Goal: Task Accomplishment & Management: Manage account settings

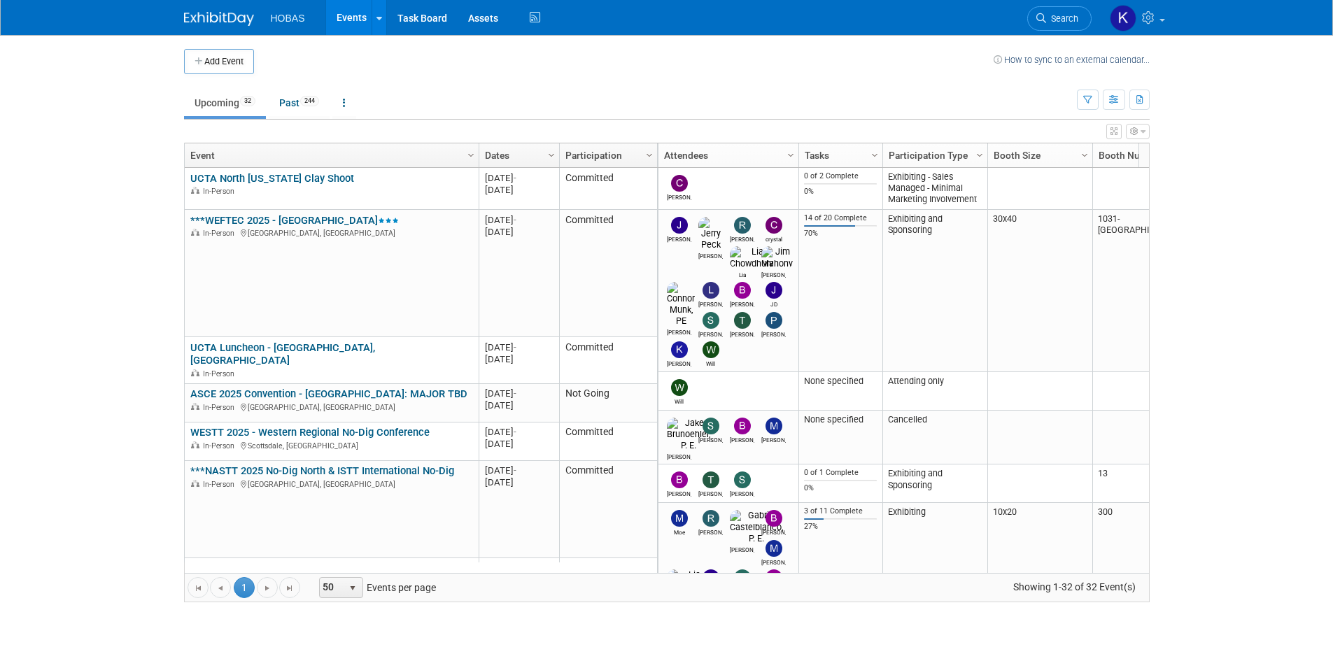
click at [357, 465] on link "***NASTT 2025 No-Dig North & ISTT International No-Dig" at bounding box center [322, 471] width 264 height 13
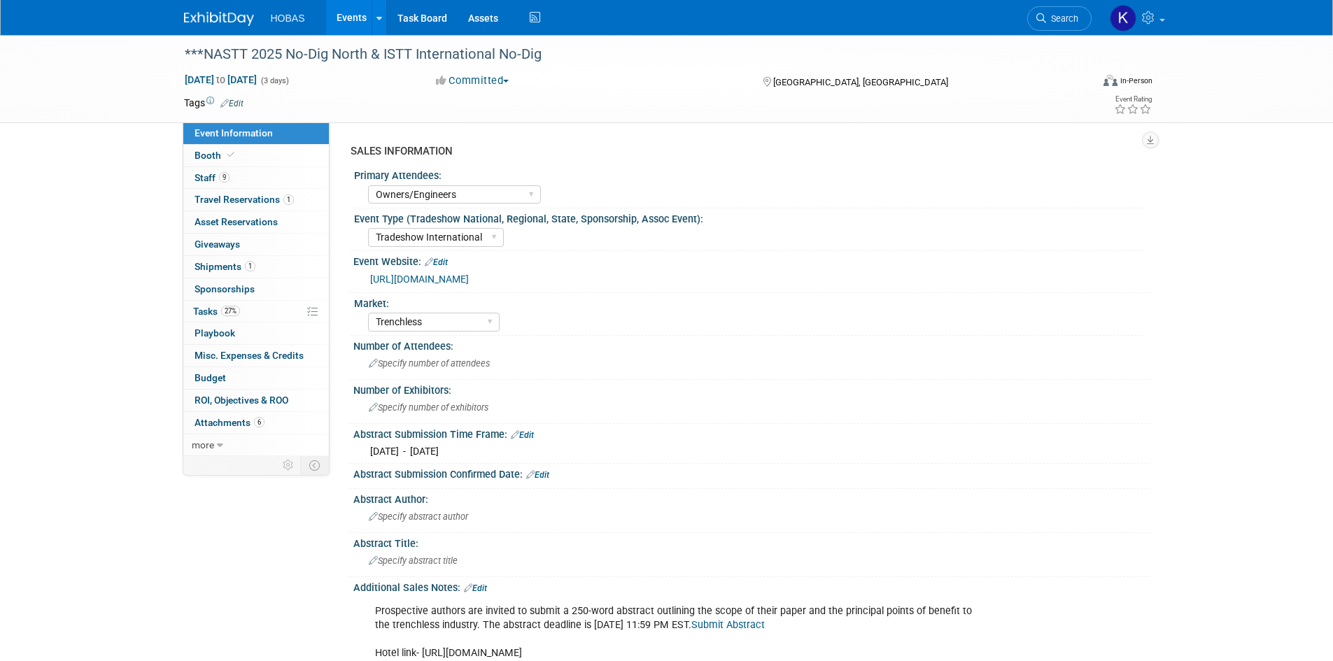
select select "Owners/Engineers"
select select "Tradeshow International"
select select "Trenchless"
select select "Exhibiting"
click at [214, 311] on span "Tasks 27%" at bounding box center [216, 311] width 47 height 11
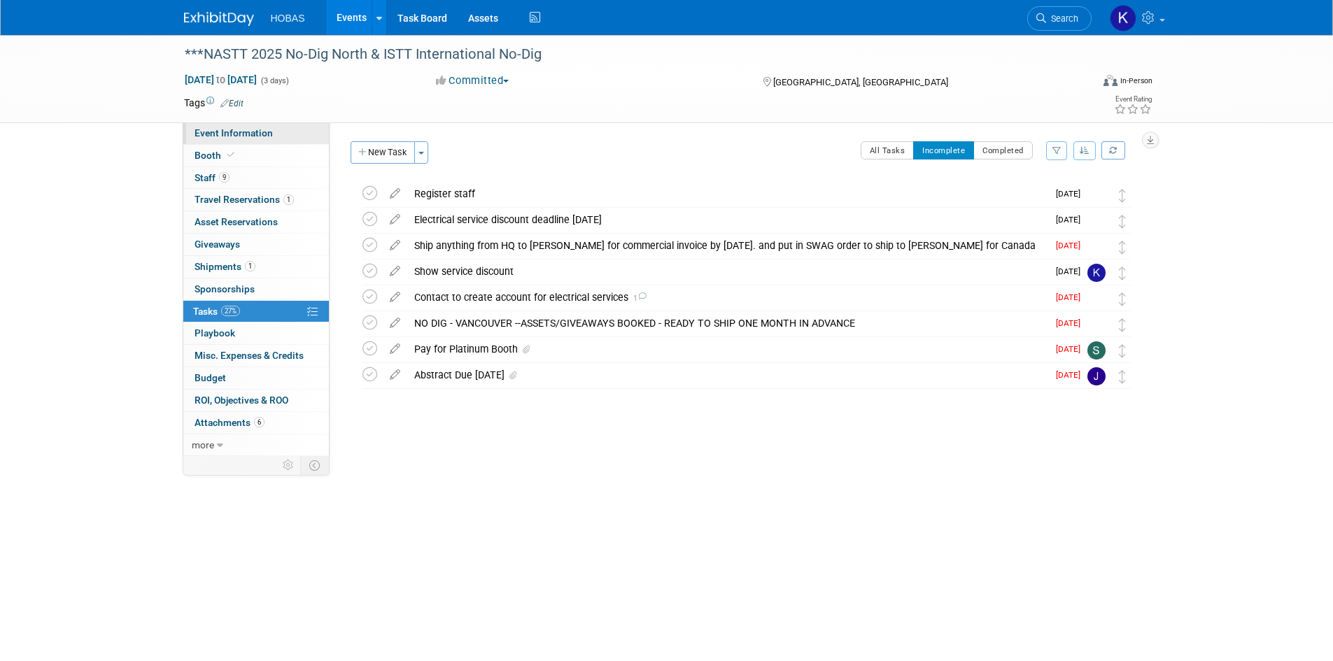
click at [240, 140] on link "Event Information" at bounding box center [256, 133] width 146 height 22
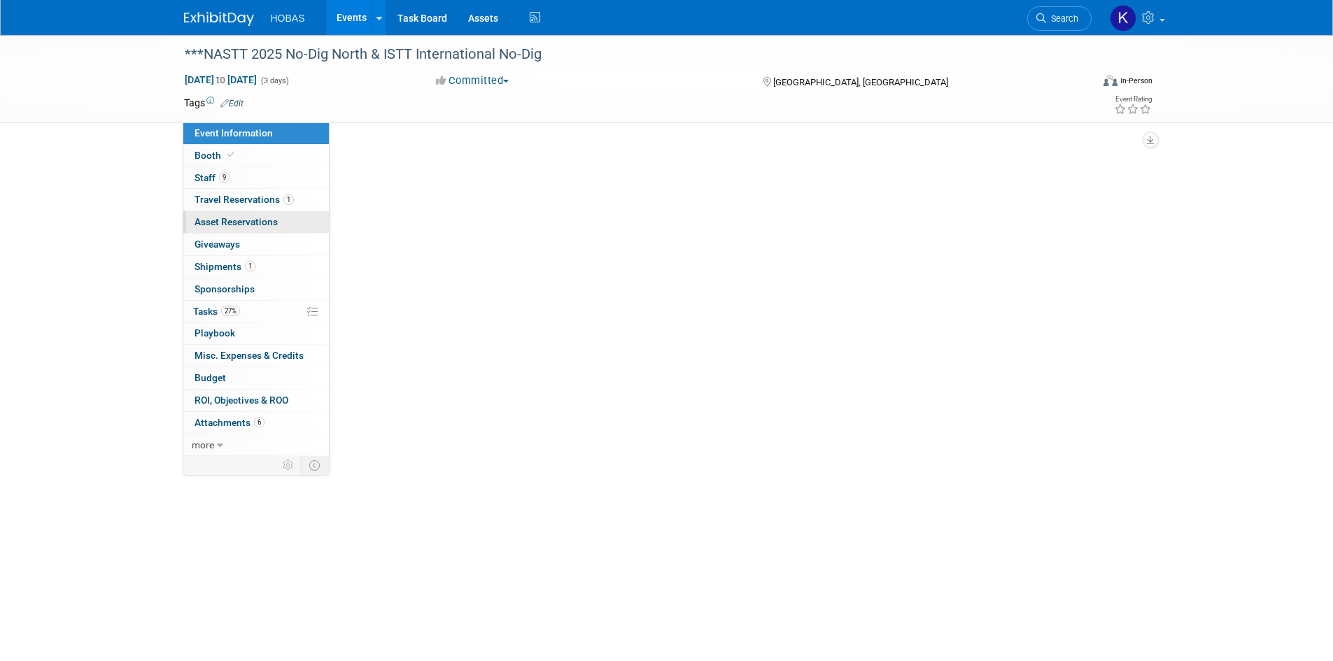
select select "Owners/Engineers"
select select "Tradeshow International"
select select "Trenchless"
select select "Exhibiting"
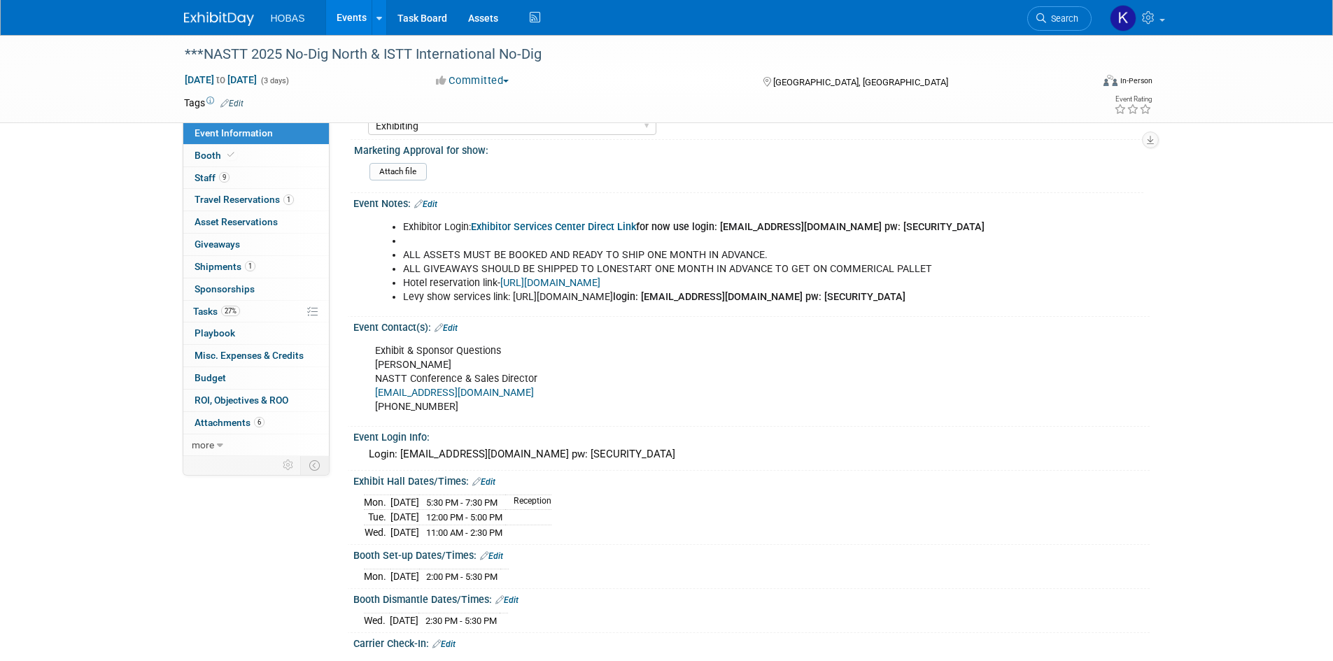
scroll to position [770, 0]
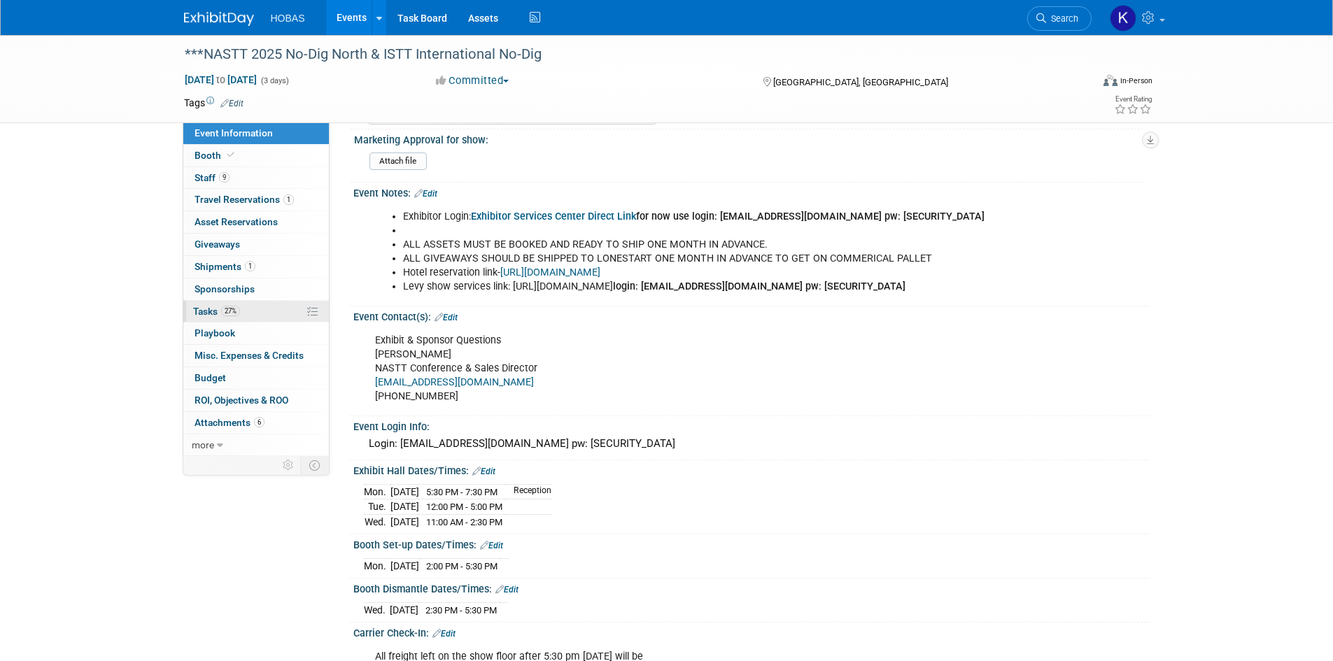
click at [211, 309] on span "Tasks 27%" at bounding box center [216, 311] width 47 height 11
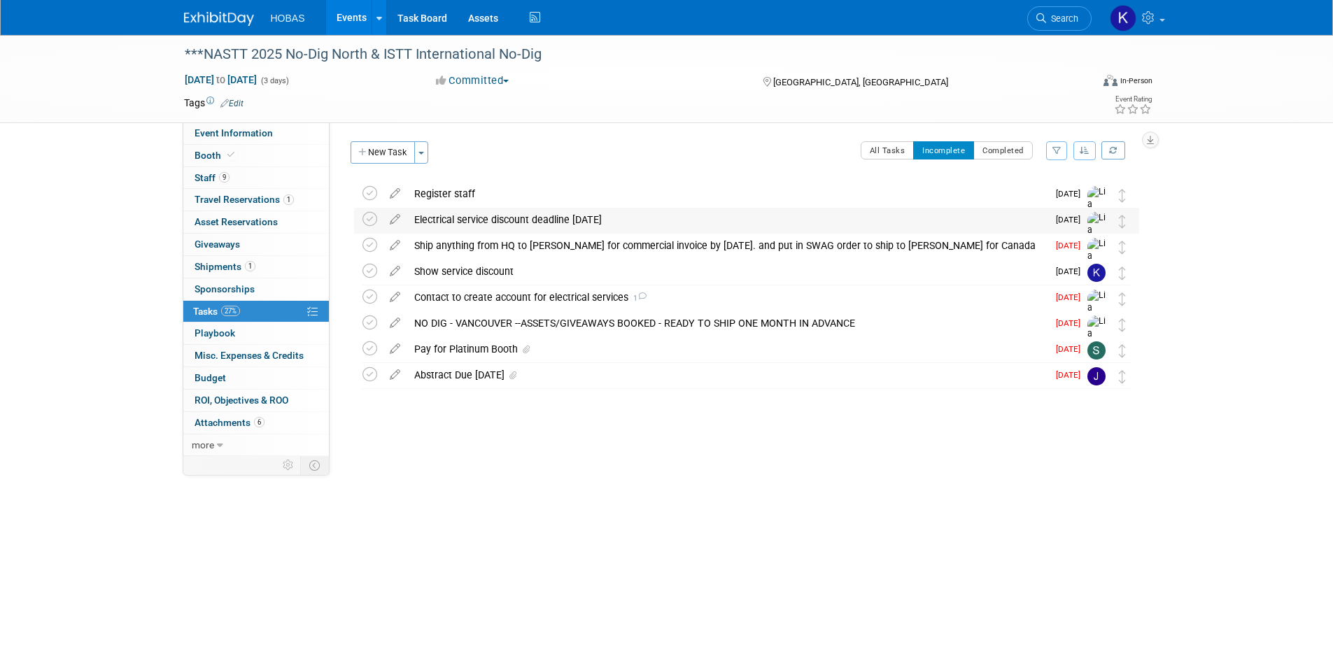
click at [547, 222] on div "Electrical service discount deadline Oct 3" at bounding box center [727, 220] width 640 height 24
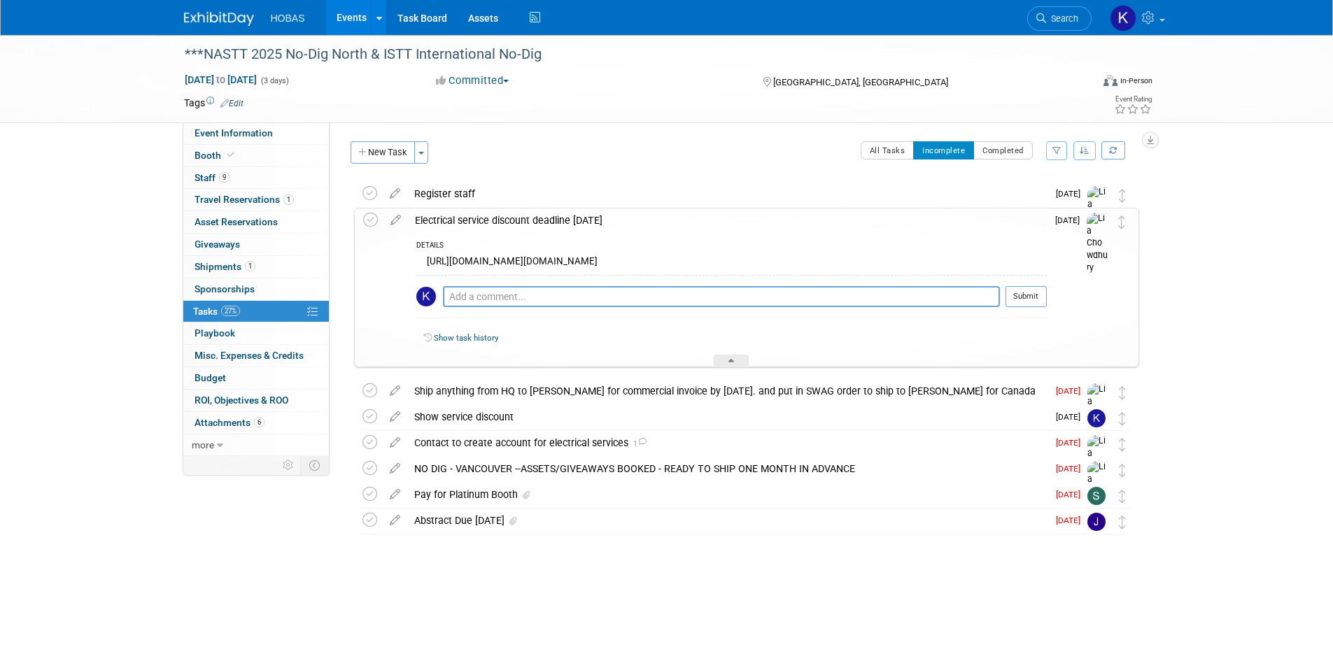
click at [572, 269] on div "https://bcpavco.ungerboeck.net/prod/app85.cshtml?aat=305235356a584130584c4c6169…" at bounding box center [731, 264] width 630 height 22
drag, startPoint x: 912, startPoint y: 272, endPoint x: 427, endPoint y: 265, distance: 485.0
click at [427, 265] on div "https://bcpavco.ungerboeck.net/prod/app85.cshtml?aat=305235356a584130584c4c6169…" at bounding box center [731, 264] width 630 height 22
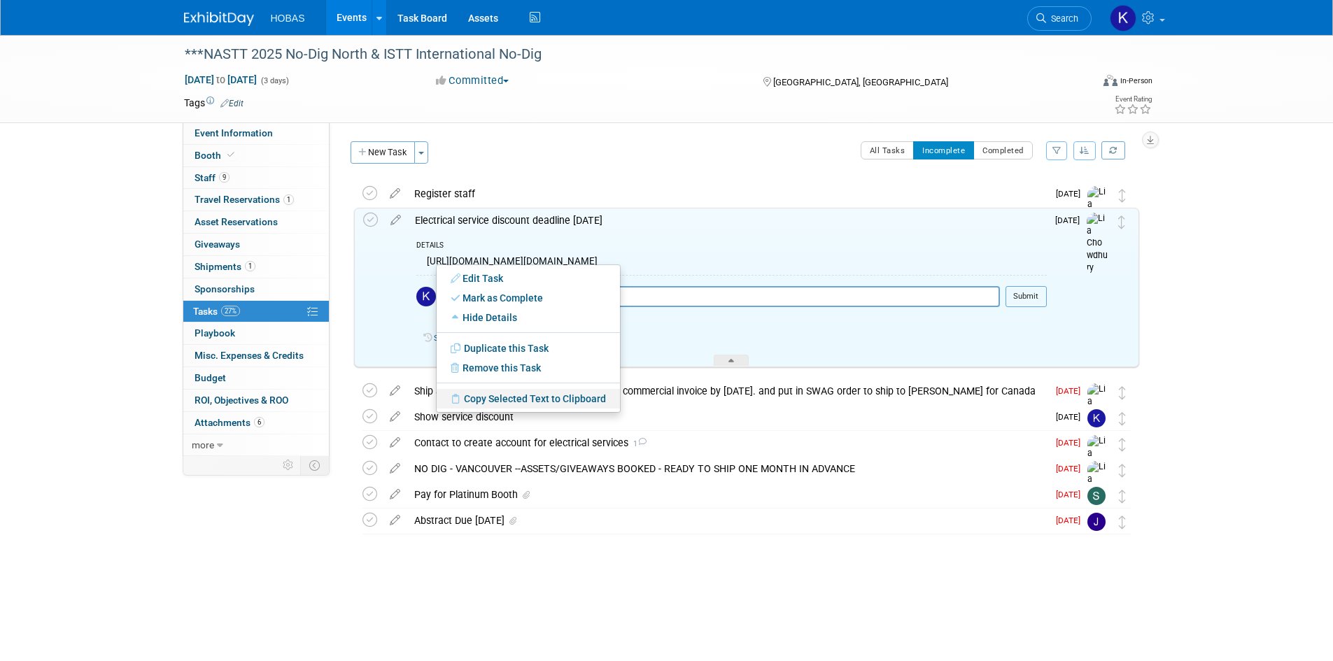
click at [504, 398] on link "Copy Selected Text to Clipboard" at bounding box center [528, 399] width 183 height 20
copy div "https://bcpavco.ungerboeck.net/prod/app85.cshtml?aat=305235356a584130584c4c6169…"
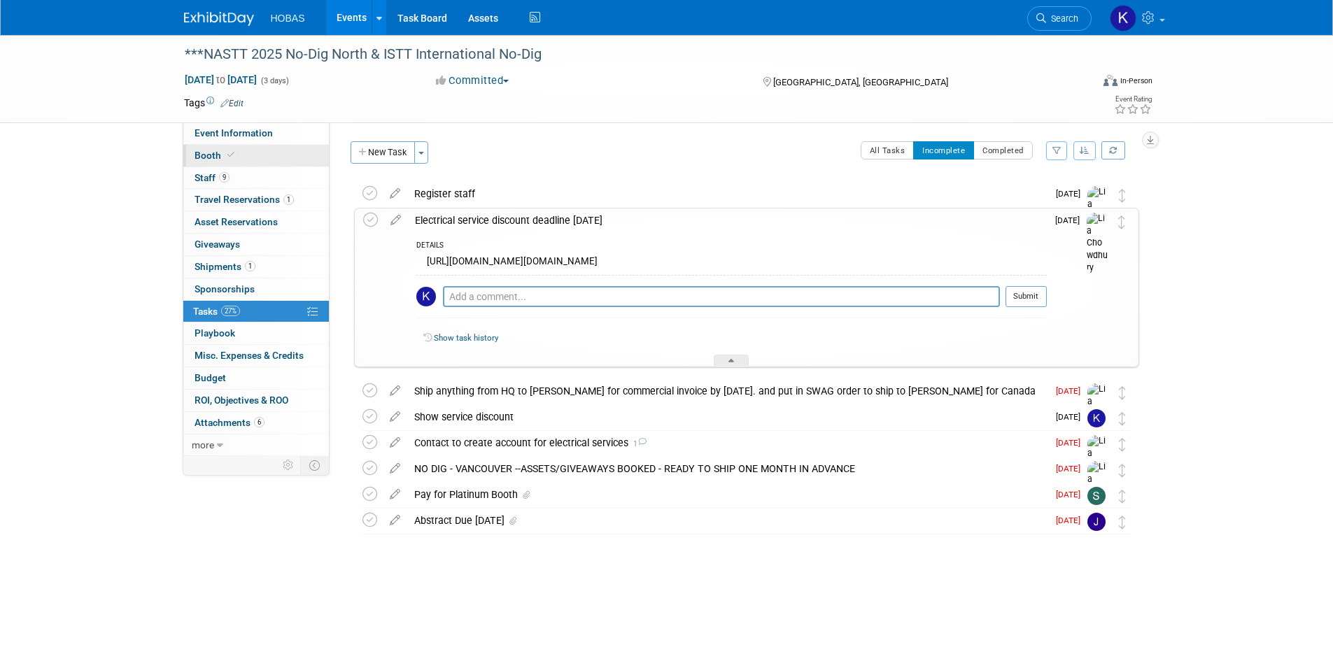
click at [244, 163] on link "Booth" at bounding box center [256, 156] width 146 height 22
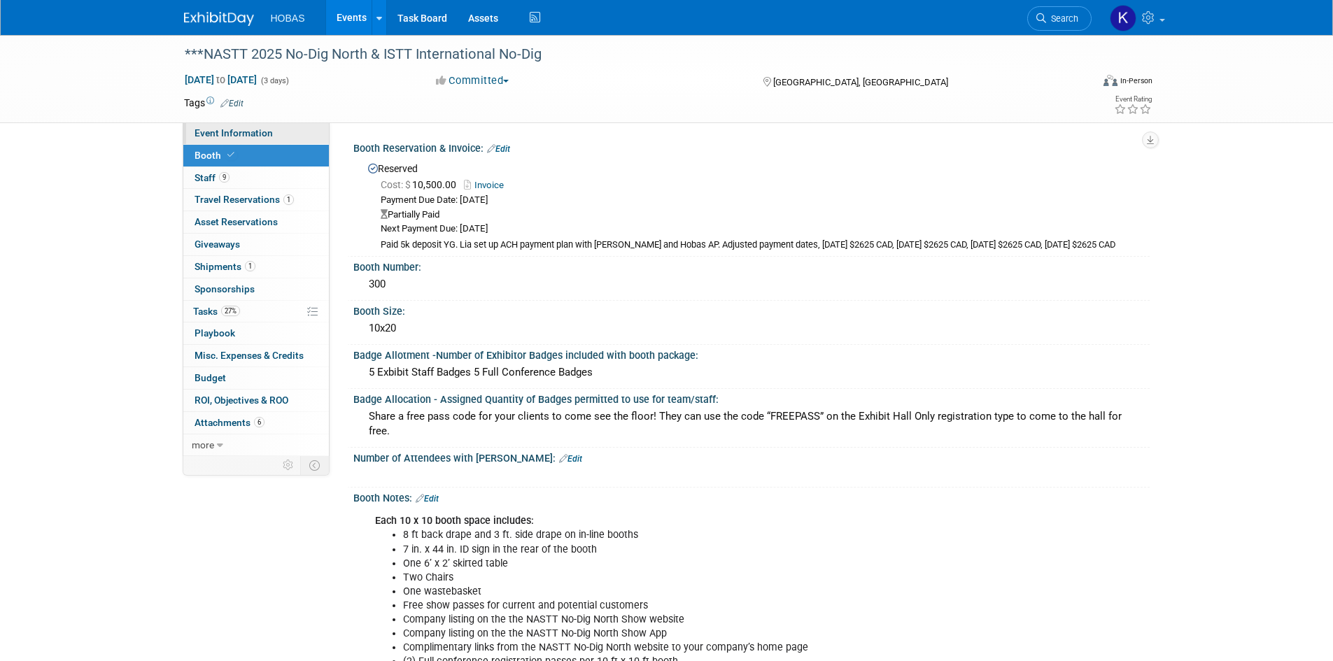
click at [233, 136] on span "Event Information" at bounding box center [234, 132] width 78 height 11
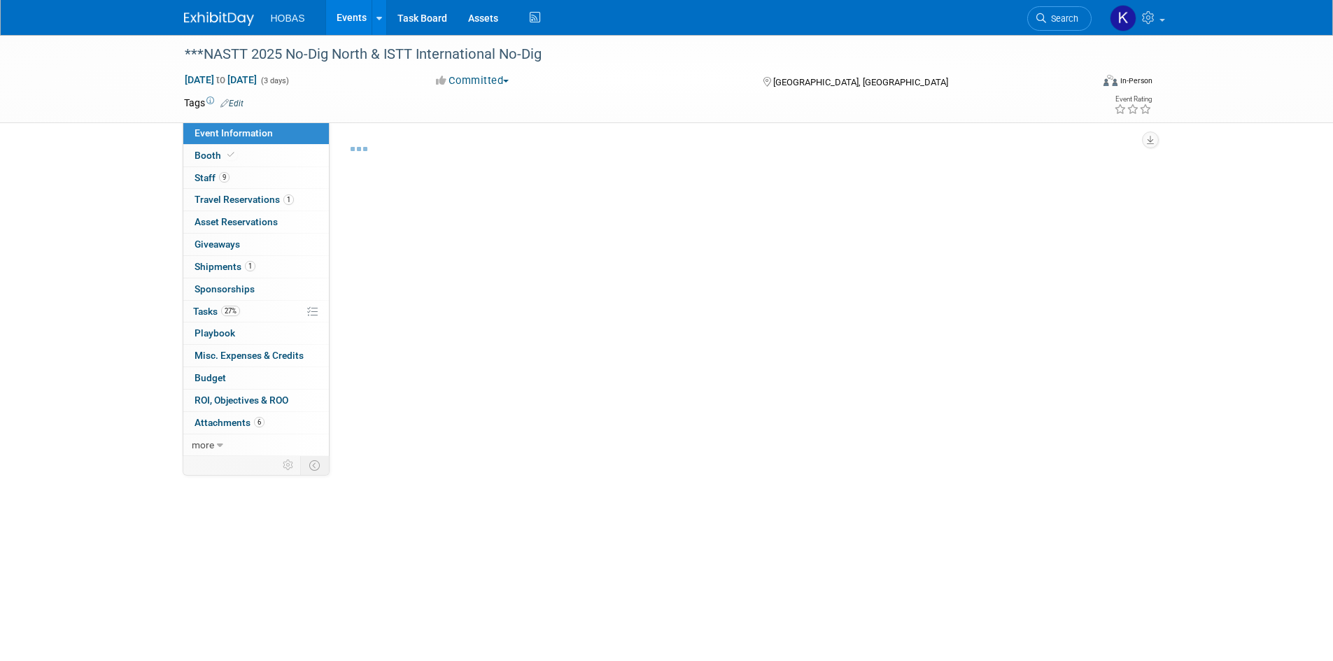
select select "Owners/Engineers"
select select "Tradeshow International"
select select "Trenchless"
select select "Exhibiting"
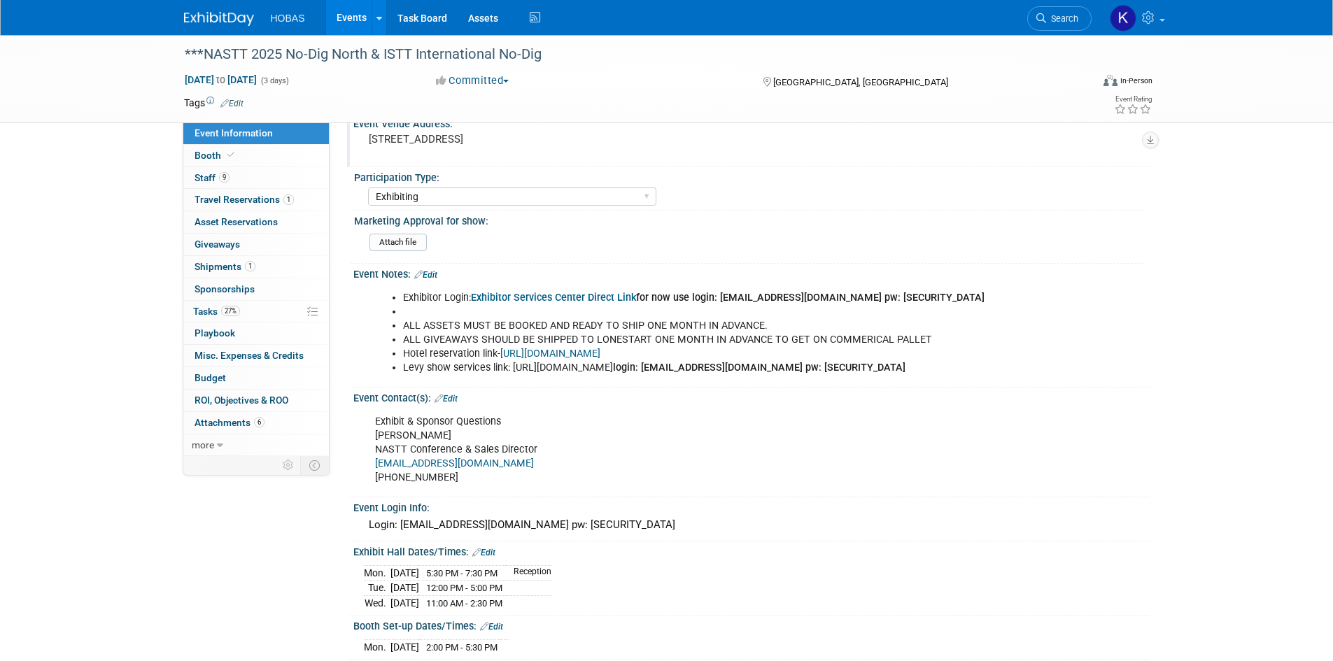
scroll to position [700, 0]
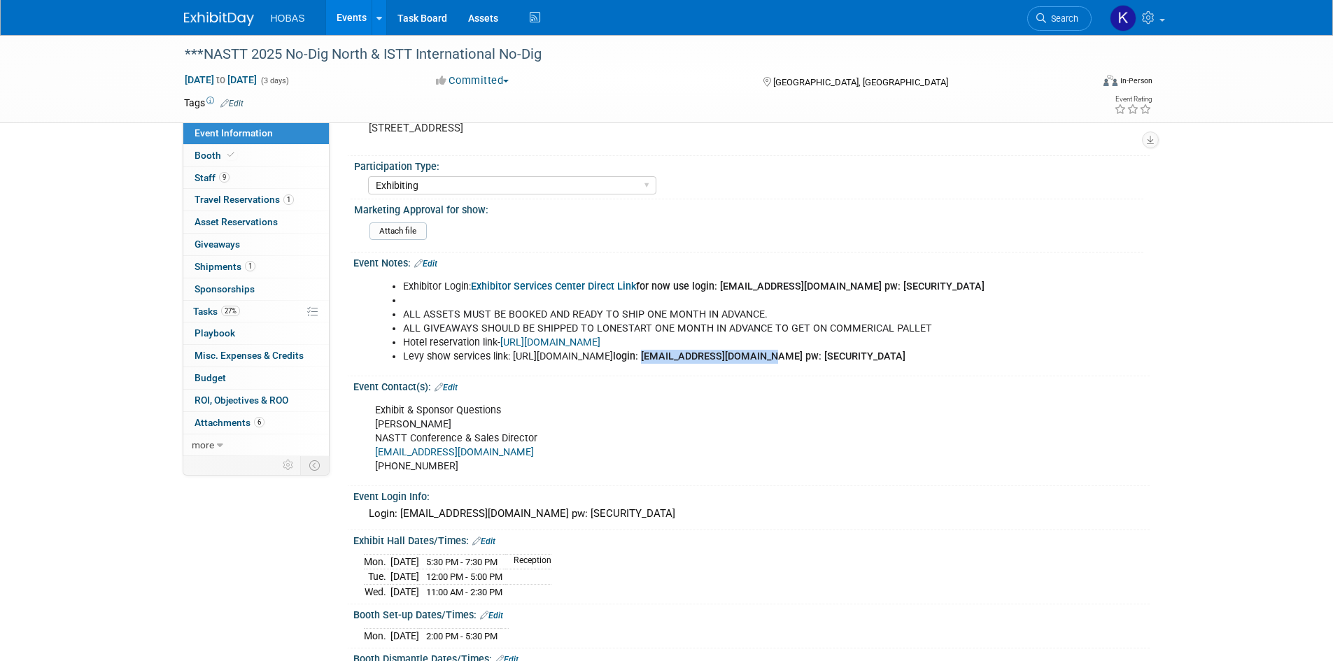
drag, startPoint x: 530, startPoint y: 373, endPoint x: 402, endPoint y: 379, distance: 127.5
click at [402, 371] on div "Exhibitor Login: Exhibitor Services Center Direct Link for now use login: ygree…" at bounding box center [680, 322] width 630 height 98
copy b "lchowdhury@hobaspipe.com"
drag, startPoint x: 633, startPoint y: 369, endPoint x: 556, endPoint y: 374, distance: 77.8
click at [556, 364] on li "Levy show services link: https://www.expotoolkit.com/expotools/WebForms/Login.a…" at bounding box center [695, 357] width 584 height 14
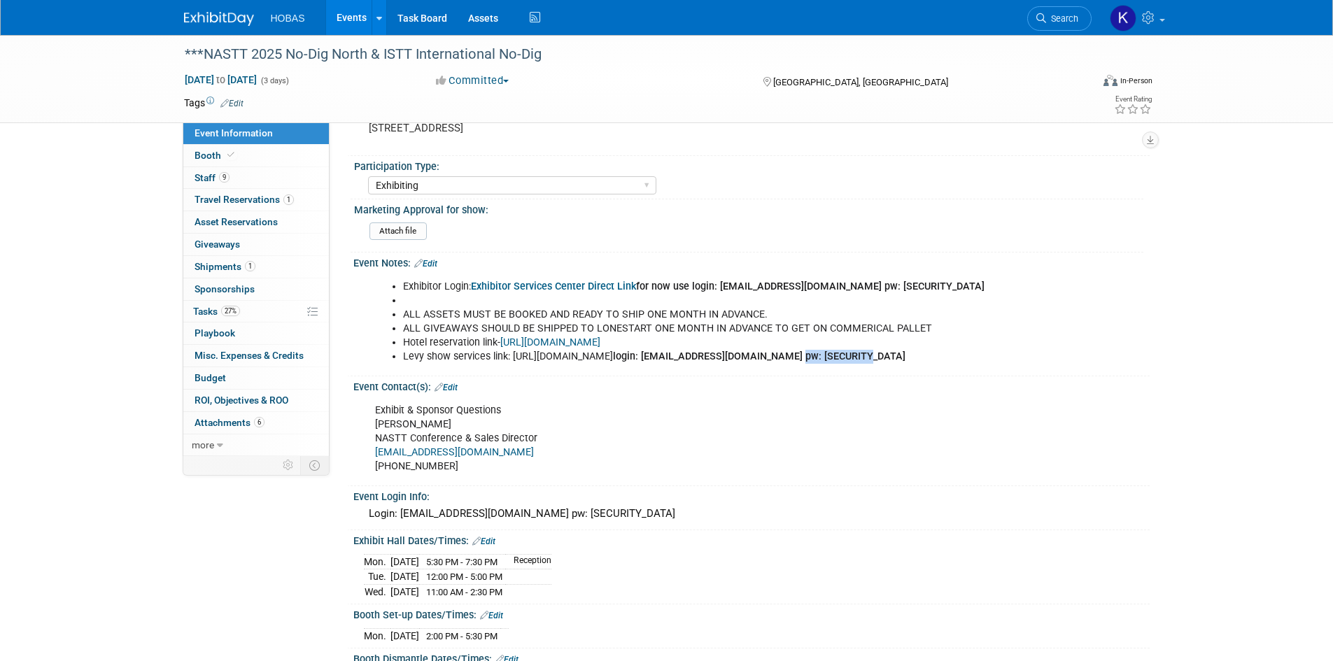
copy b "Welcome2025!!"
click at [215, 222] on span "Asset Reservations 0" at bounding box center [236, 221] width 83 height 11
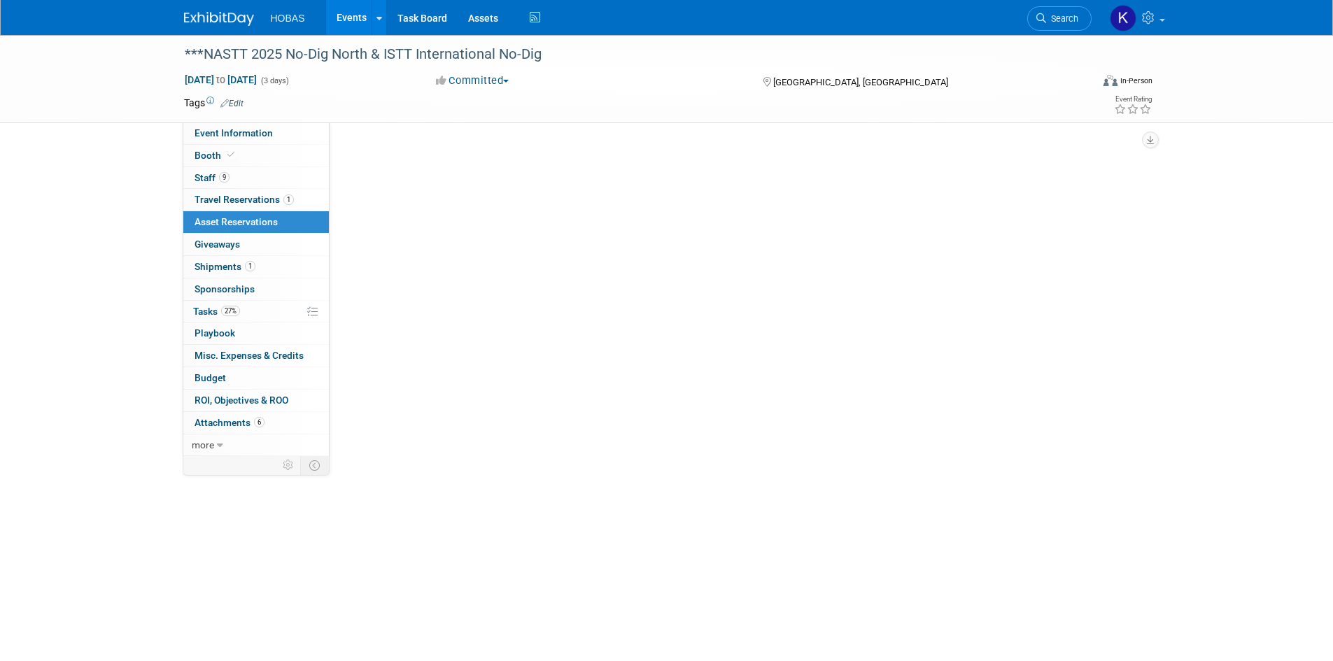
scroll to position [0, 0]
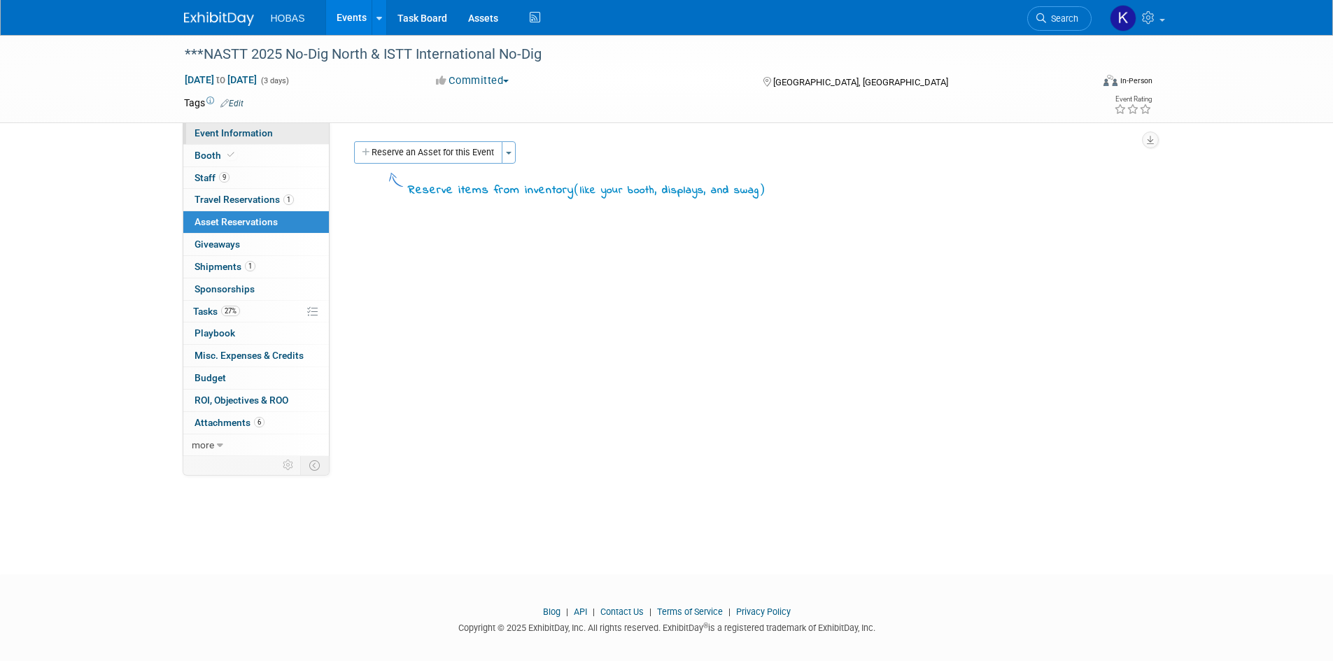
click at [249, 141] on link "Event Information" at bounding box center [256, 133] width 146 height 22
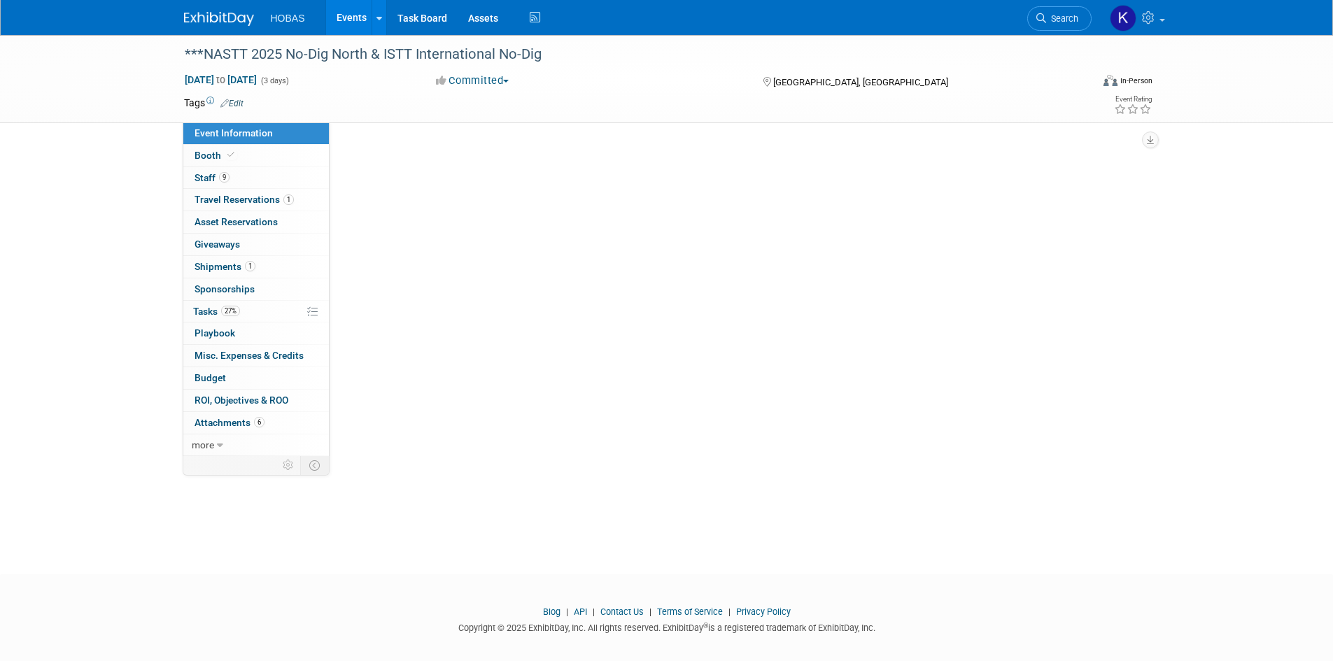
select select "Owners/Engineers"
select select "Tradeshow International"
select select "Trenchless"
select select "Exhibiting"
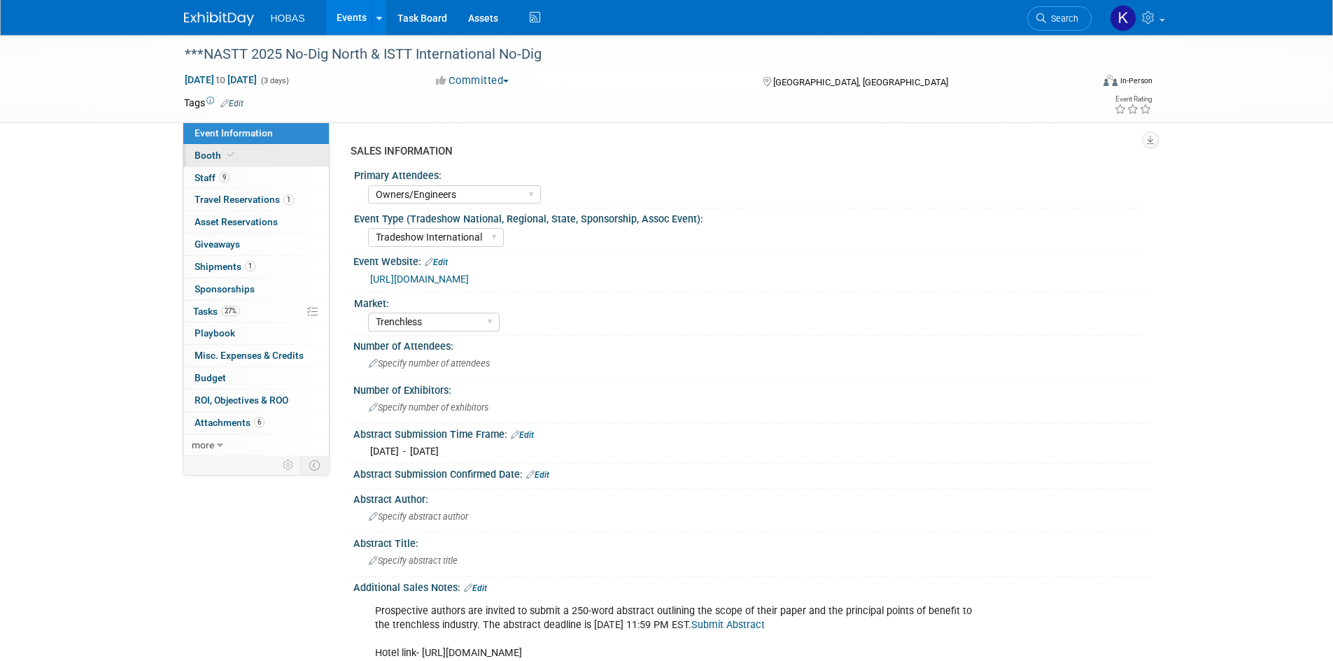
click at [220, 155] on span "Booth" at bounding box center [216, 155] width 43 height 11
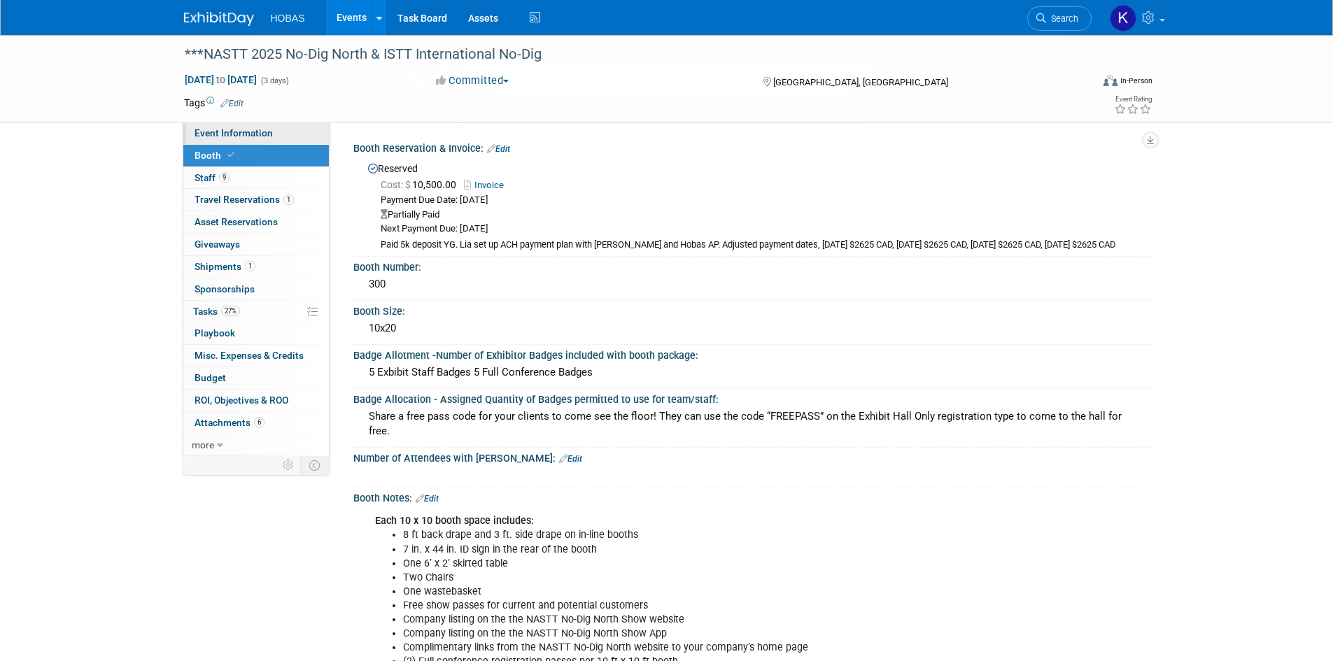
click at [236, 135] on span "Event Information" at bounding box center [234, 132] width 78 height 11
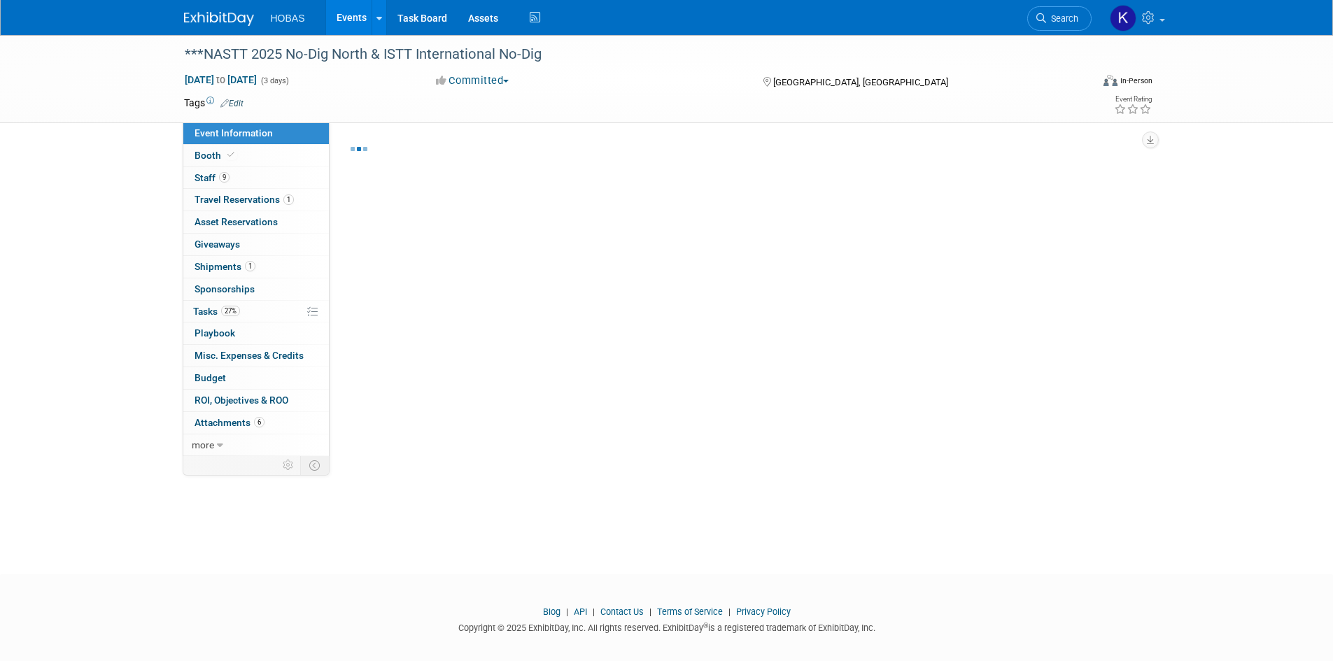
select select "Owners/Engineers"
select select "Tradeshow International"
select select "Trenchless"
select select "Exhibiting"
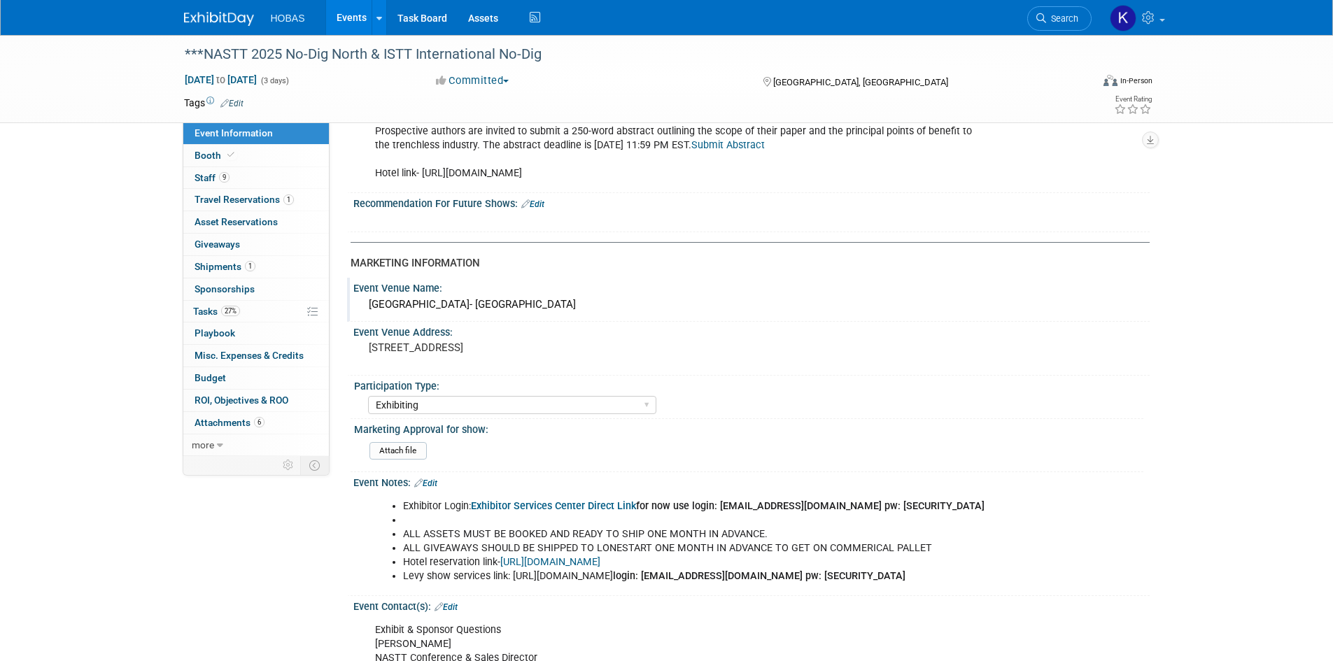
scroll to position [490, 0]
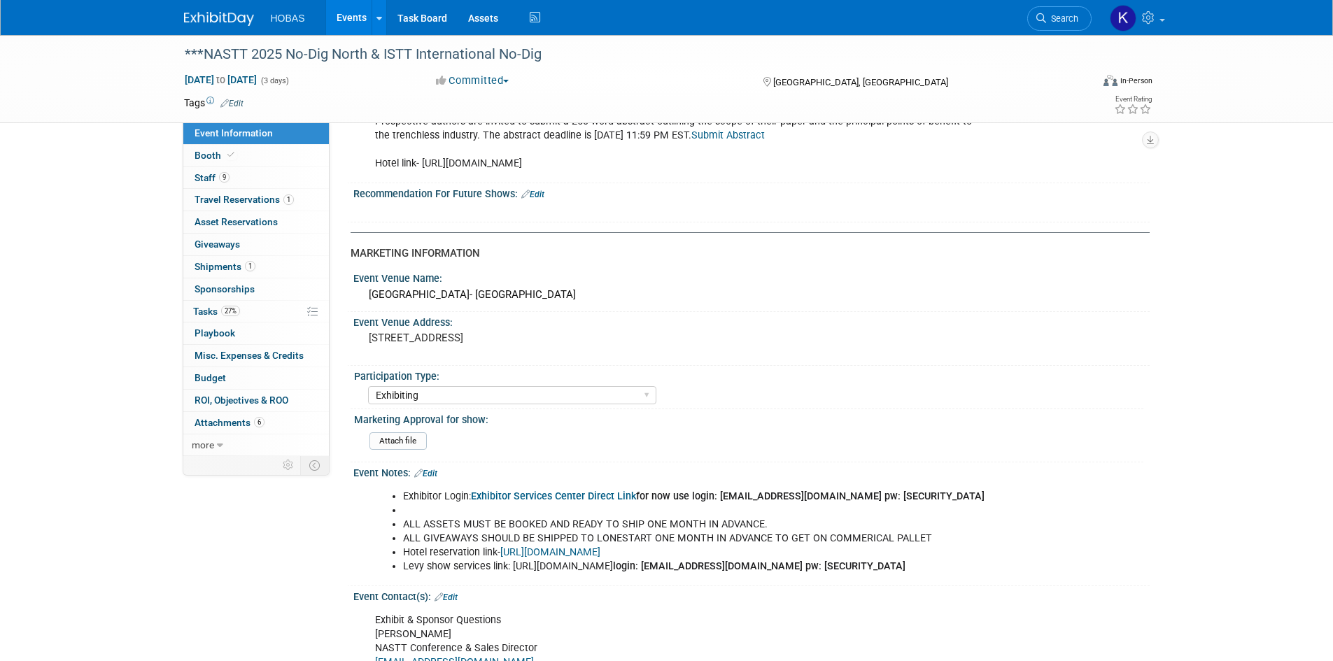
drag, startPoint x: 852, startPoint y: 567, endPoint x: 512, endPoint y: 567, distance: 340.8
click at [512, 567] on li "Levy show services link: https://www.expotoolkit.com/expotools/WebForms/Login.a…" at bounding box center [695, 567] width 584 height 14
copy li "https://www.expotoolkit.com/expotools/WebForms/Login.aspx?c=151&s=9623"
drag, startPoint x: 626, startPoint y: 586, endPoint x: 555, endPoint y: 584, distance: 71.4
click at [555, 574] on li "Levy show services link: https://www.expotoolkit.com/expotools/WebForms/Login.a…" at bounding box center [695, 567] width 584 height 14
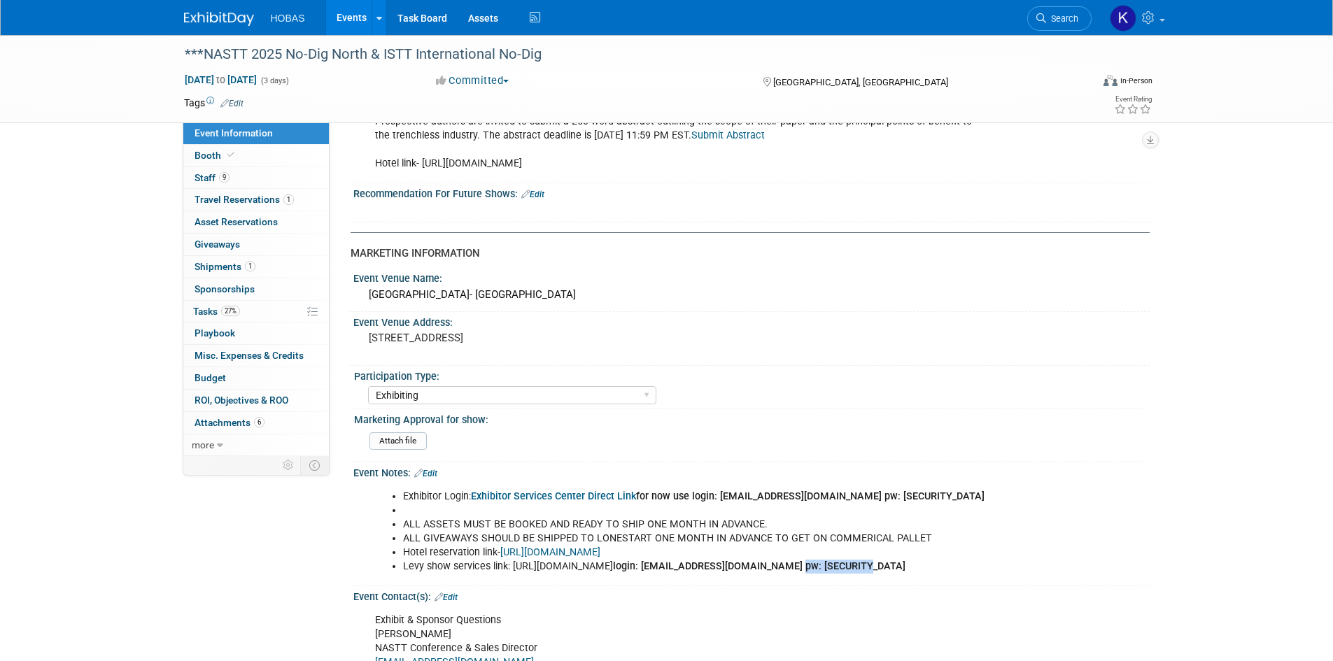
copy b "Welcome2025!!"
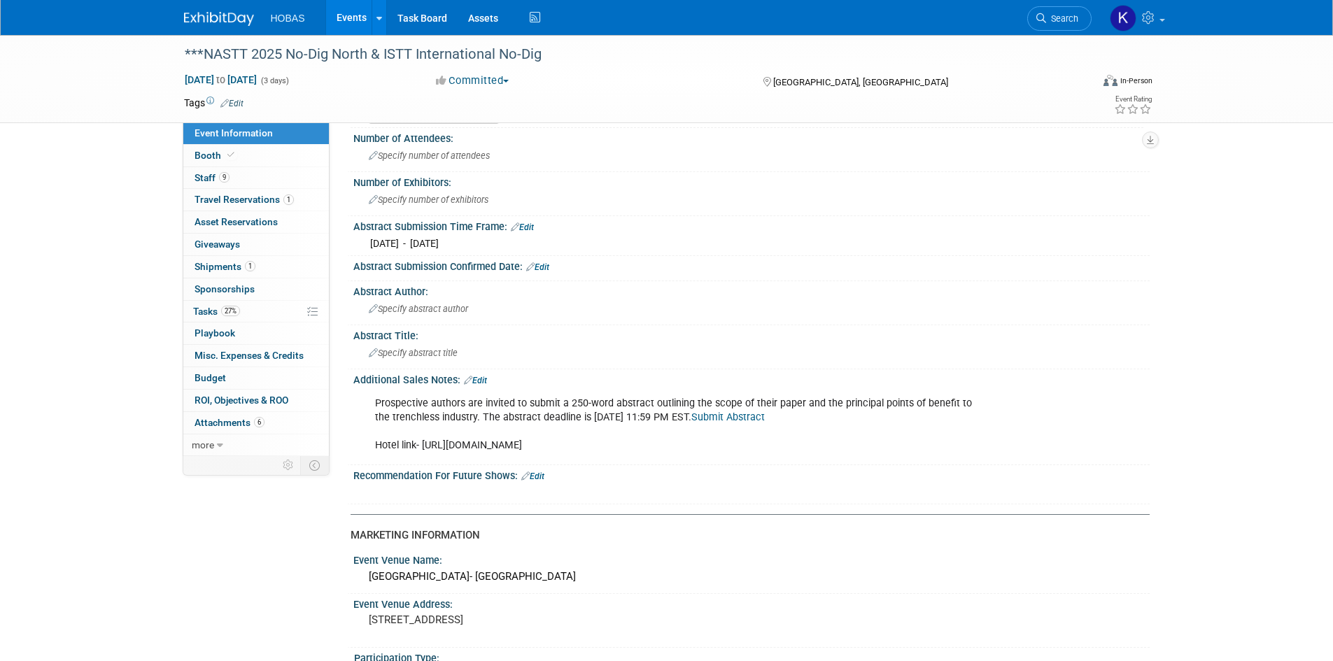
scroll to position [140, 0]
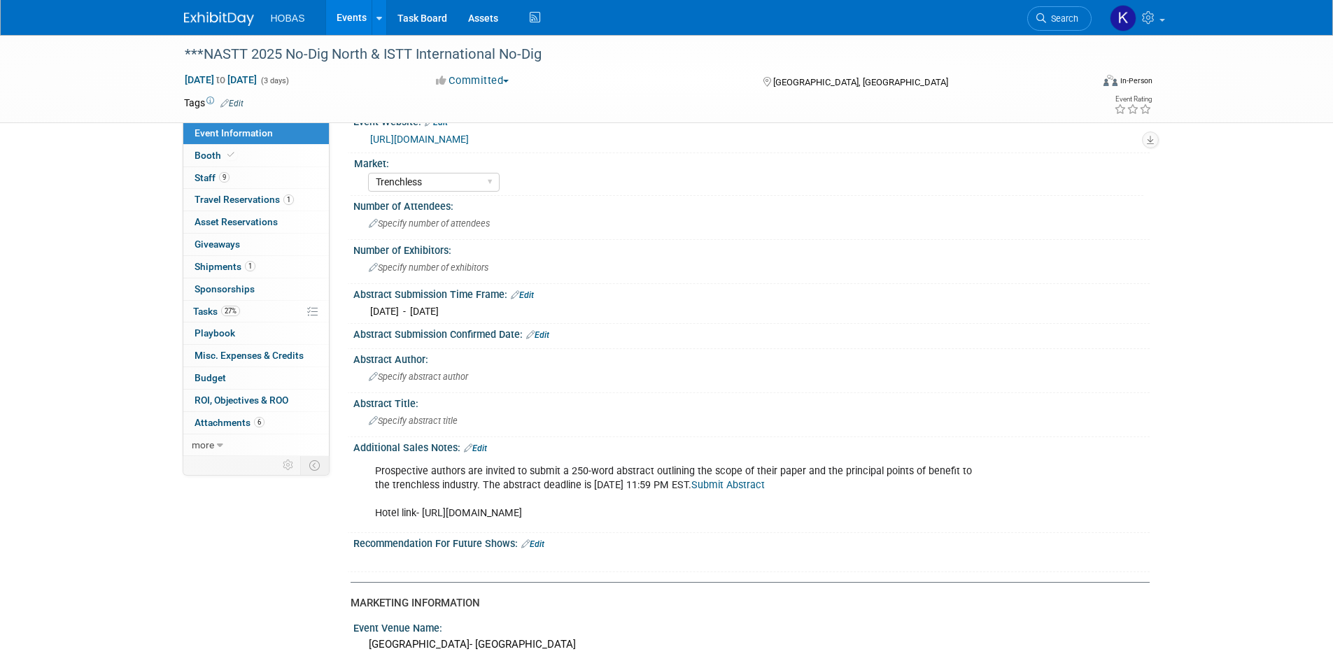
click at [355, 14] on link "Events" at bounding box center [351, 17] width 51 height 35
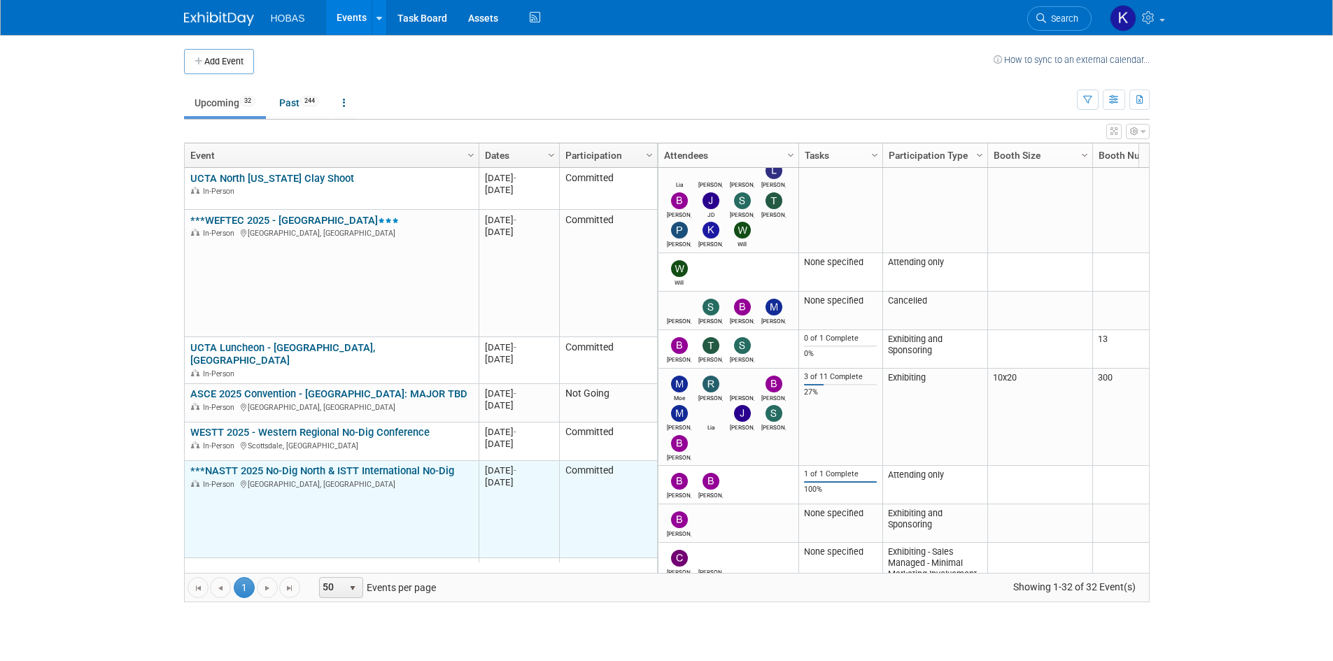
scroll to position [84, 0]
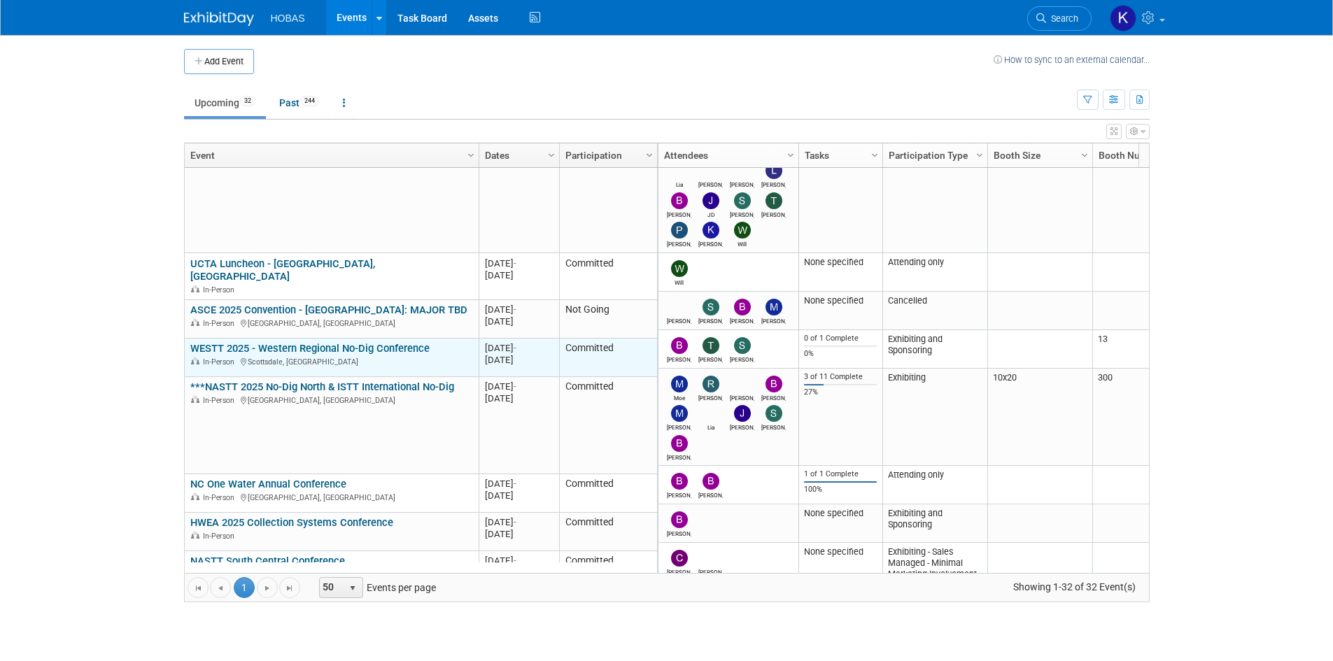
click at [321, 342] on link "WESTT 2025 - Western Regional No-Dig Conference" at bounding box center [309, 348] width 239 height 13
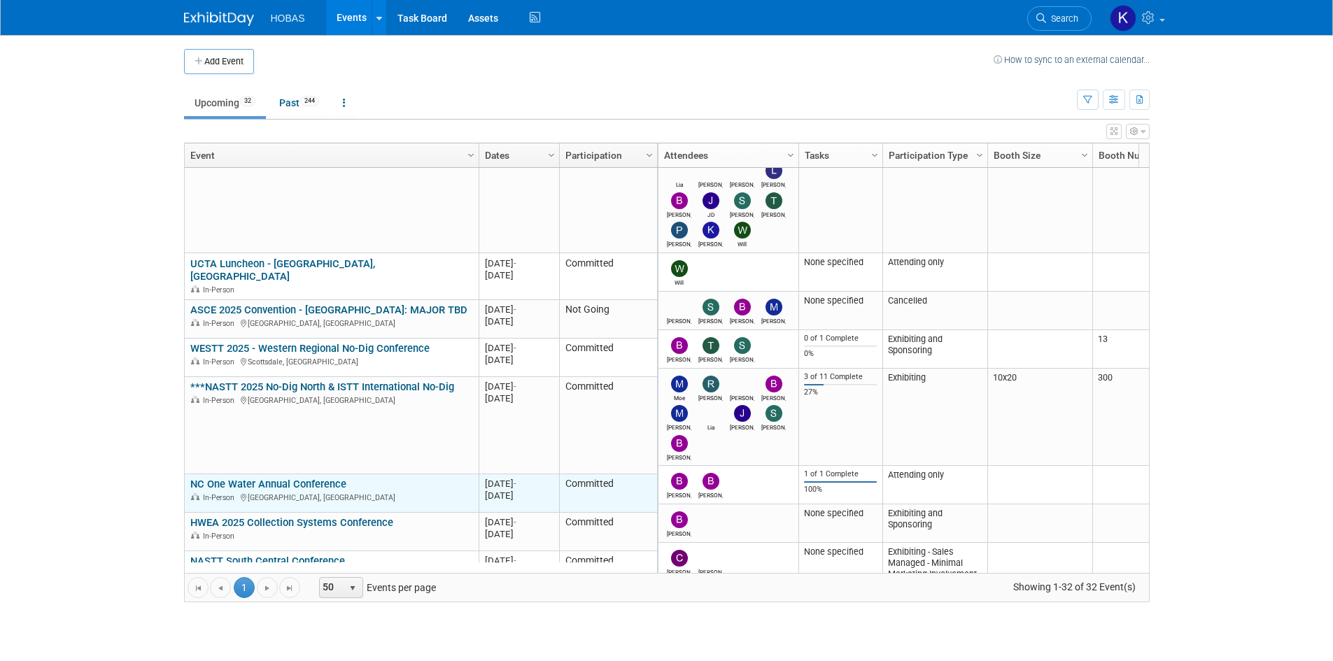
scroll to position [168, 0]
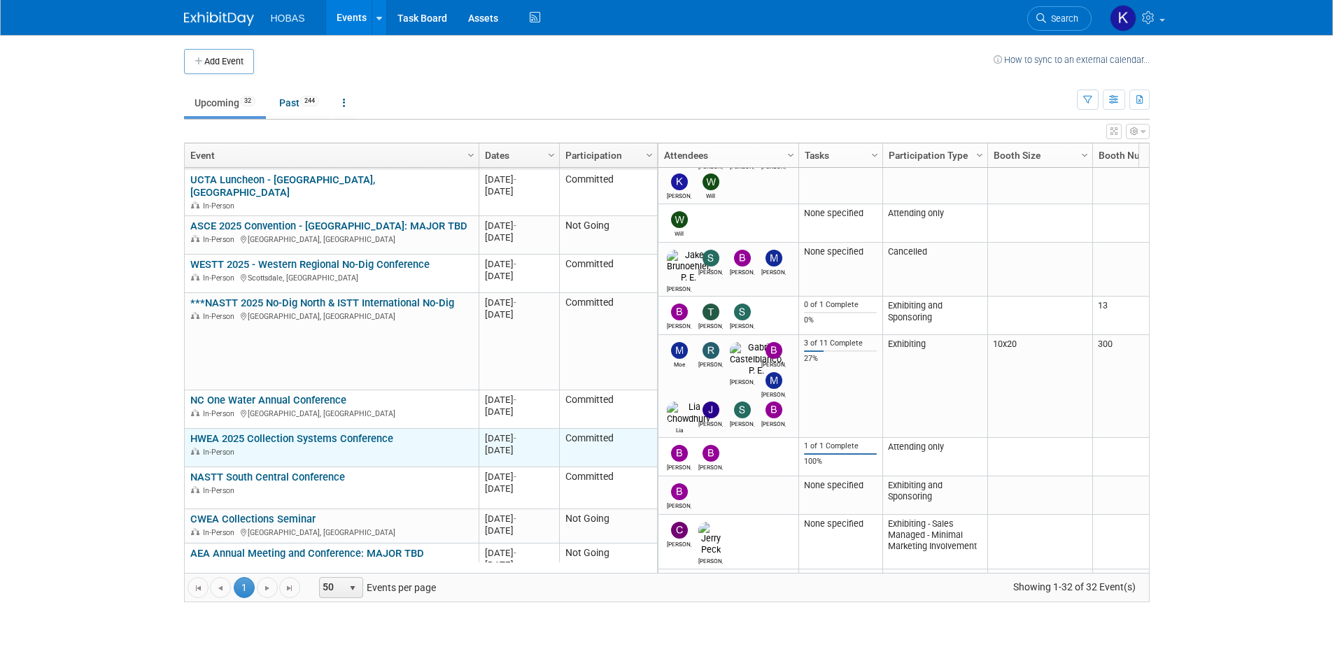
click at [328, 433] on link "HWEA 2025 Collection Systems Conference" at bounding box center [291, 438] width 203 height 13
click at [286, 446] on div "In-Person" at bounding box center [331, 452] width 282 height 12
click at [369, 432] on link "HWEA 2025 Collection Systems Conference" at bounding box center [291, 438] width 203 height 13
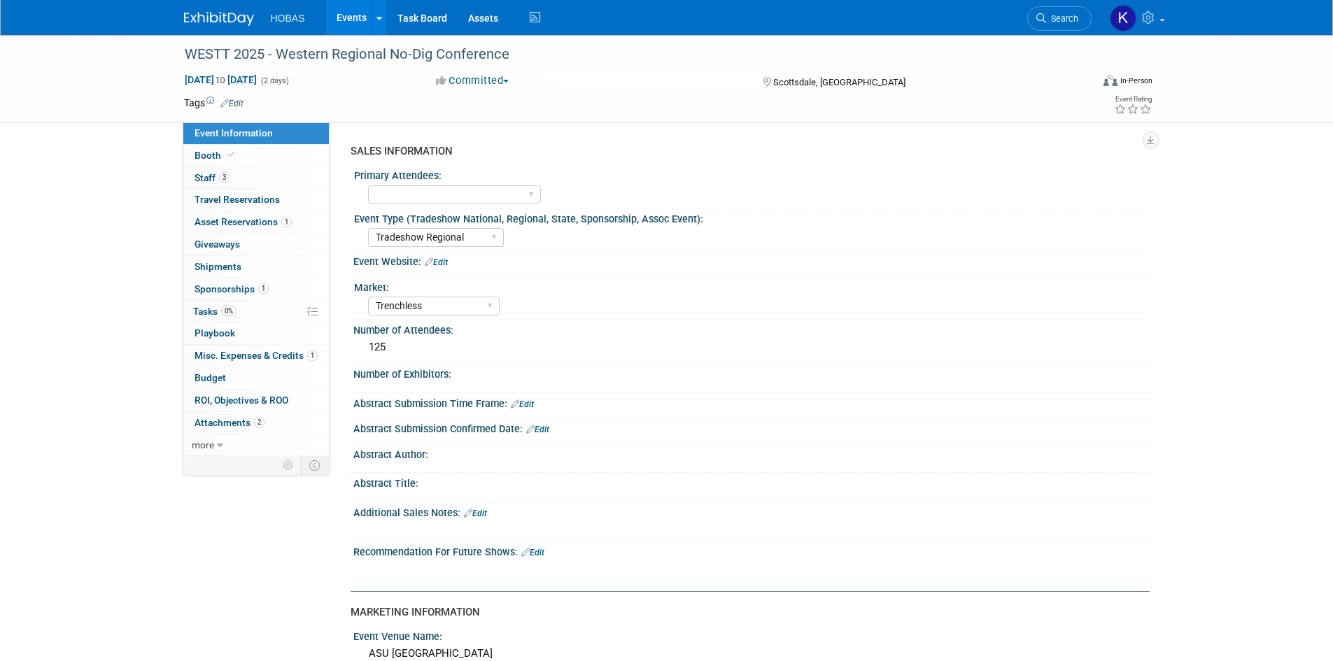
select select "Tradeshow Regional"
select select "Trenchless"
select select "Exhibiting and Sponsoring"
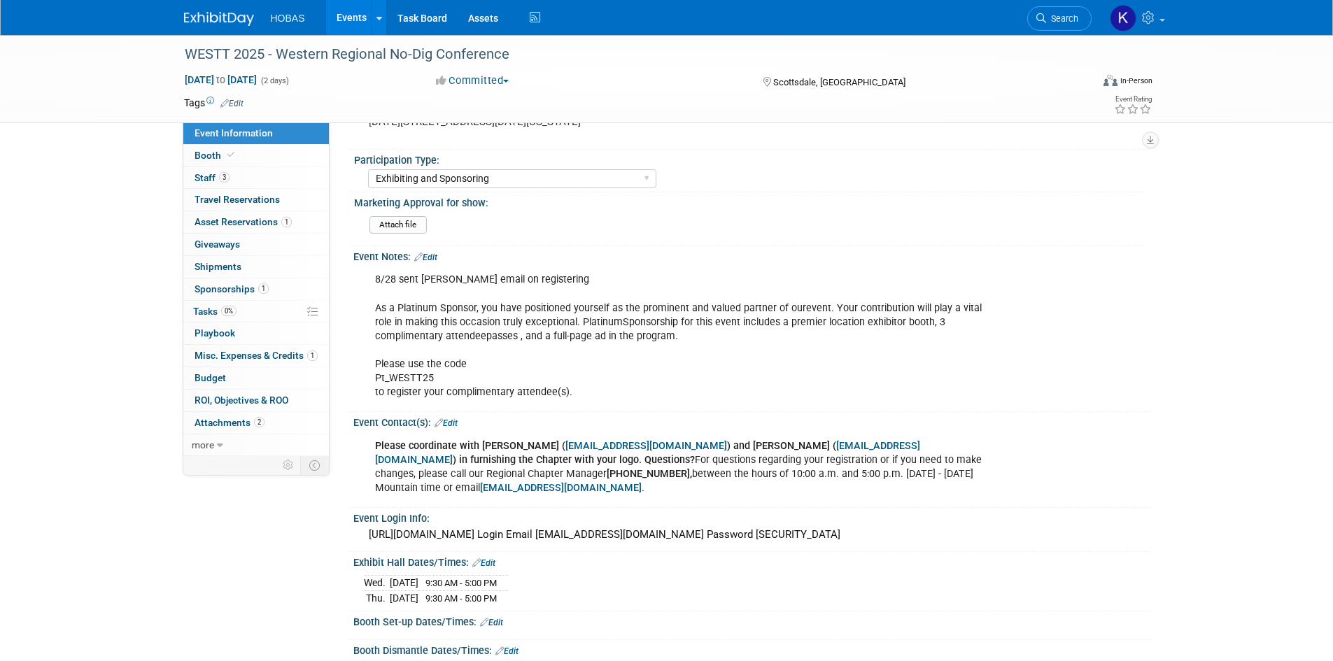
scroll to position [630, 0]
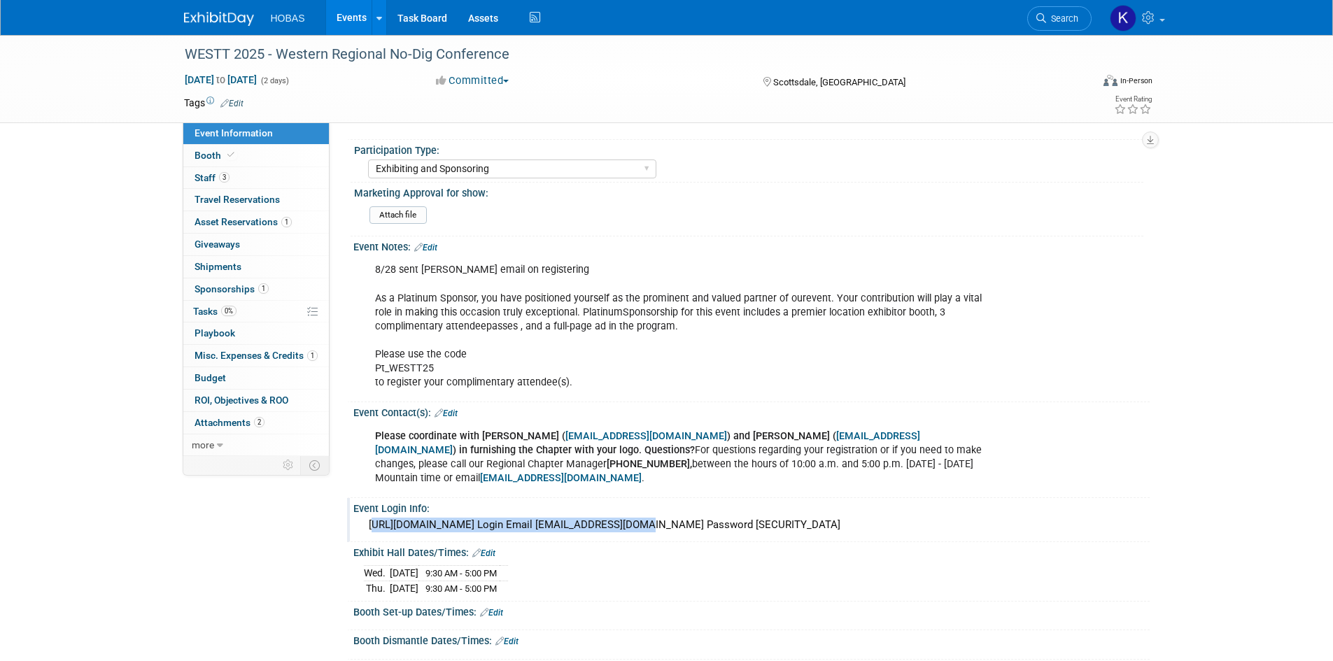
drag, startPoint x: 630, startPoint y: 510, endPoint x: 370, endPoint y: 512, distance: 260.3
click at [370, 514] on div "https://s2.goeshow.com/nastt/WESTT25/asc_login.cfm Login Email lchowdhury@hobas…" at bounding box center [751, 525] width 775 height 22
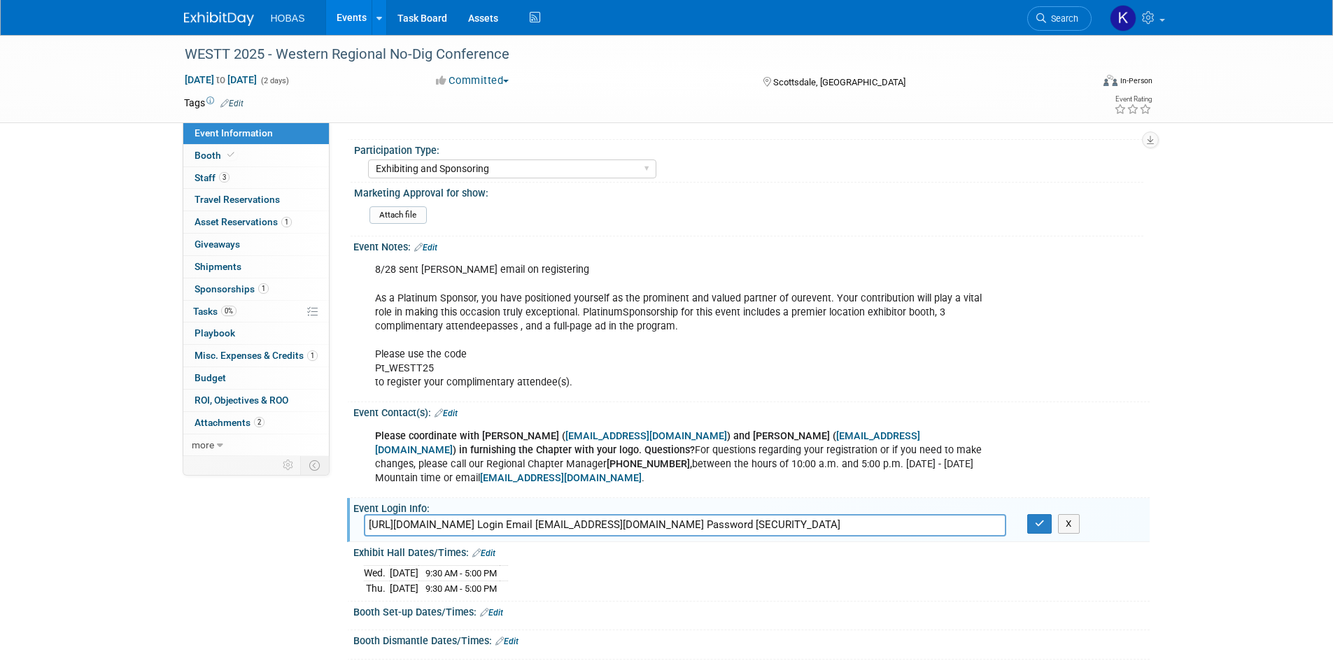
drag, startPoint x: 370, startPoint y: 512, endPoint x: 583, endPoint y: 507, distance: 212.8
click at [582, 514] on input "https://s2.goeshow.com/nastt/WESTT25/asc_login.cfm Login Email lchowdhury@hobas…" at bounding box center [685, 525] width 642 height 22
drag, startPoint x: 633, startPoint y: 507, endPoint x: 356, endPoint y: 512, distance: 276.5
click at [356, 514] on div "https://s2.goeshow.com/nastt/WESTT25/asc_login.cfm Login Email lchowdhury@hobas…" at bounding box center [684, 525] width 663 height 22
drag, startPoint x: 932, startPoint y: 510, endPoint x: 879, endPoint y: 509, distance: 53.2
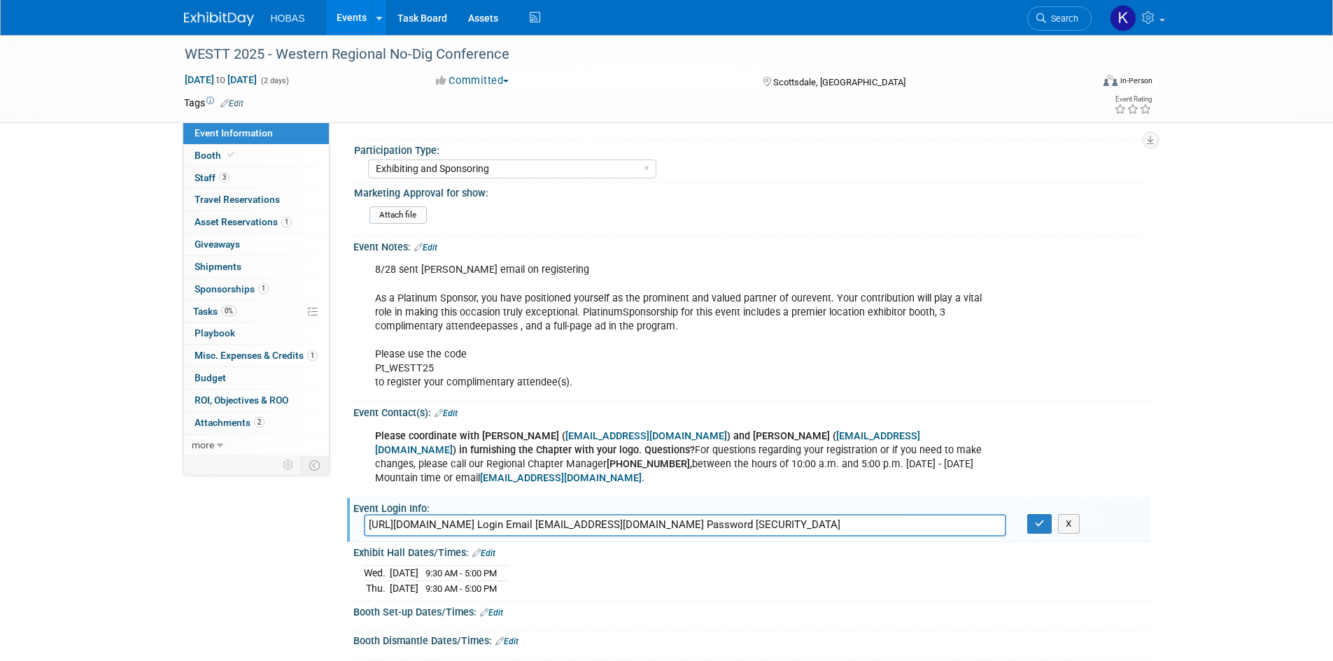
click at [879, 514] on input "https://s2.goeshow.com/nastt/WESTT25/asc_login.cfm Login Email lchowdhury@hobas…" at bounding box center [685, 525] width 642 height 22
drag, startPoint x: 1038, startPoint y: 508, endPoint x: 1048, endPoint y: 511, distance: 10.9
click at [1038, 519] on icon "button" at bounding box center [1040, 523] width 10 height 9
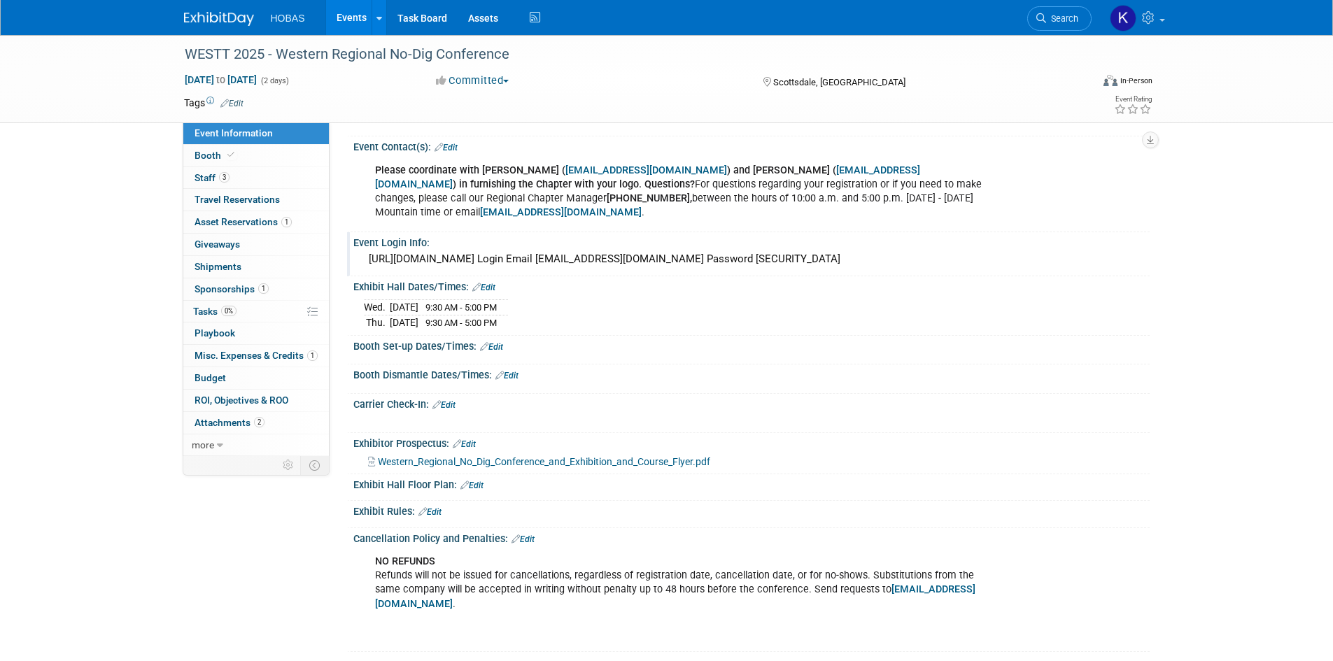
scroll to position [910, 0]
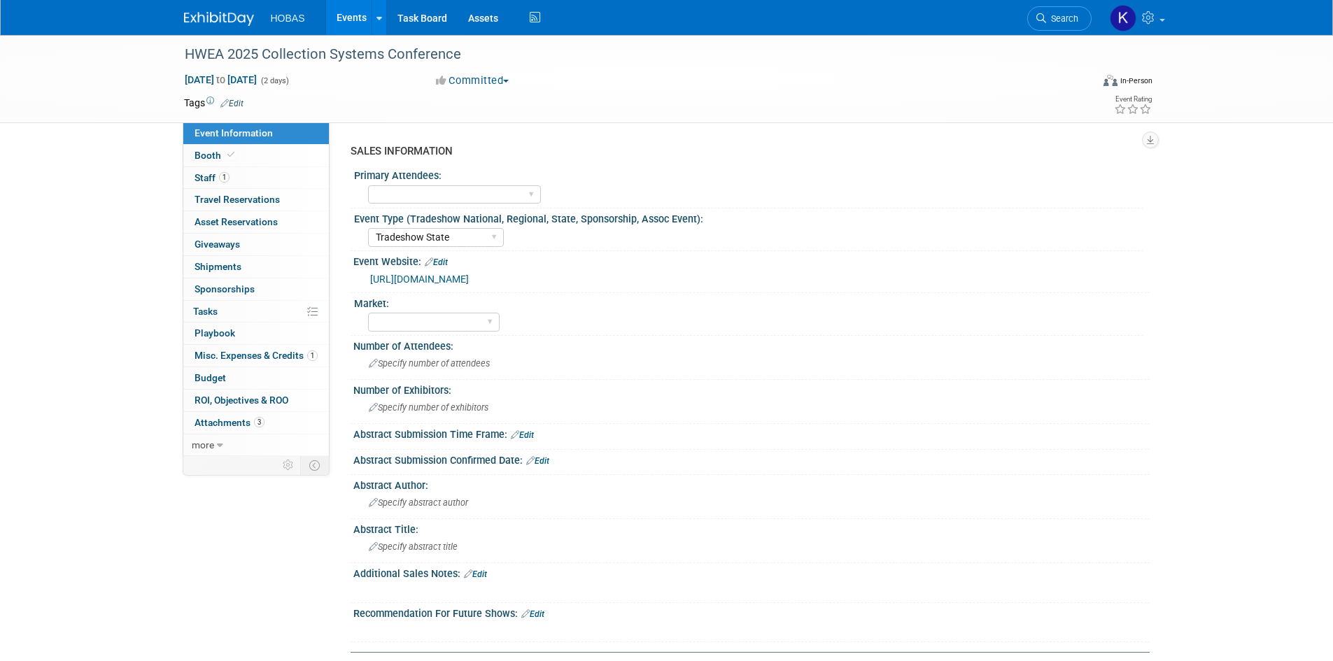
select select "Tradeshow State"
select select "Exhibiting and Sponsoring"
click at [442, 280] on link "[URL][DOMAIN_NAME]" at bounding box center [419, 279] width 99 height 11
click at [208, 183] on span "Staff 1" at bounding box center [212, 177] width 35 height 11
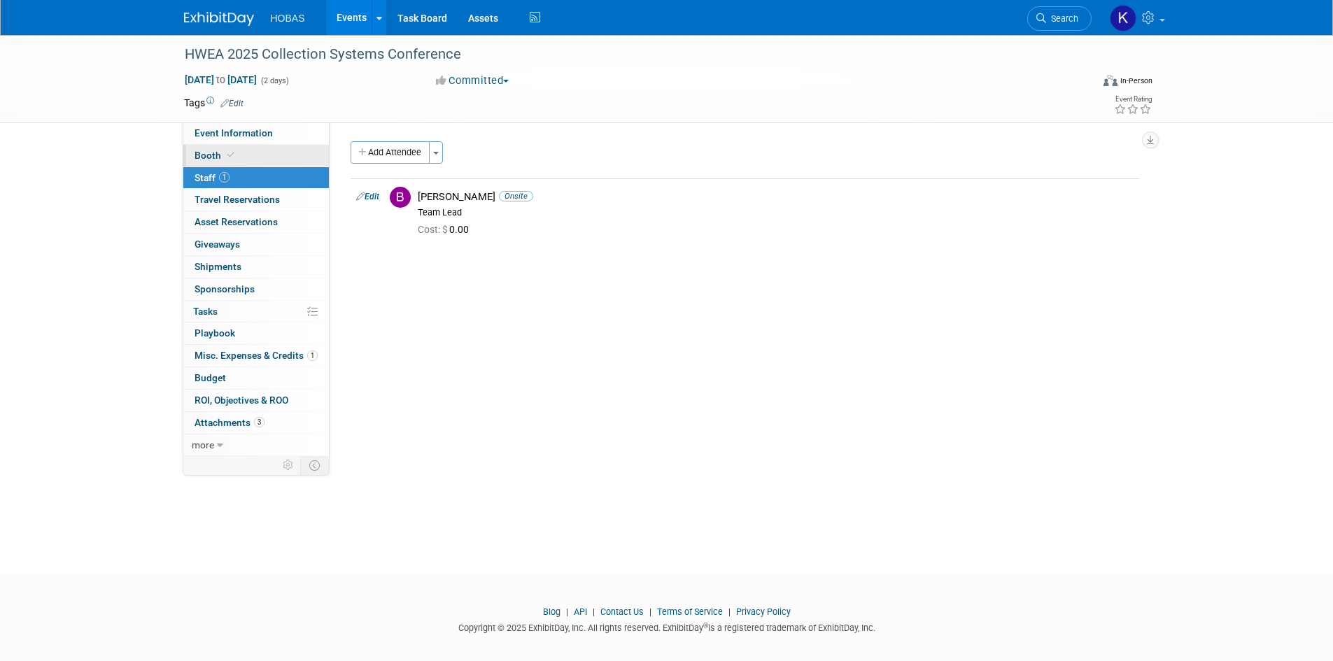
click at [211, 157] on span "Booth" at bounding box center [216, 155] width 43 height 11
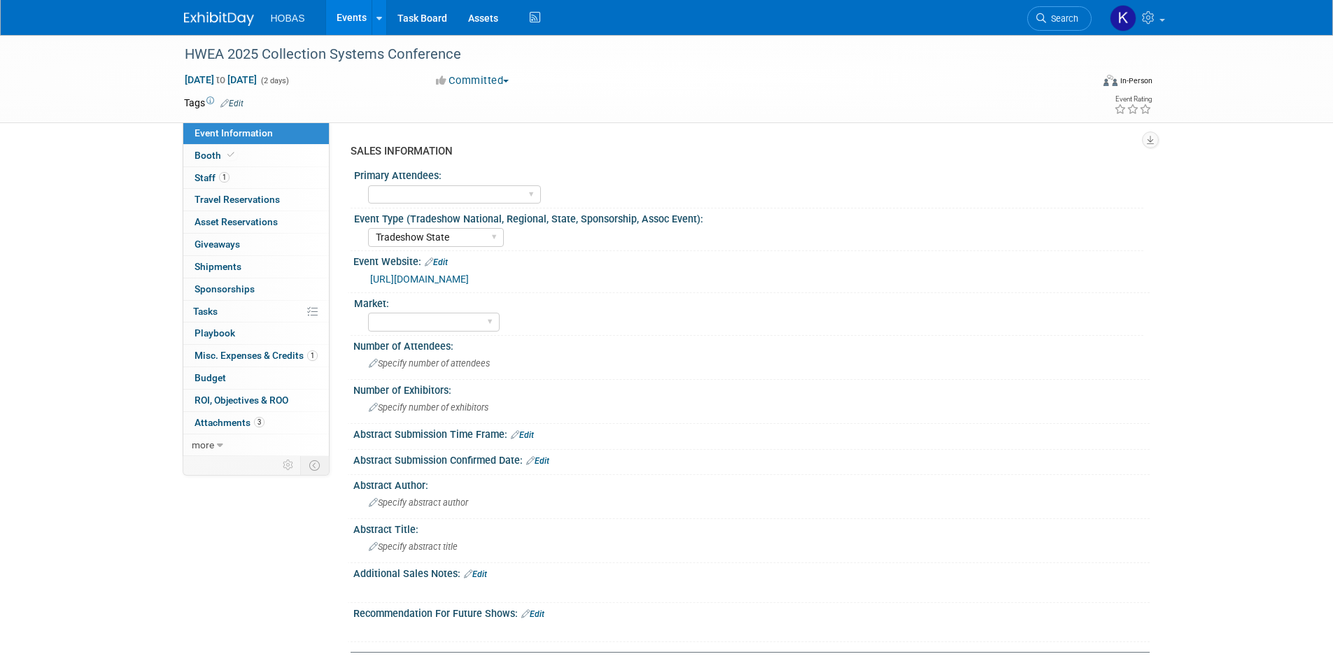
select select "Tradeshow State"
select select "Exhibiting and Sponsoring"
click at [237, 356] on span "Misc. Expenses & Credits 1" at bounding box center [256, 355] width 123 height 11
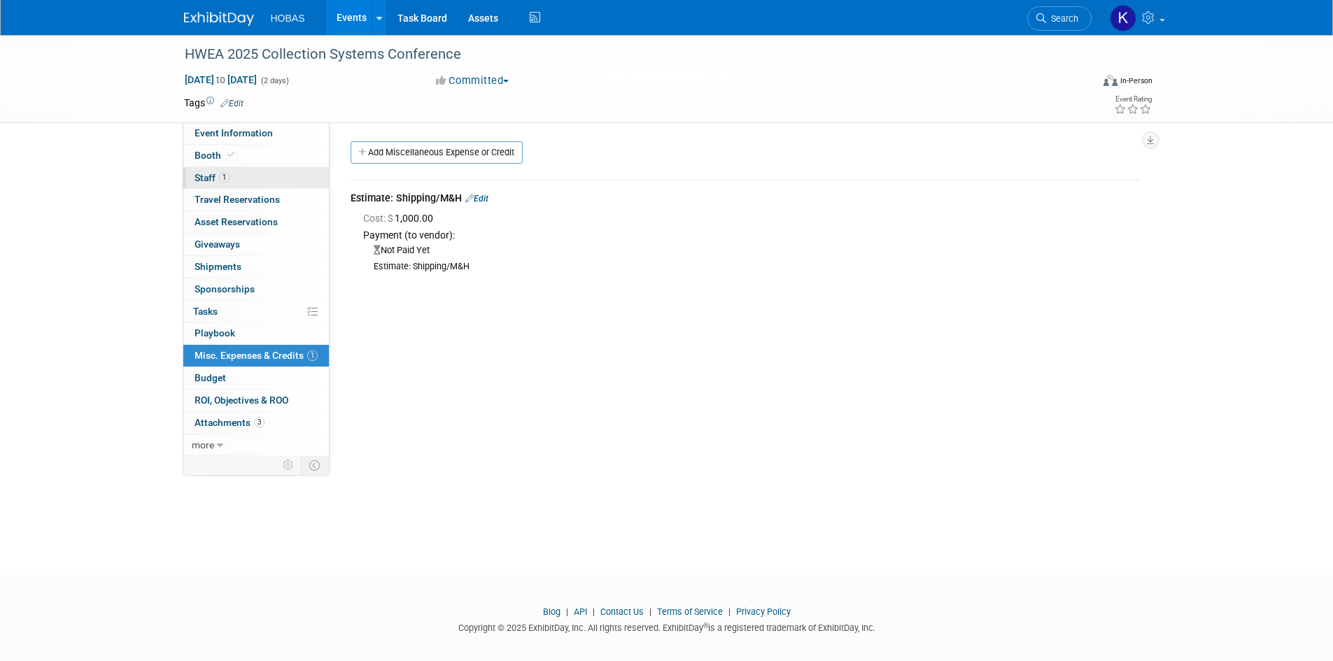
click at [207, 174] on span "Staff 1" at bounding box center [212, 177] width 35 height 11
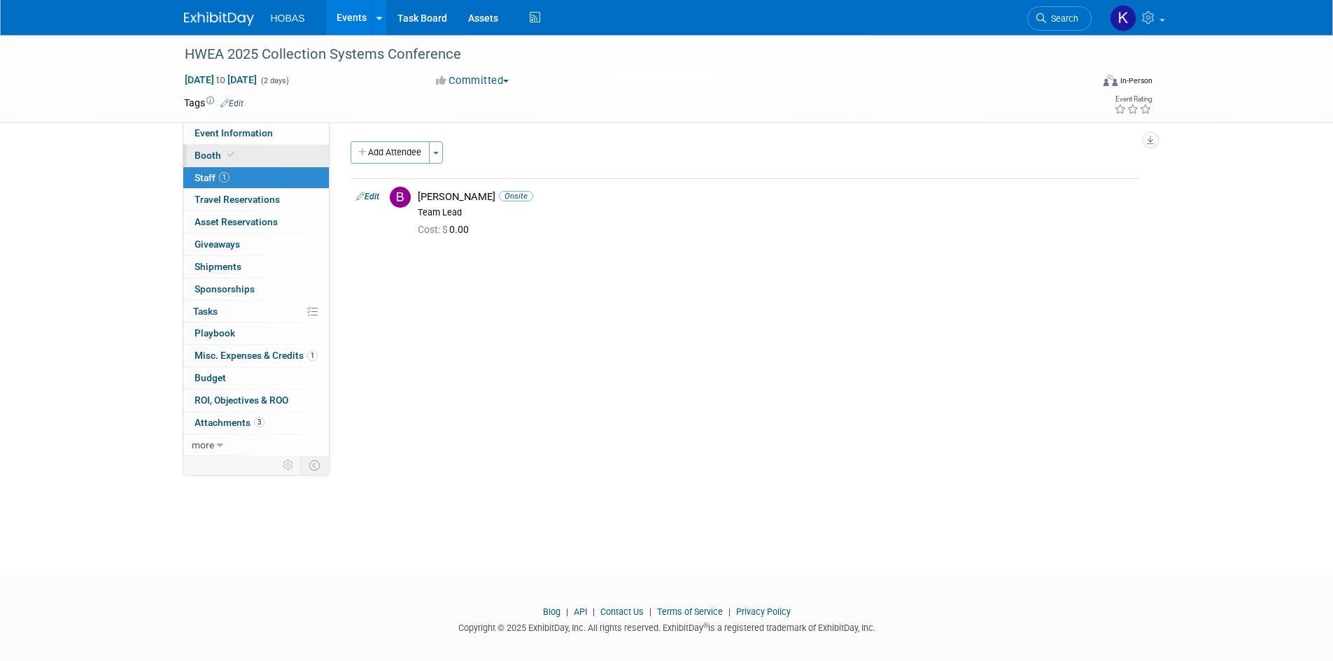
click at [206, 156] on span "Booth" at bounding box center [216, 155] width 43 height 11
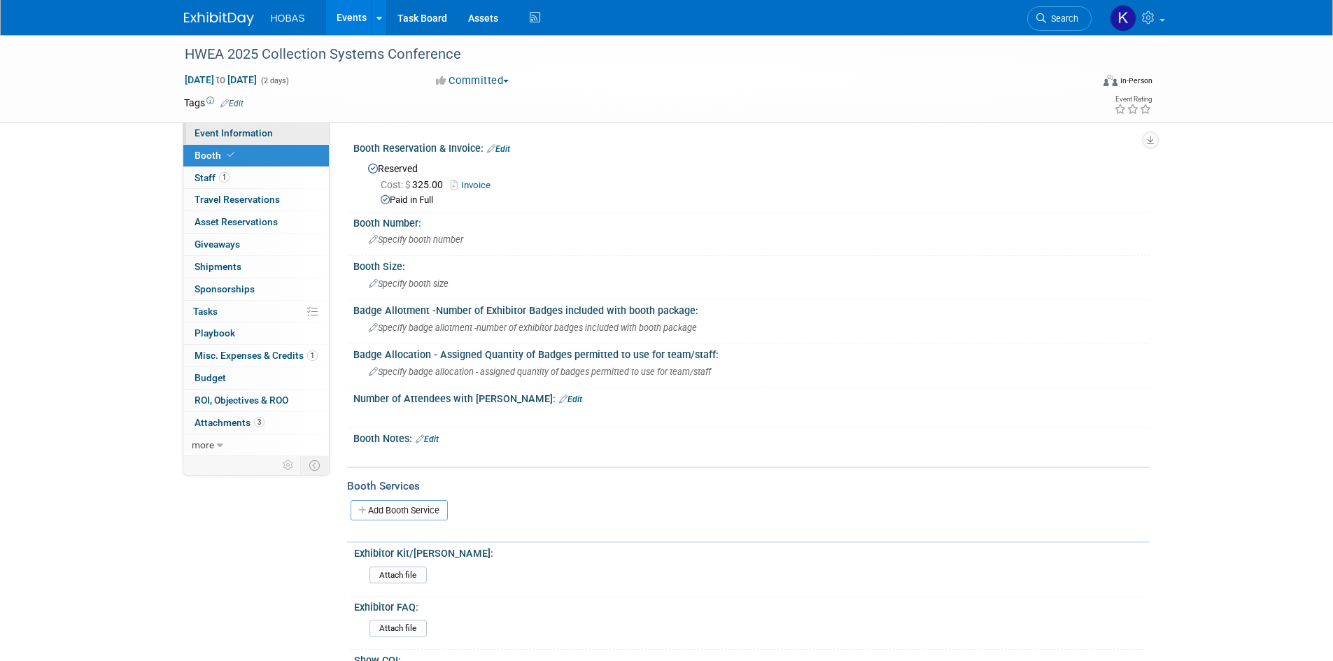
click at [200, 129] on span "Event Information" at bounding box center [234, 132] width 78 height 11
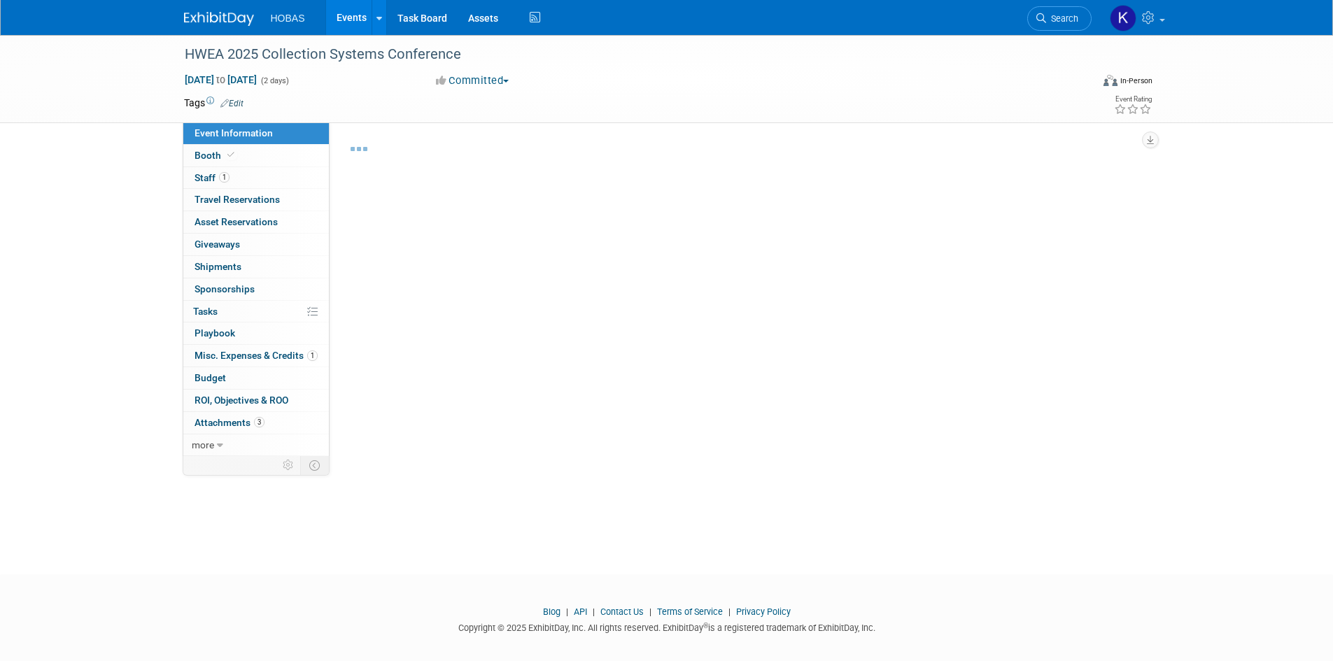
select select "Tradeshow State"
select select "Exhibiting and Sponsoring"
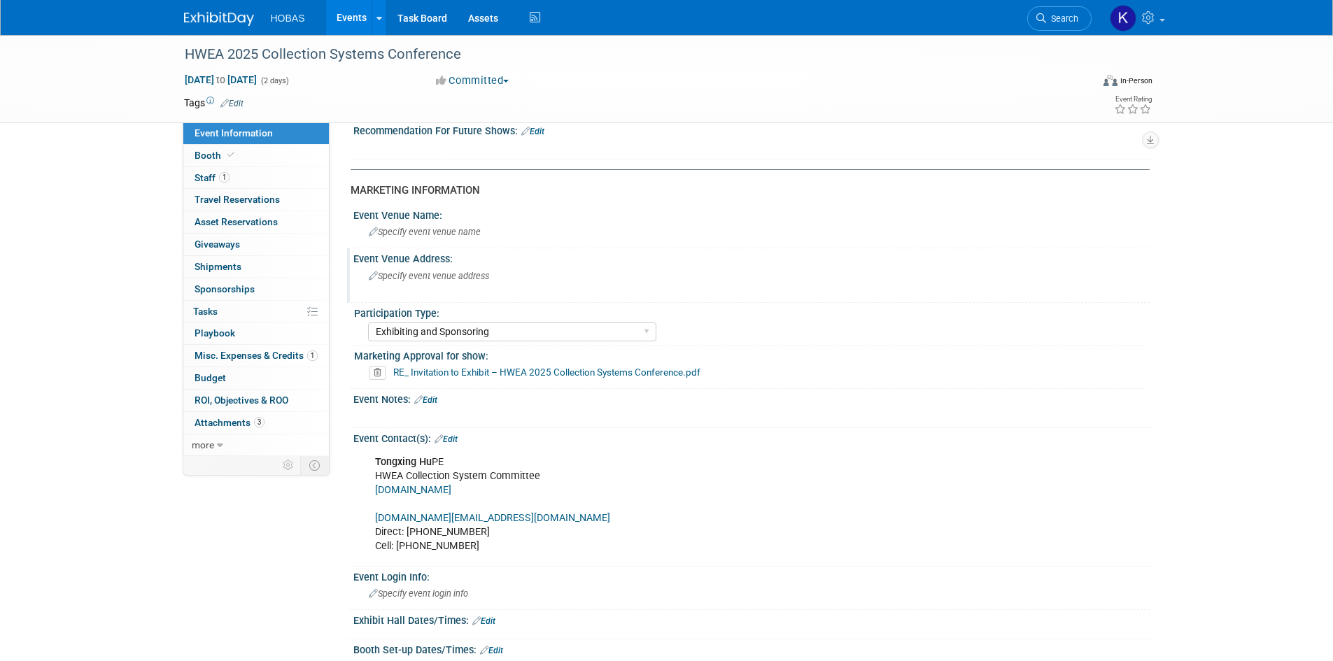
scroll to position [490, 0]
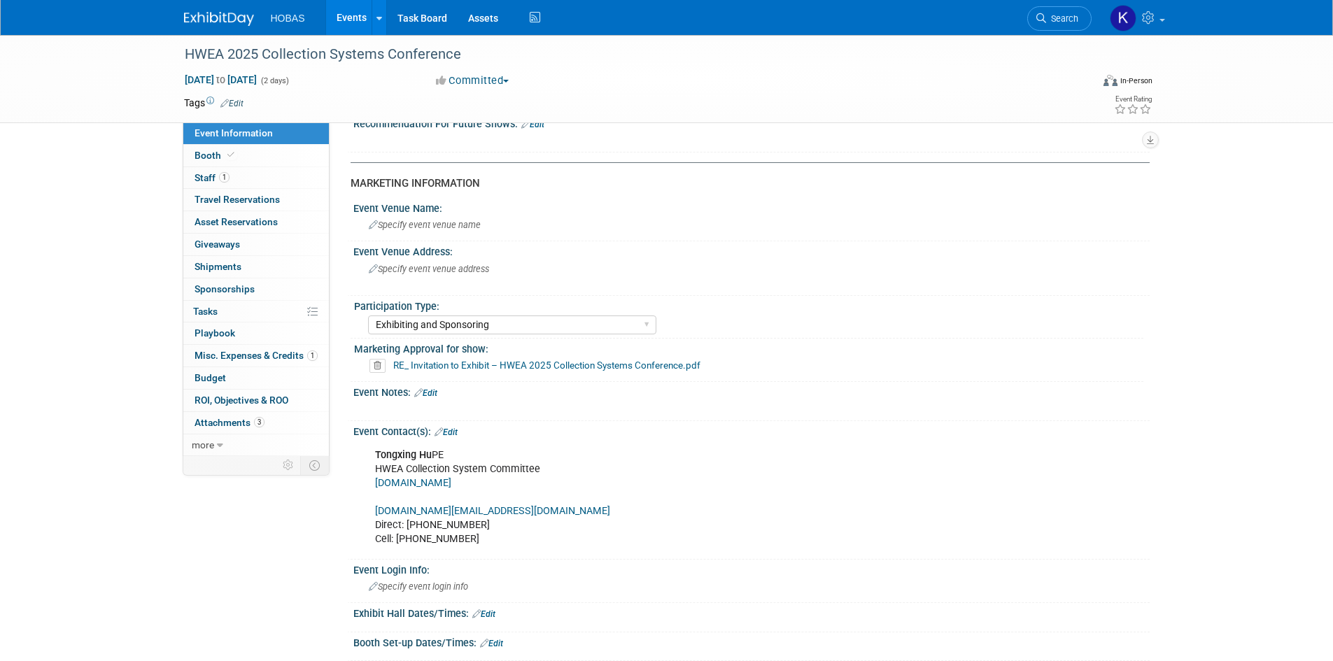
click at [579, 368] on link "RE_ Invitation to Exhibit – HWEA 2025 Collection Systems Conference.pdf" at bounding box center [546, 365] width 307 height 11
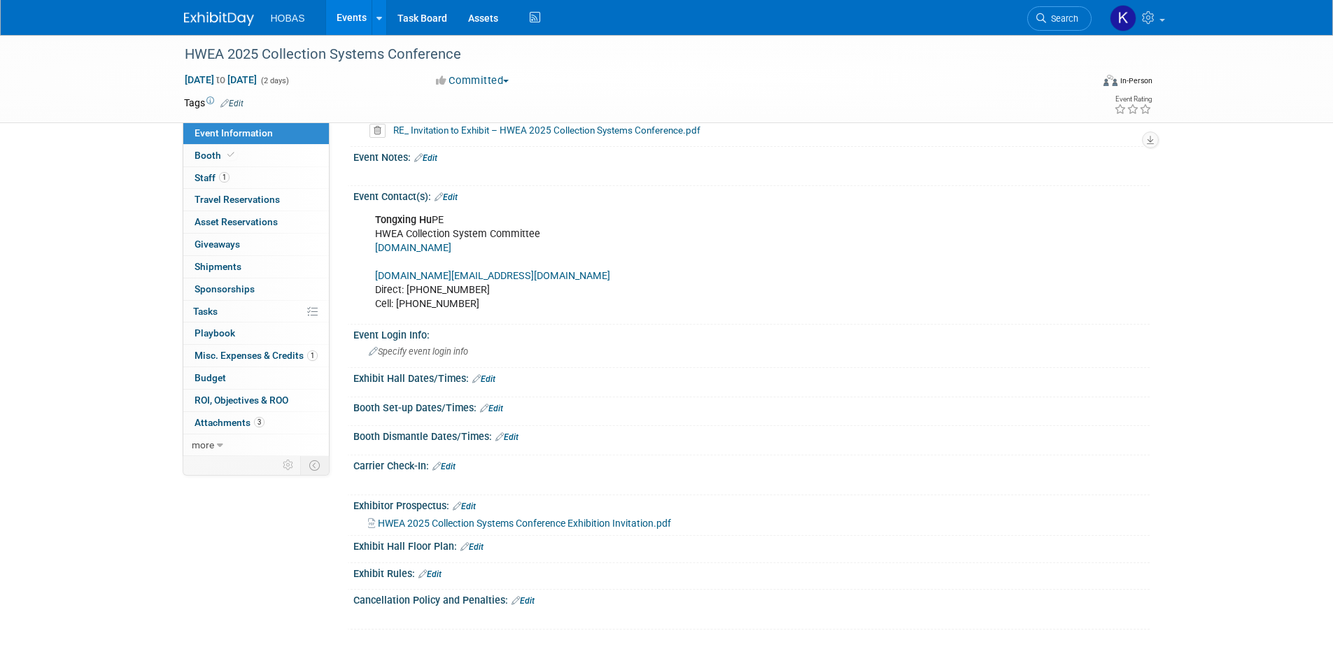
scroll to position [770, 0]
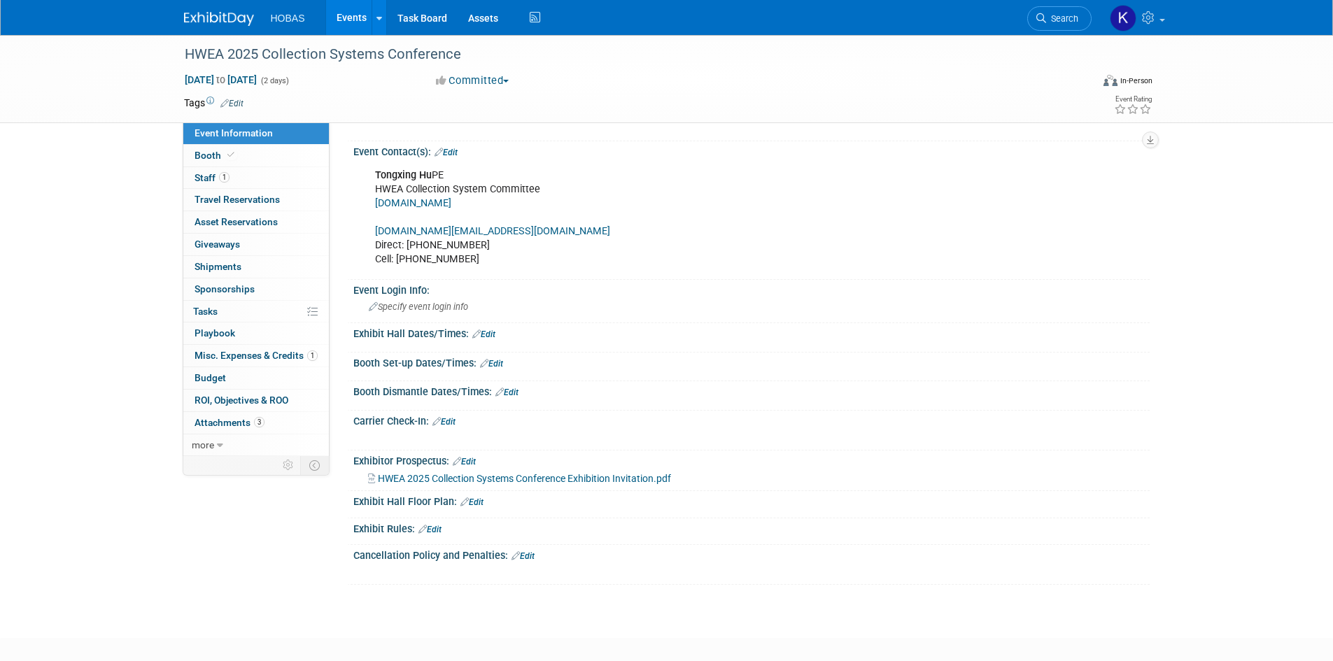
click at [499, 362] on link "Edit" at bounding box center [491, 364] width 23 height 10
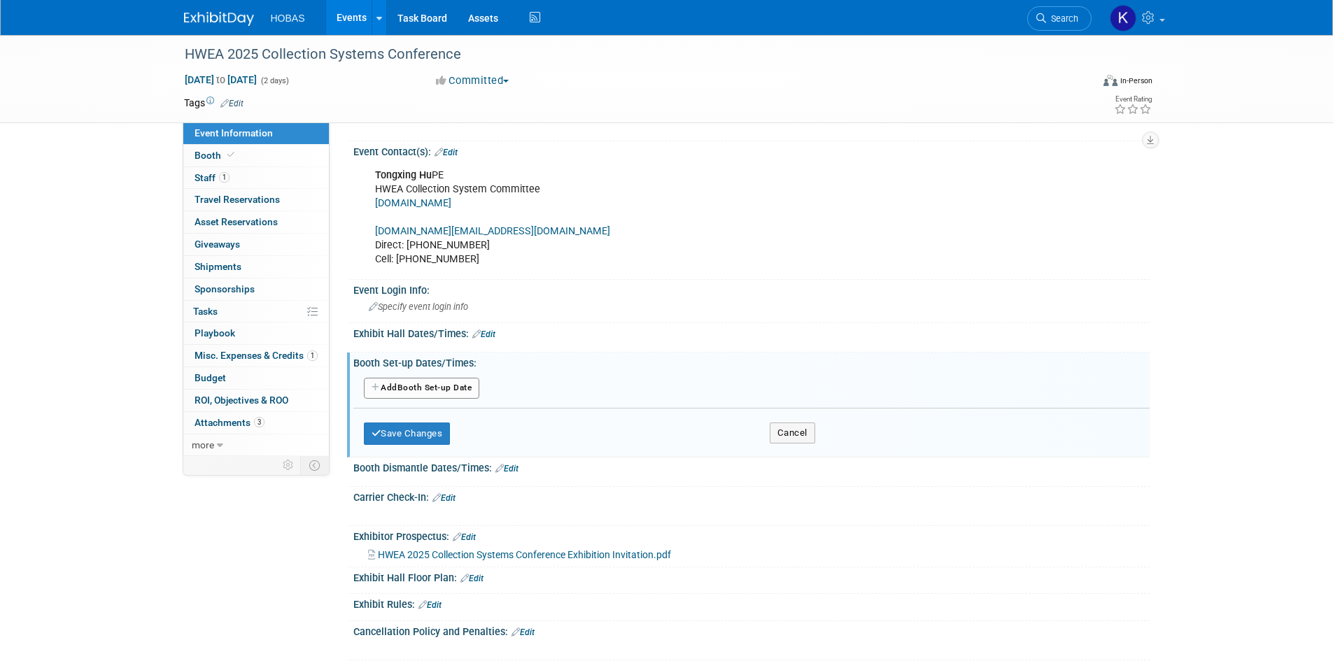
click at [461, 383] on button "Add Another Booth Set-up Date" at bounding box center [422, 388] width 116 height 21
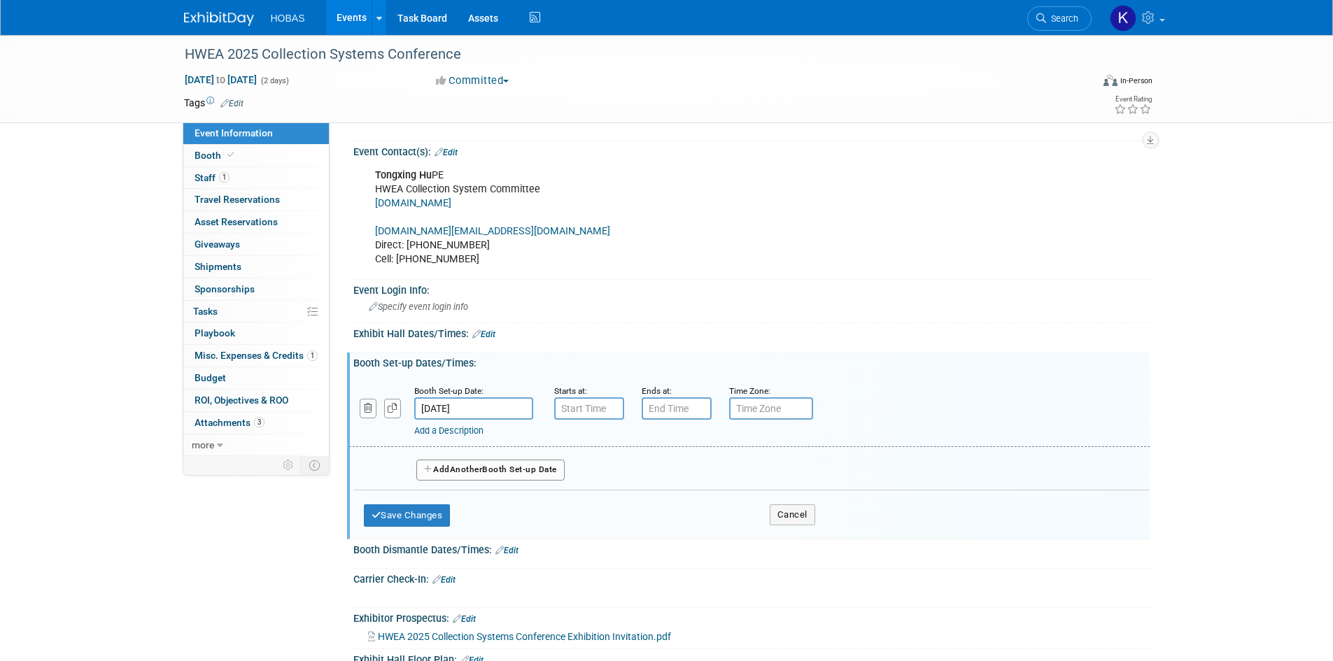
type input "7:00 AM"
click at [593, 407] on input "7:00 AM" at bounding box center [589, 408] width 70 height 22
click at [671, 416] on input "7:00 PM" at bounding box center [677, 408] width 70 height 22
click at [737, 475] on span "00" at bounding box center [739, 472] width 27 height 25
click at [749, 483] on td "30" at bounding box center [757, 482] width 45 height 38
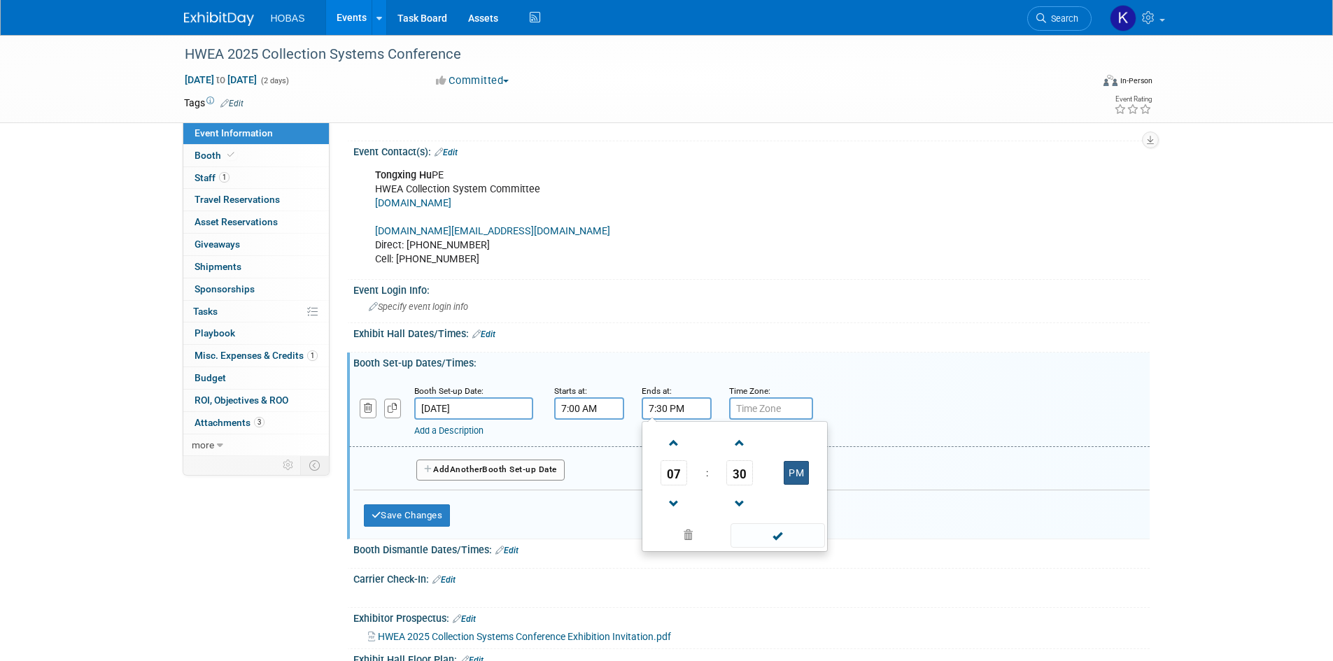
click at [786, 472] on button "PM" at bounding box center [796, 473] width 25 height 24
type input "7:30 AM"
click at [860, 378] on div "Booth Set-up Date: Nov 4, 2025 Starts at: 7:00 AM Ends at: 7:30 AM Time Zone: A…" at bounding box center [749, 411] width 800 height 71
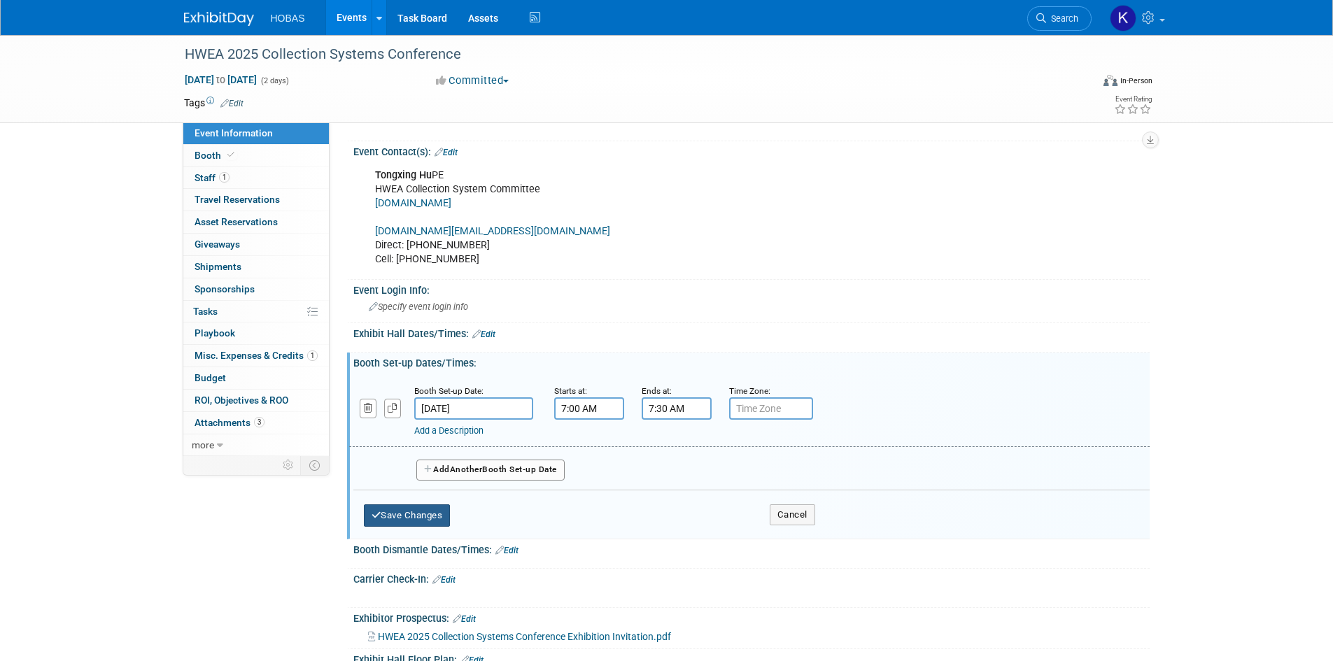
click at [411, 517] on button "Save Changes" at bounding box center [407, 516] width 87 height 22
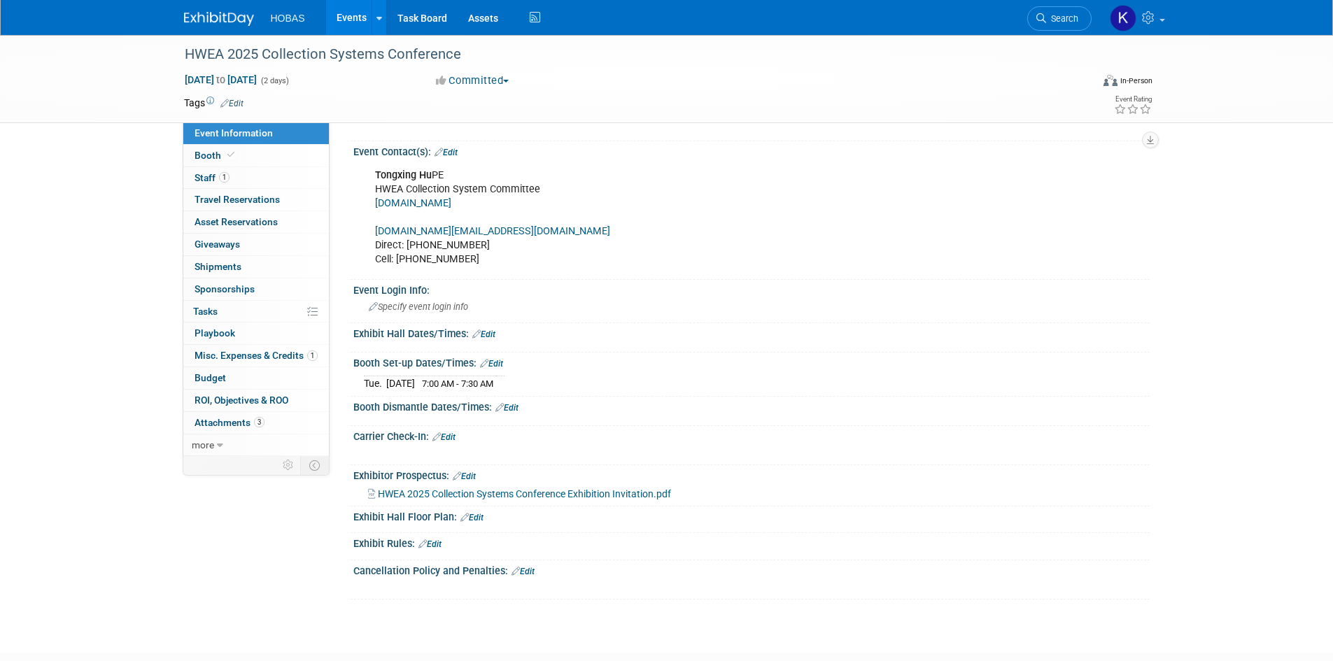
click at [509, 411] on link "Edit" at bounding box center [506, 408] width 23 height 10
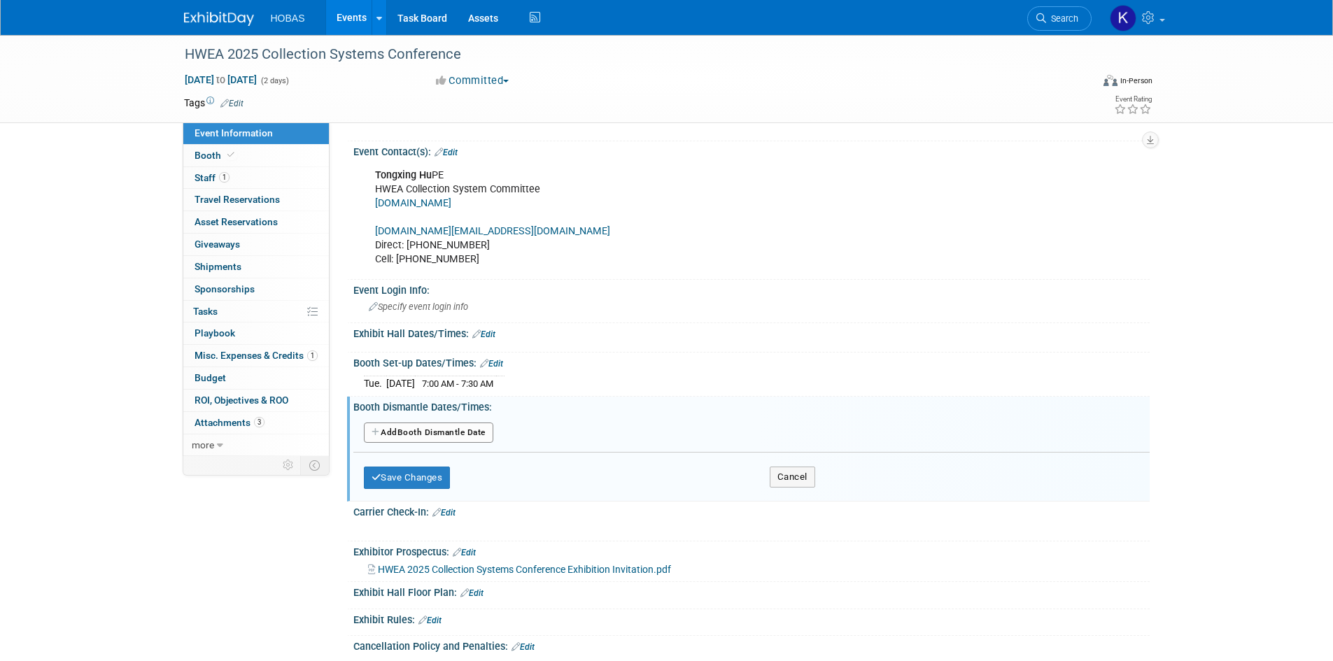
click at [463, 430] on button "Add Another Booth Dismantle Date" at bounding box center [428, 433] width 129 height 21
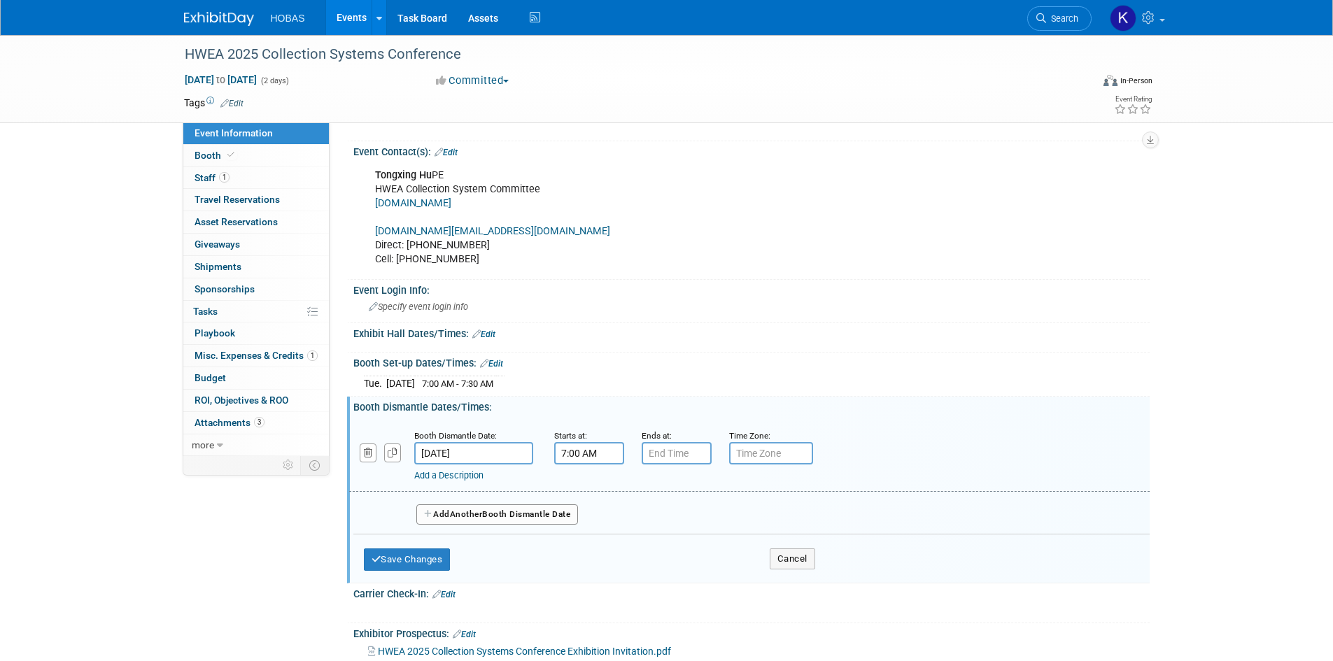
click at [578, 460] on input "7:00 AM" at bounding box center [589, 453] width 70 height 22
click at [586, 520] on span "07" at bounding box center [586, 517] width 27 height 25
click at [579, 494] on td "12" at bounding box center [580, 489] width 45 height 38
click at [709, 520] on button "AM" at bounding box center [708, 518] width 25 height 24
type input "12:00 PM"
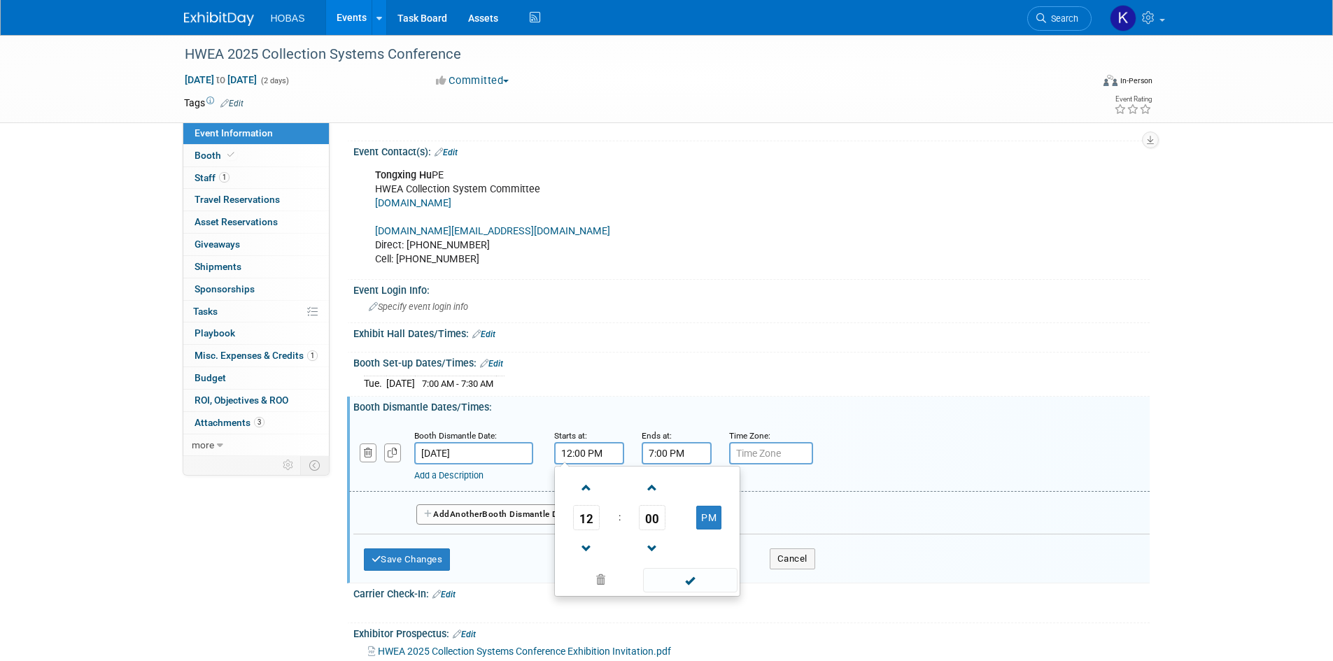
click at [681, 457] on input "7:00 PM" at bounding box center [677, 453] width 70 height 22
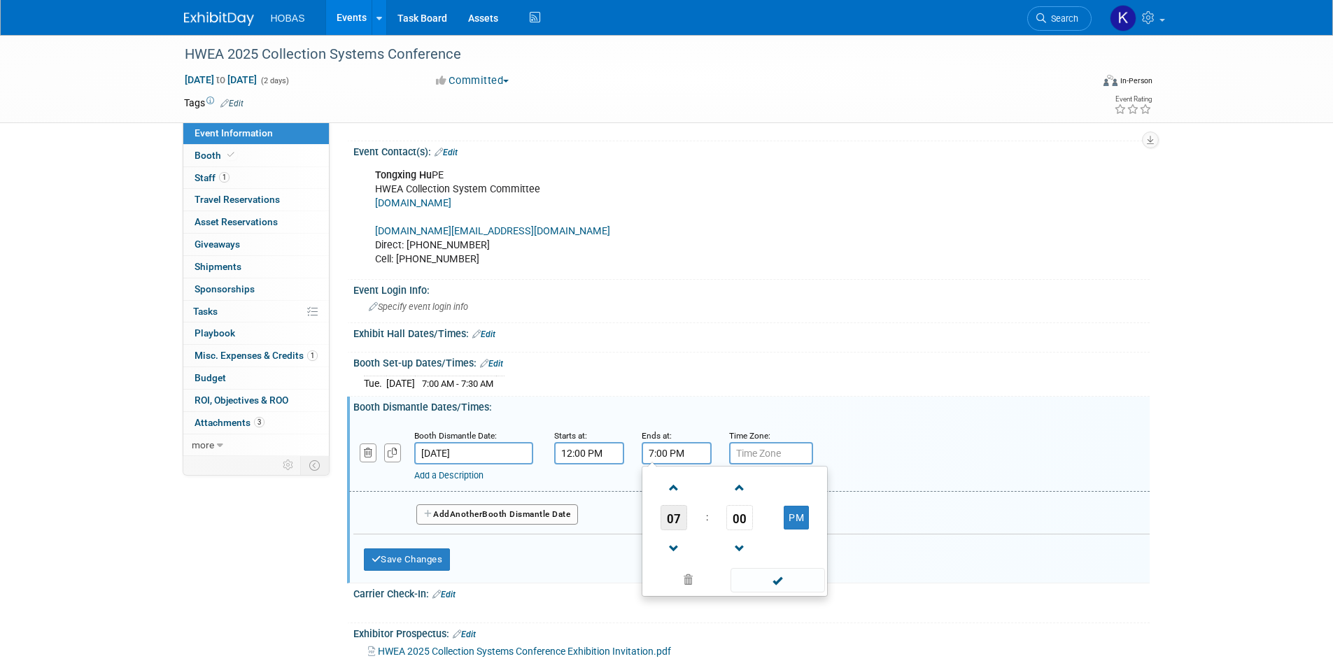
click at [675, 522] on span "07" at bounding box center [674, 517] width 27 height 25
click at [674, 486] on td "12" at bounding box center [667, 489] width 45 height 38
click at [738, 521] on span "00" at bounding box center [739, 517] width 27 height 25
click at [757, 525] on td "30" at bounding box center [757, 526] width 45 height 38
type input "12:30 PM"
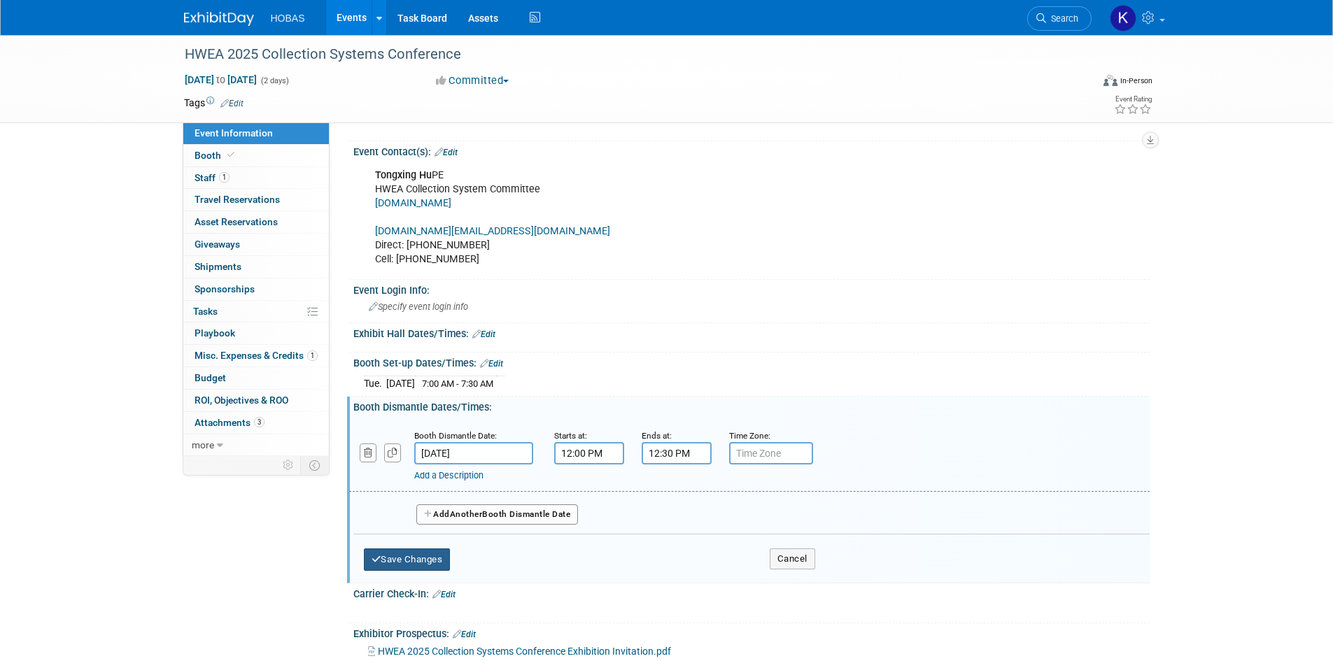
click at [435, 560] on button "Save Changes" at bounding box center [407, 560] width 87 height 22
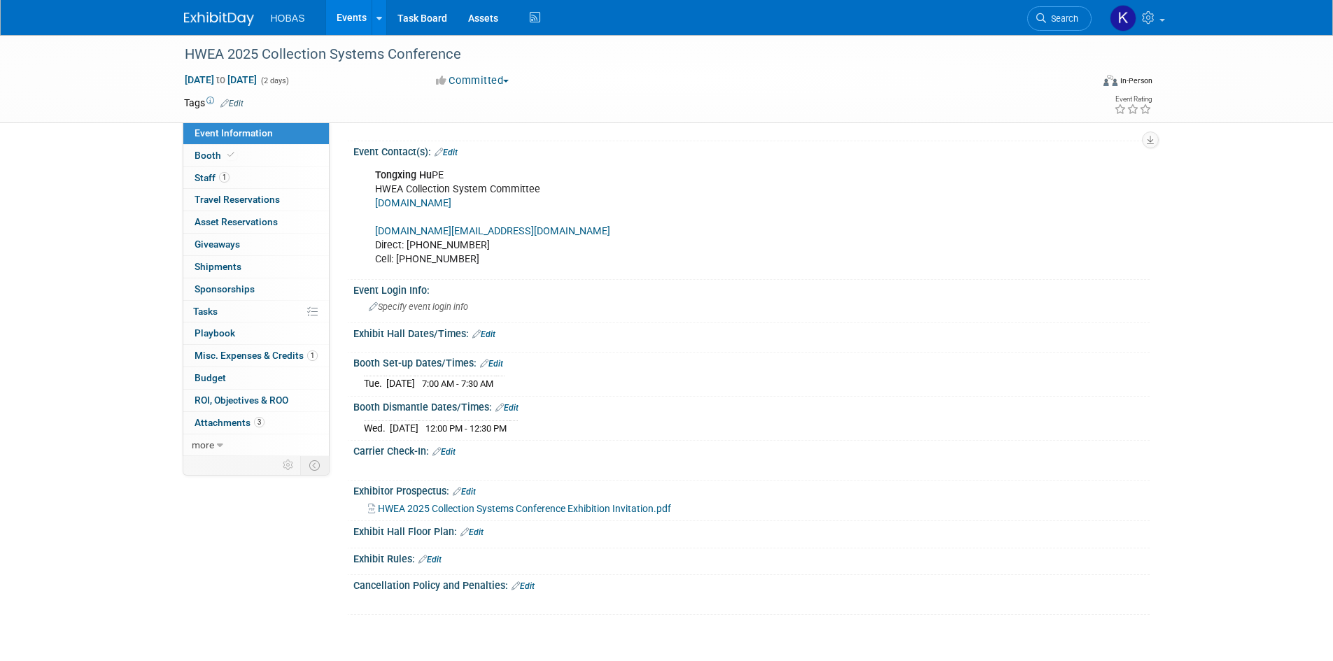
click at [488, 330] on link "Edit" at bounding box center [483, 335] width 23 height 10
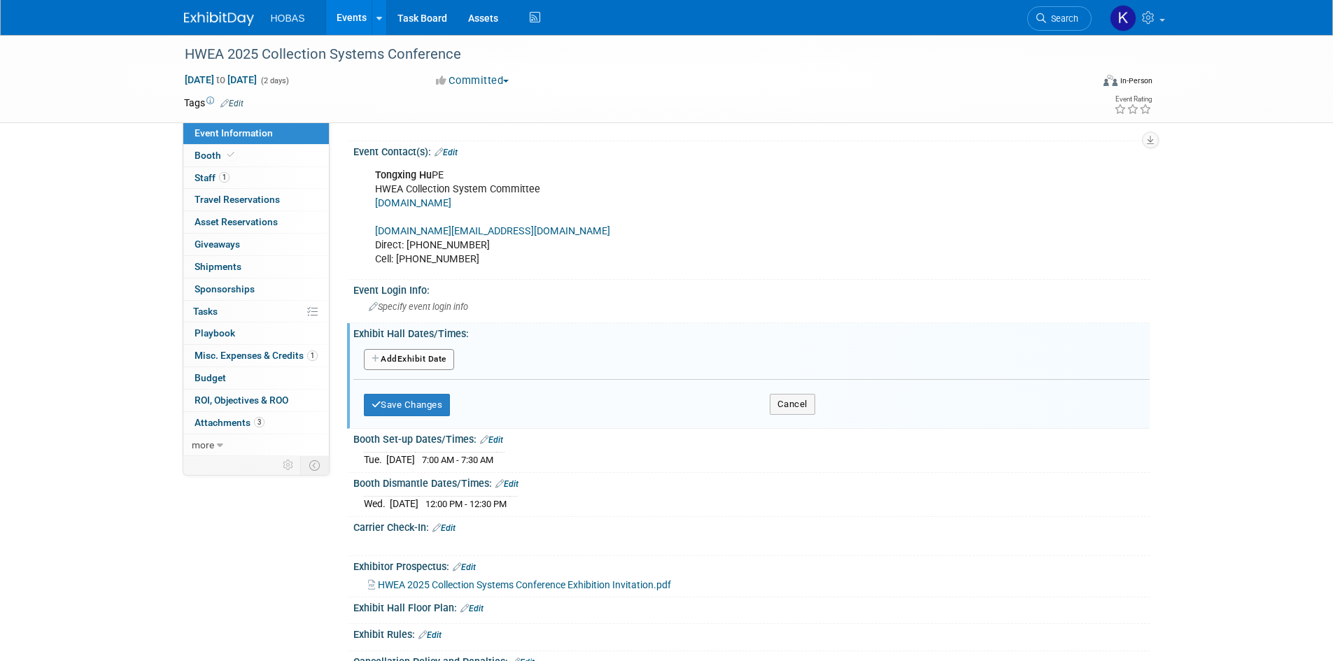
click at [428, 361] on button "Add Another Exhibit Date" at bounding box center [409, 359] width 90 height 21
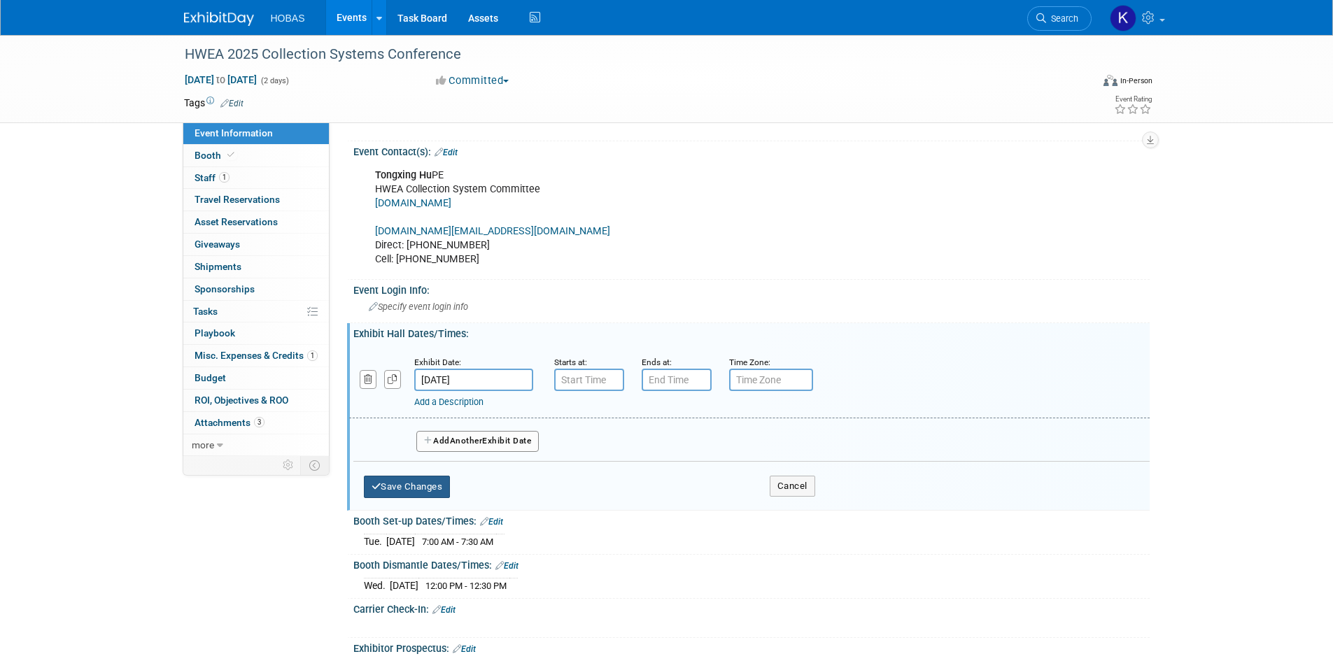
click at [434, 493] on button "Save Changes" at bounding box center [407, 487] width 87 height 22
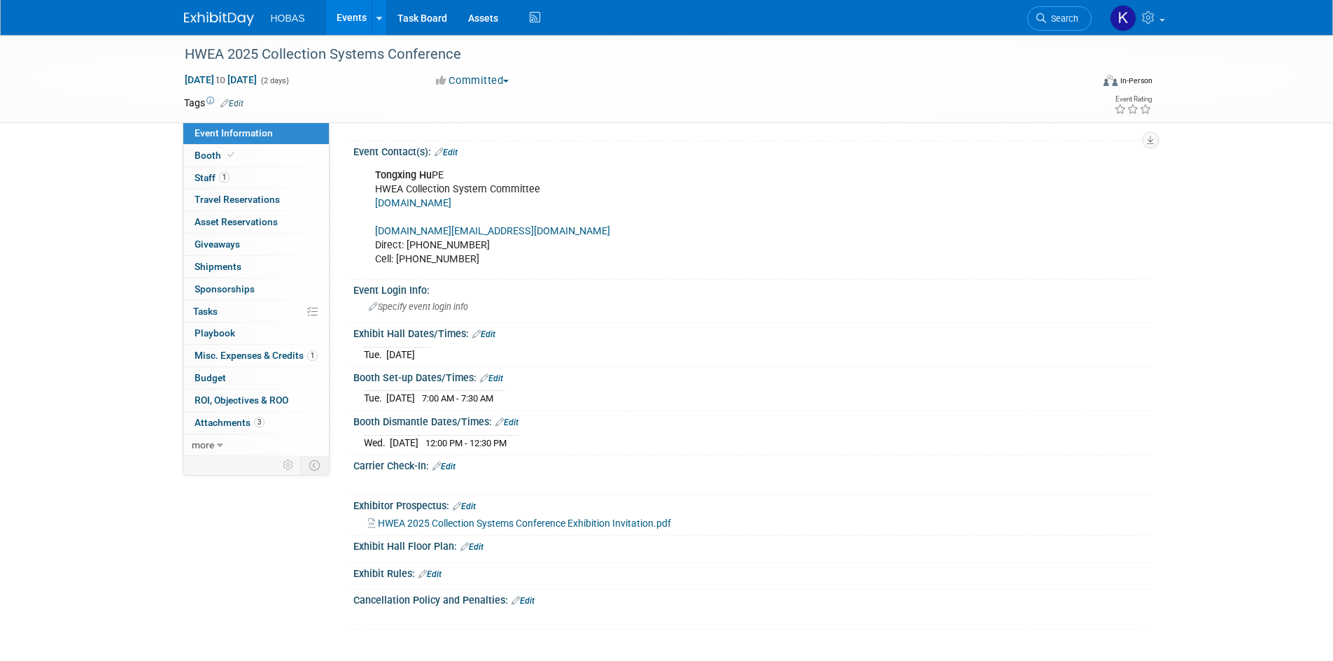
click at [459, 360] on div "Tue. Nov 4, 2025" at bounding box center [751, 353] width 775 height 18
click at [483, 339] on div "Exhibit Hall Dates/Times: Edit Tue. Nov 4, 2025 Save Changes Cancel" at bounding box center [748, 345] width 803 height 44
click at [488, 333] on link "Edit" at bounding box center [483, 335] width 23 height 10
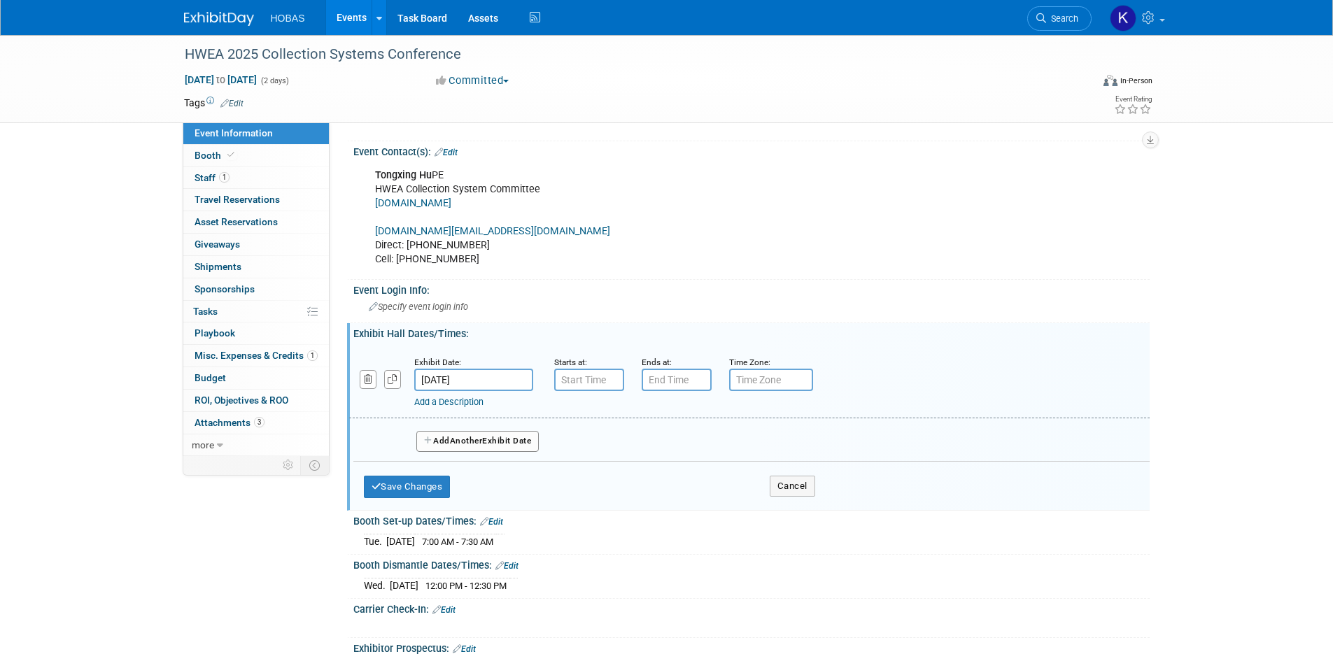
click at [466, 437] on span "Another" at bounding box center [466, 441] width 33 height 10
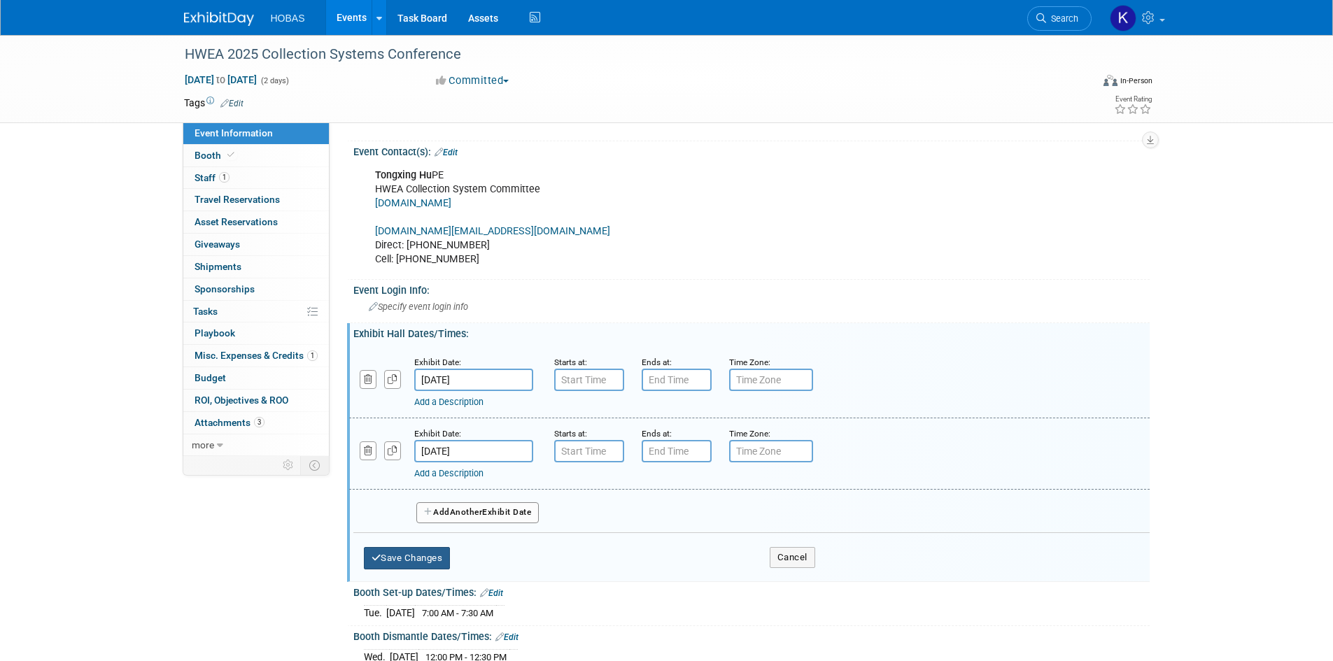
click at [421, 555] on button "Save Changes" at bounding box center [407, 558] width 87 height 22
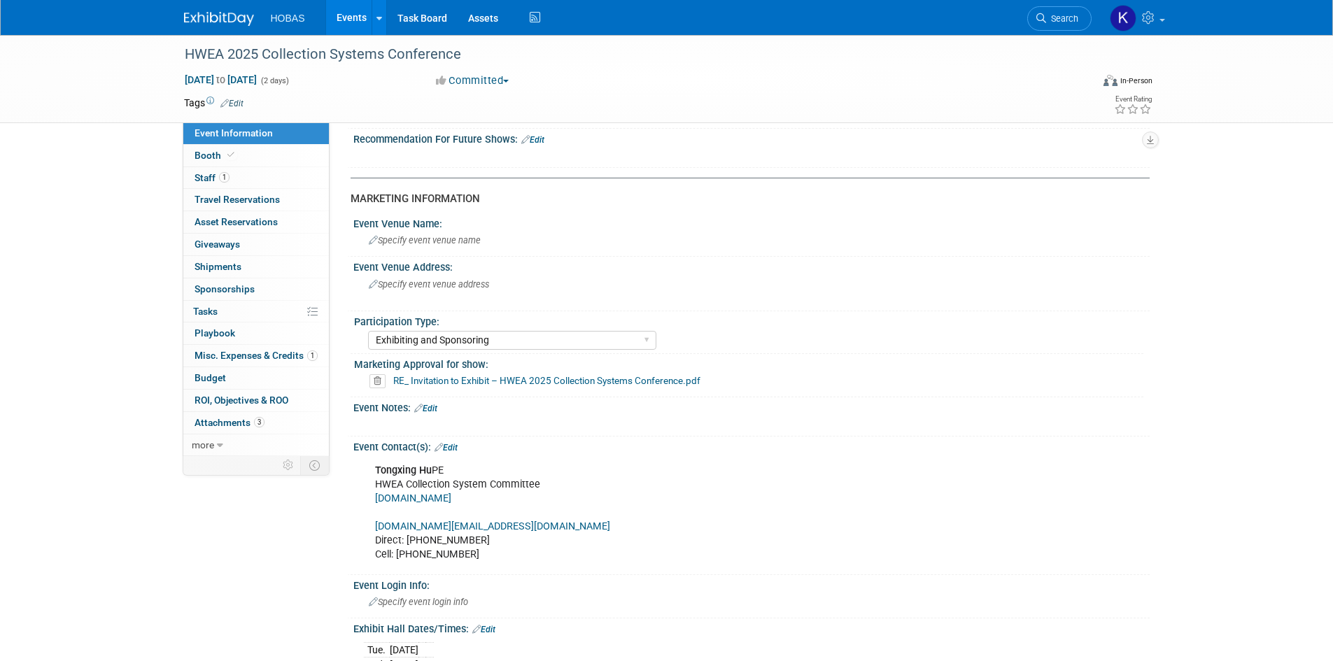
scroll to position [350, 0]
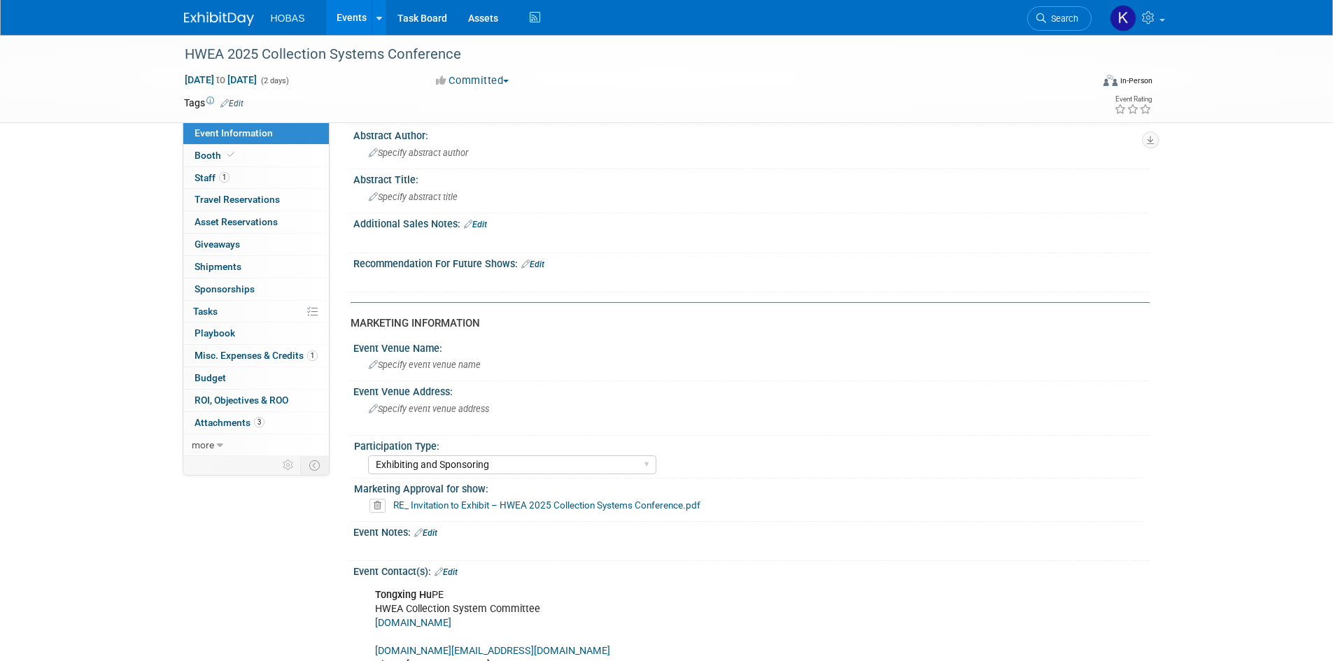
click at [210, 141] on link "Event Information" at bounding box center [256, 133] width 146 height 22
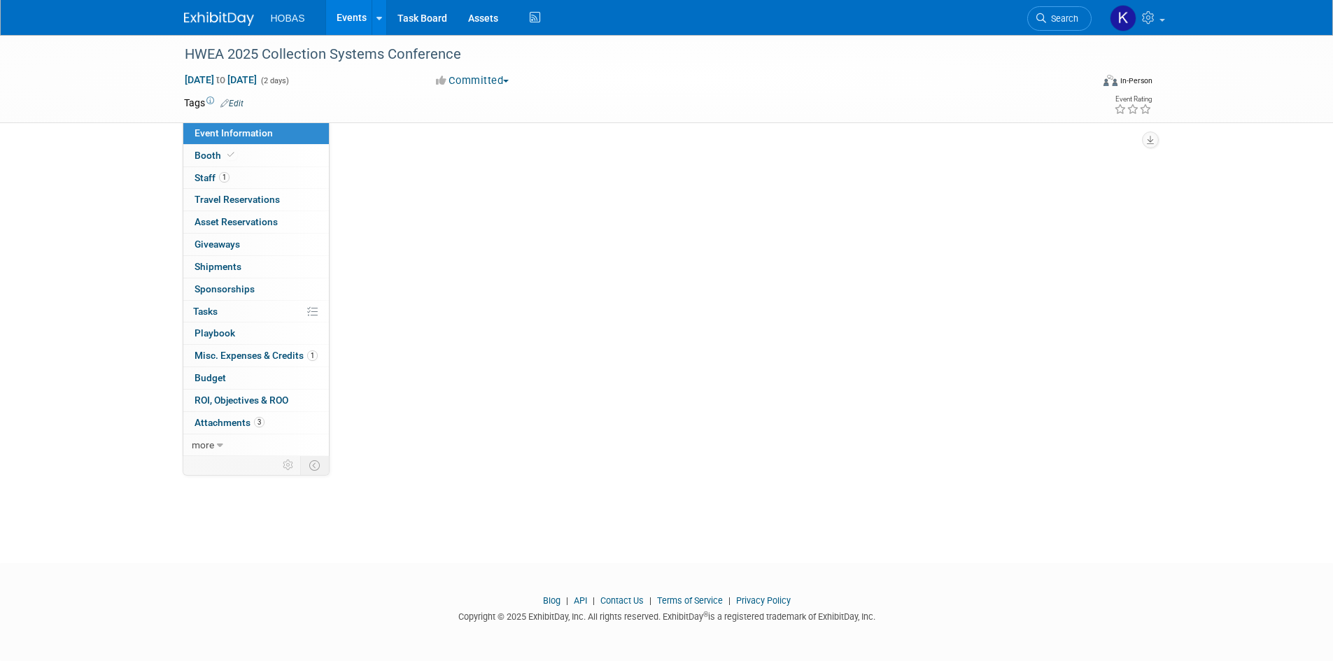
scroll to position [0, 0]
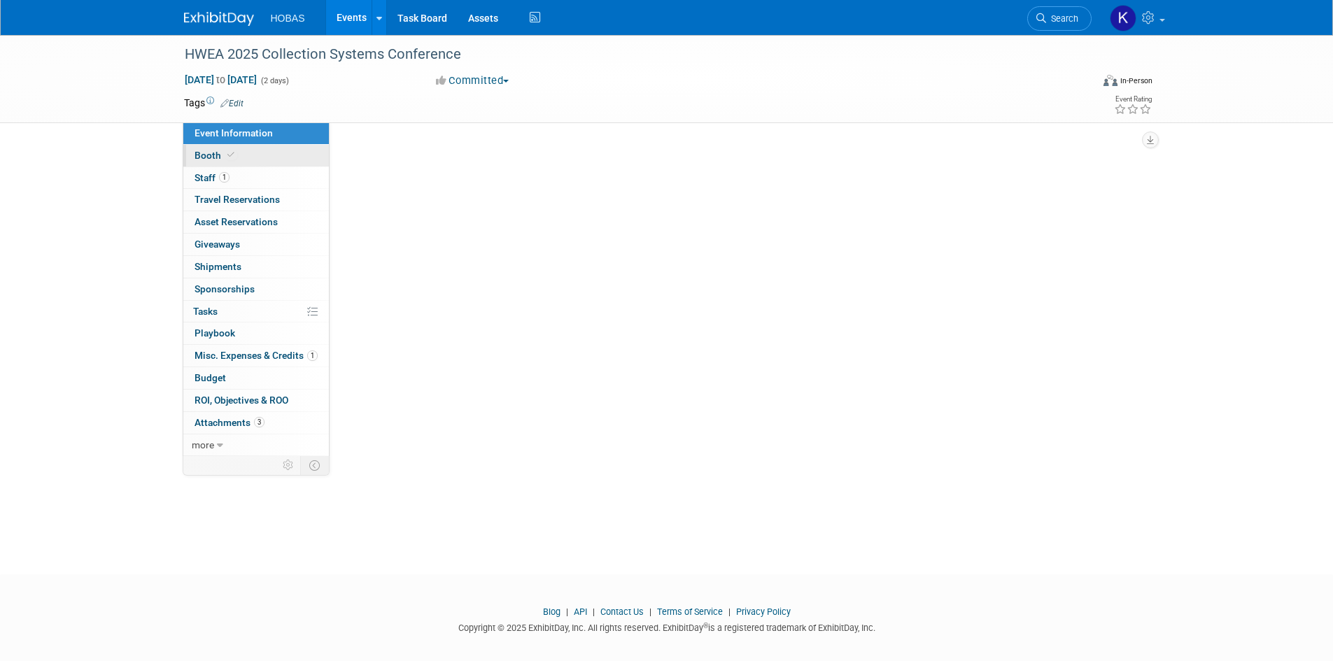
select select "Tradeshow State"
select select "Exhibiting and Sponsoring"
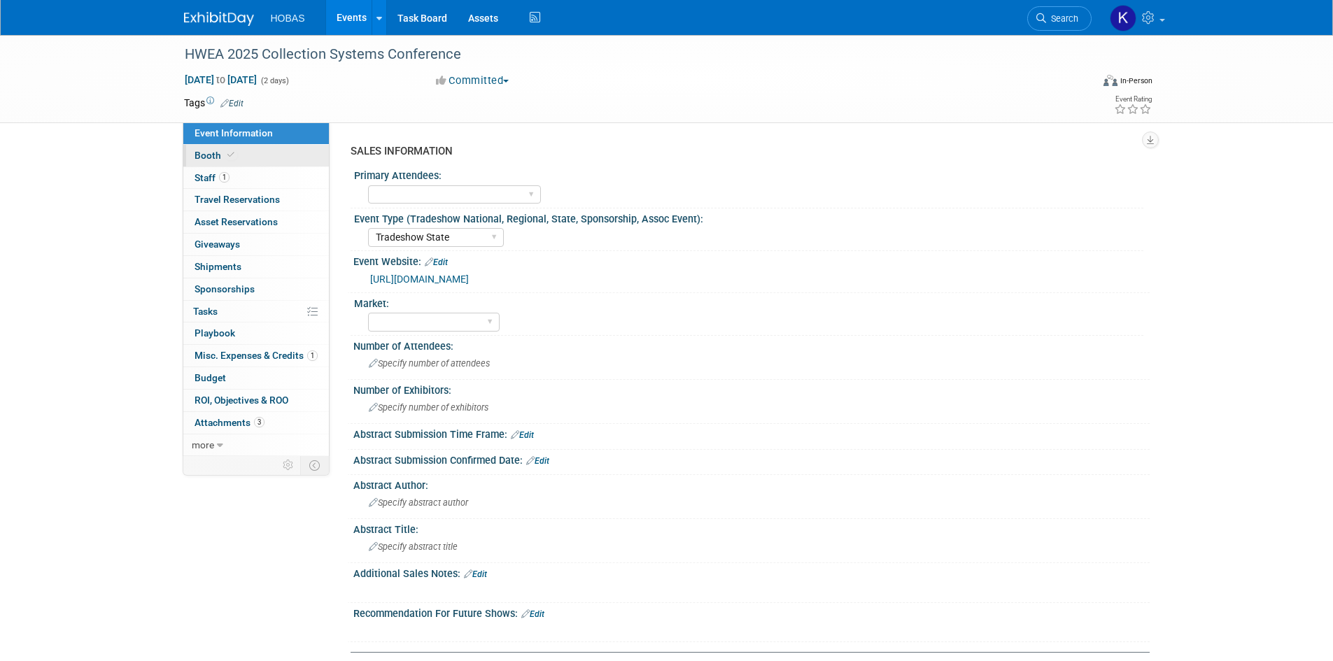
click at [218, 150] on span "Booth" at bounding box center [216, 155] width 43 height 11
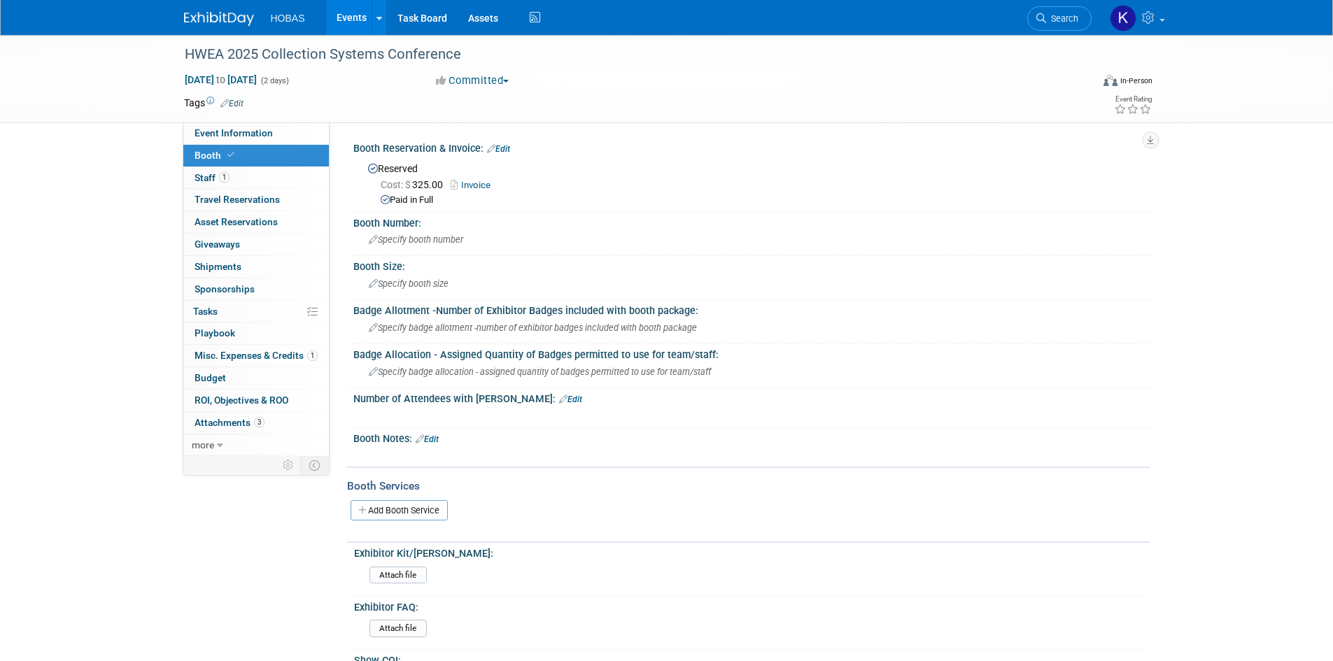
click at [437, 439] on link "Edit" at bounding box center [427, 440] width 23 height 10
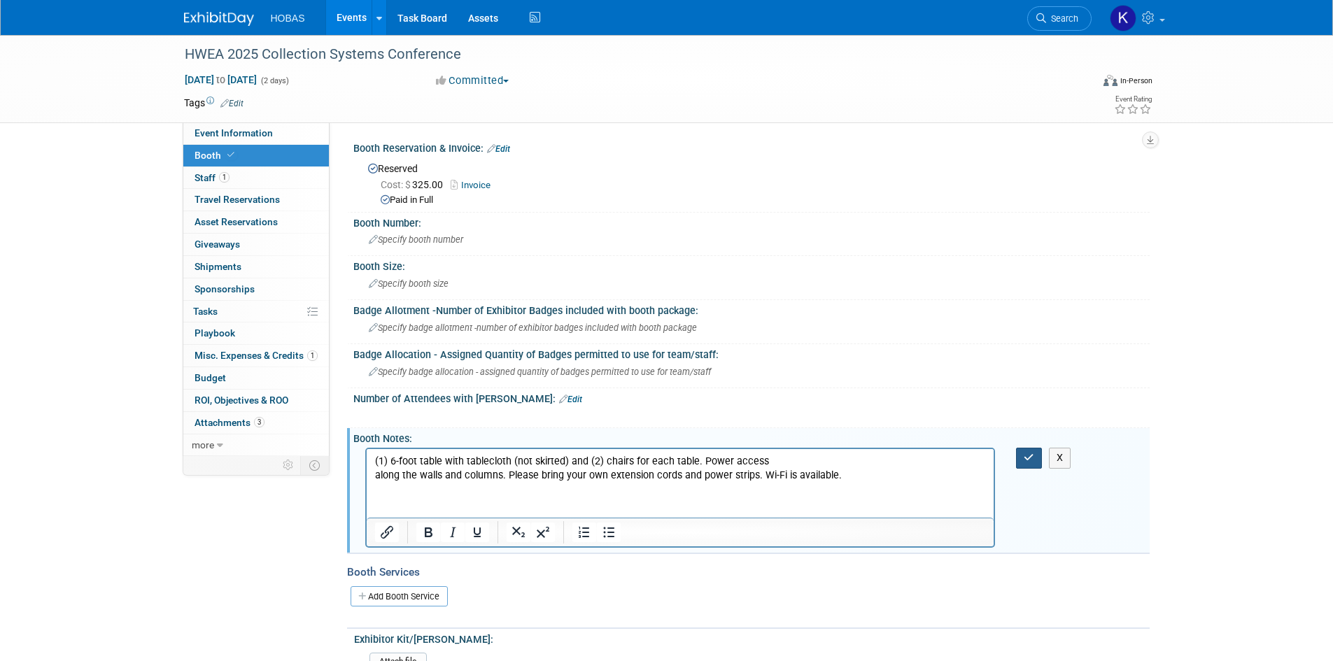
click at [1021, 451] on button "button" at bounding box center [1029, 458] width 26 height 20
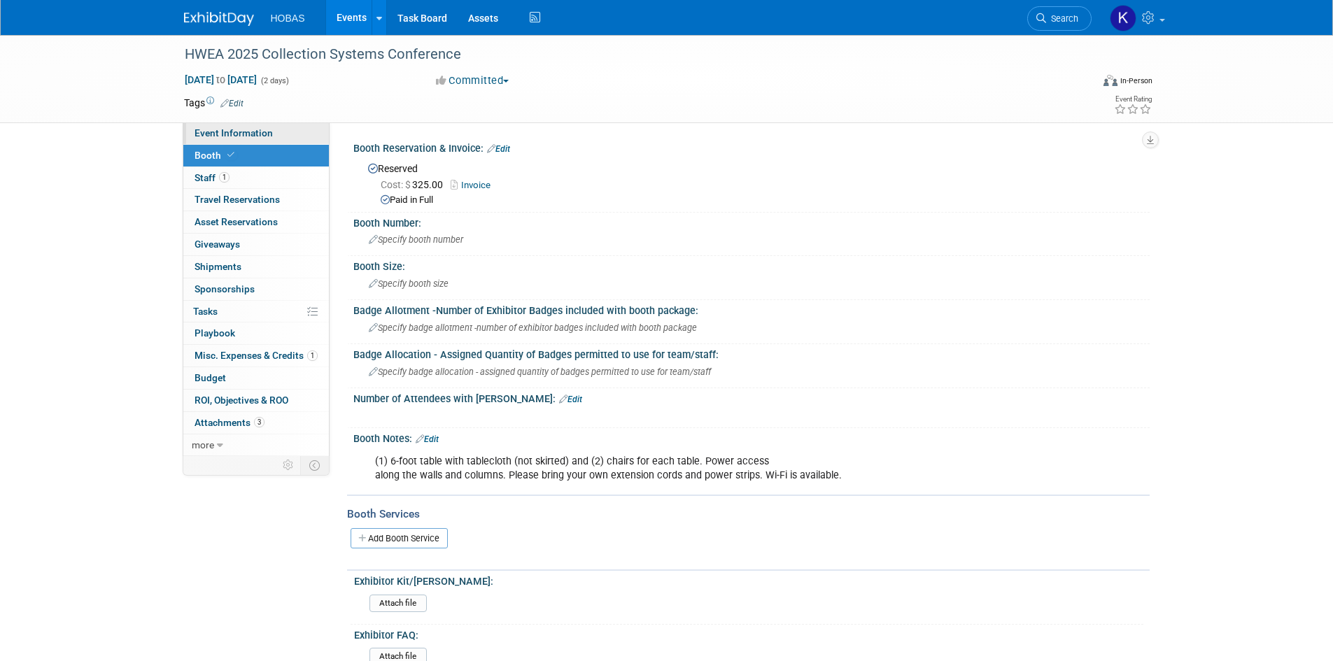
click at [213, 134] on span "Event Information" at bounding box center [234, 132] width 78 height 11
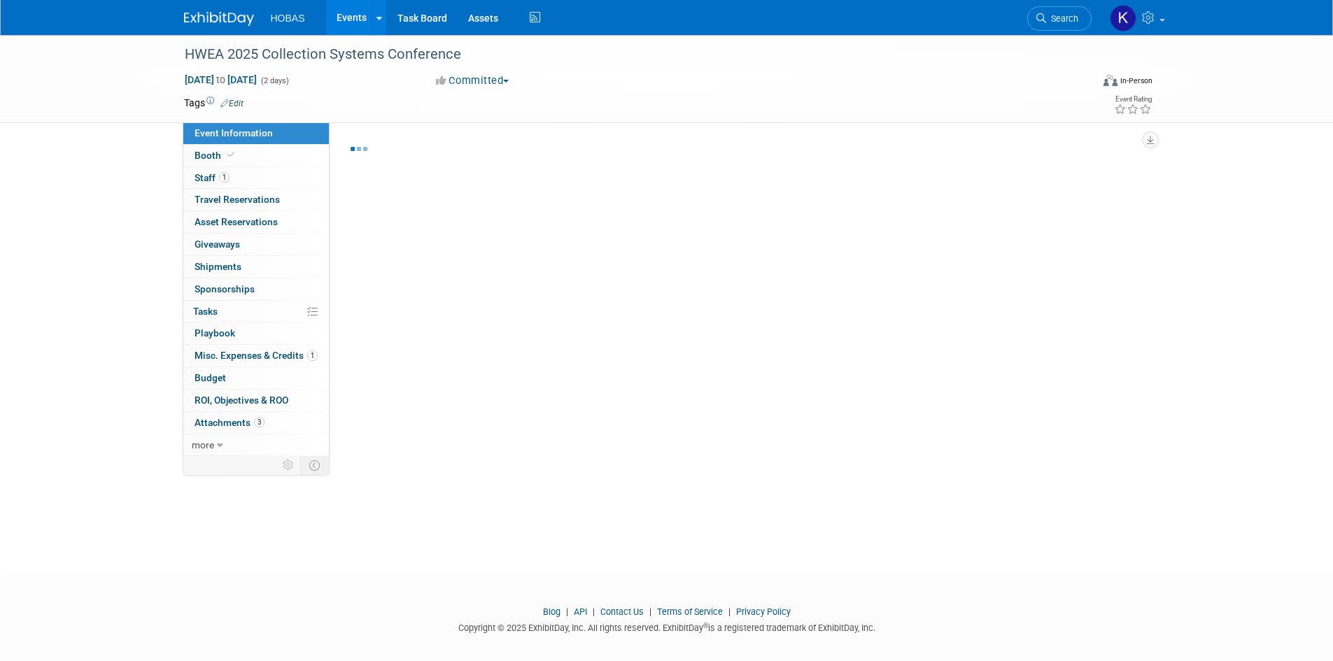
select select "Tradeshow State"
select select "Exhibiting and Sponsoring"
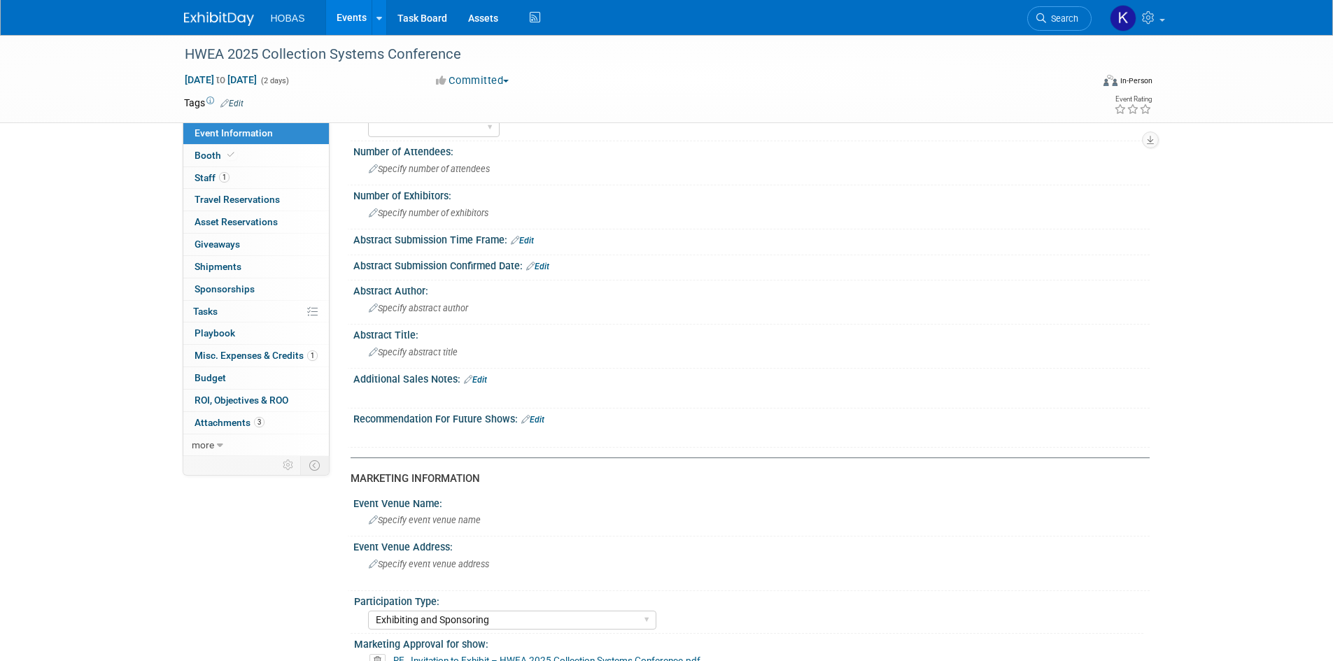
scroll to position [280, 0]
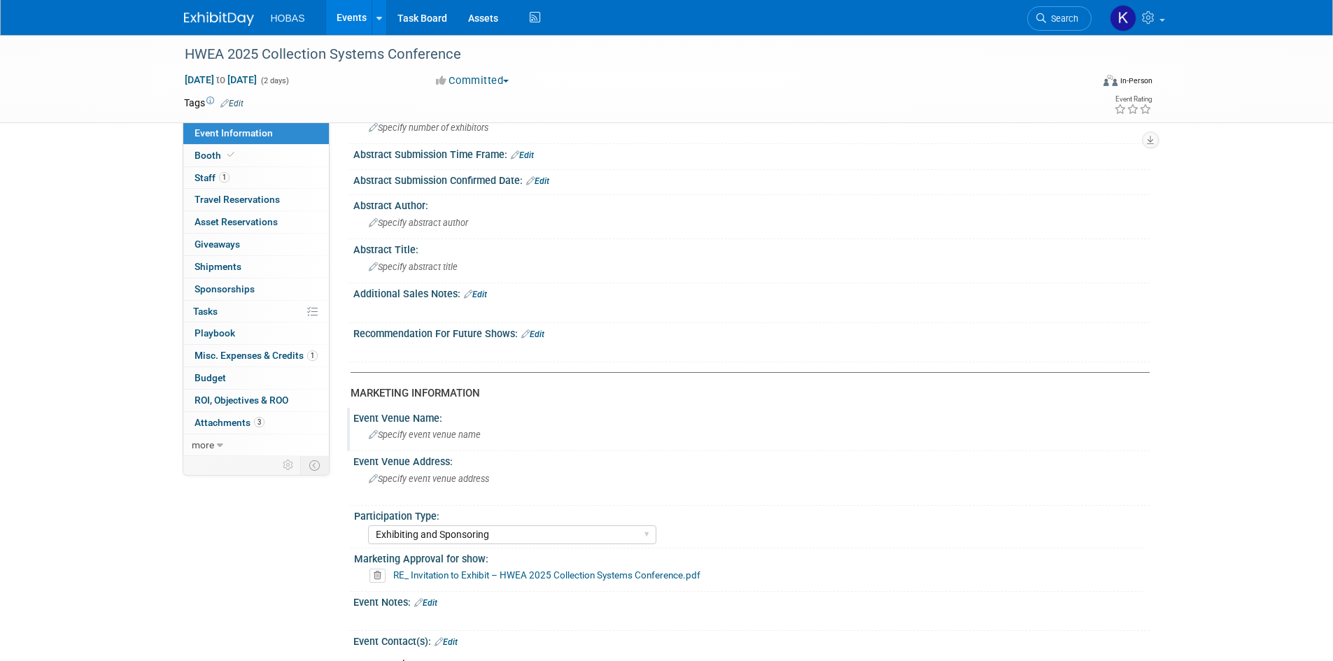
click at [434, 429] on div "Specify event venue name" at bounding box center [751, 435] width 775 height 22
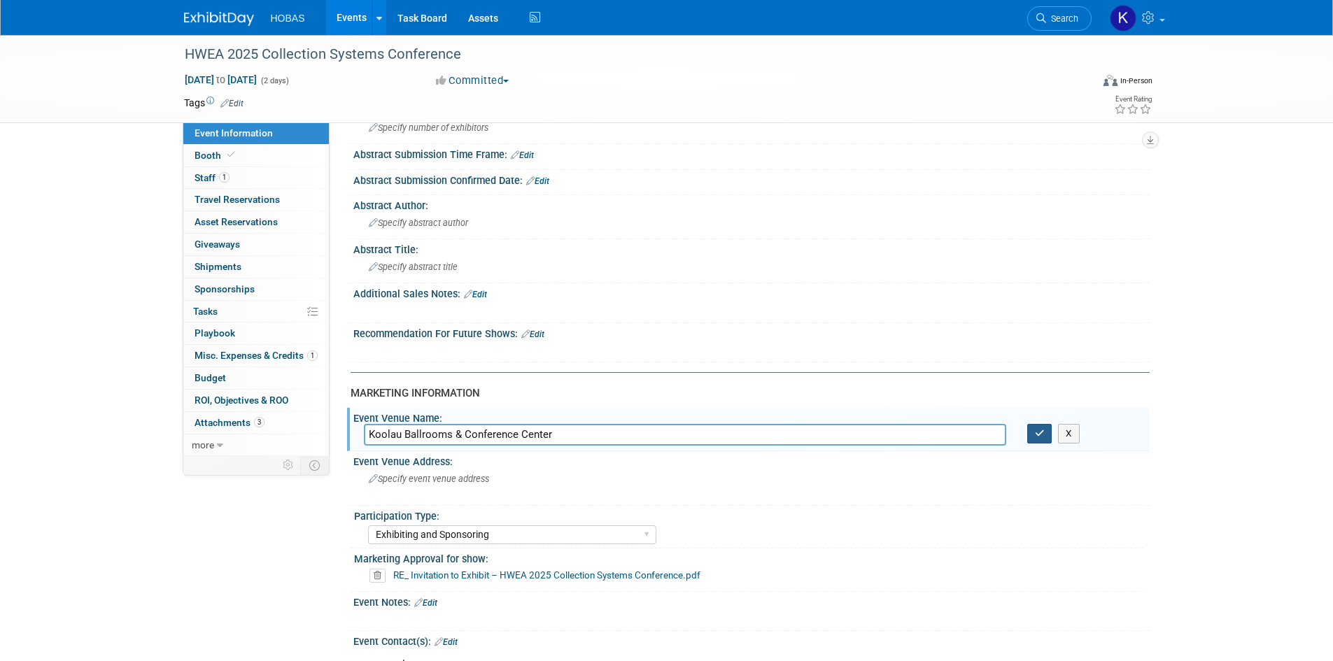
type input "Koolau Ballrooms & Conference Center"
click at [1045, 435] on button "button" at bounding box center [1039, 434] width 25 height 20
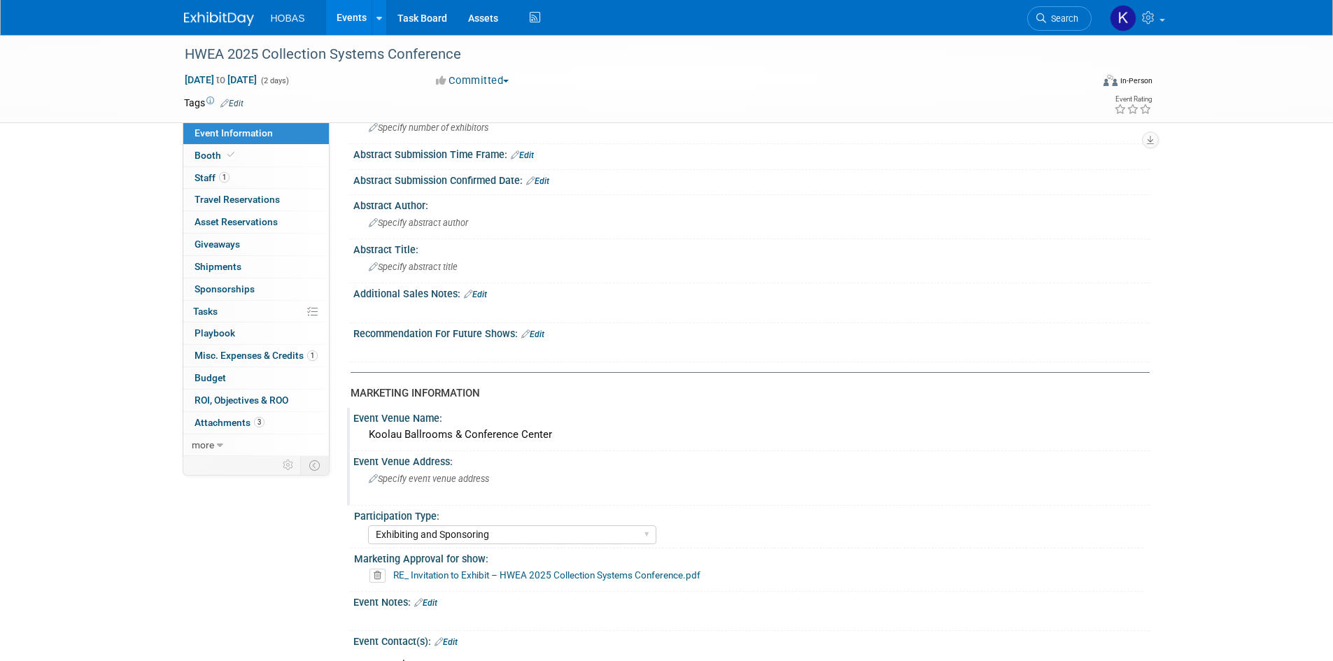
click at [460, 481] on span "Specify event venue address" at bounding box center [429, 479] width 120 height 10
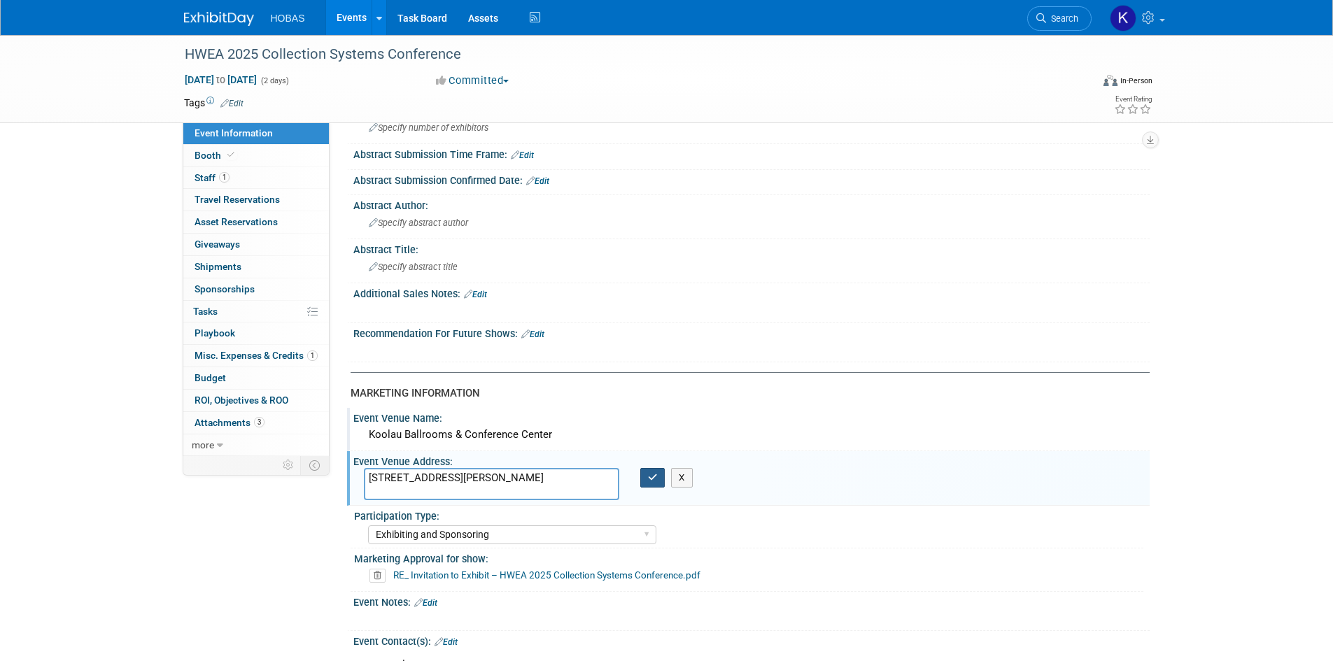
type textarea "[STREET_ADDRESS][PERSON_NAME]"
click at [649, 484] on button "button" at bounding box center [652, 478] width 25 height 20
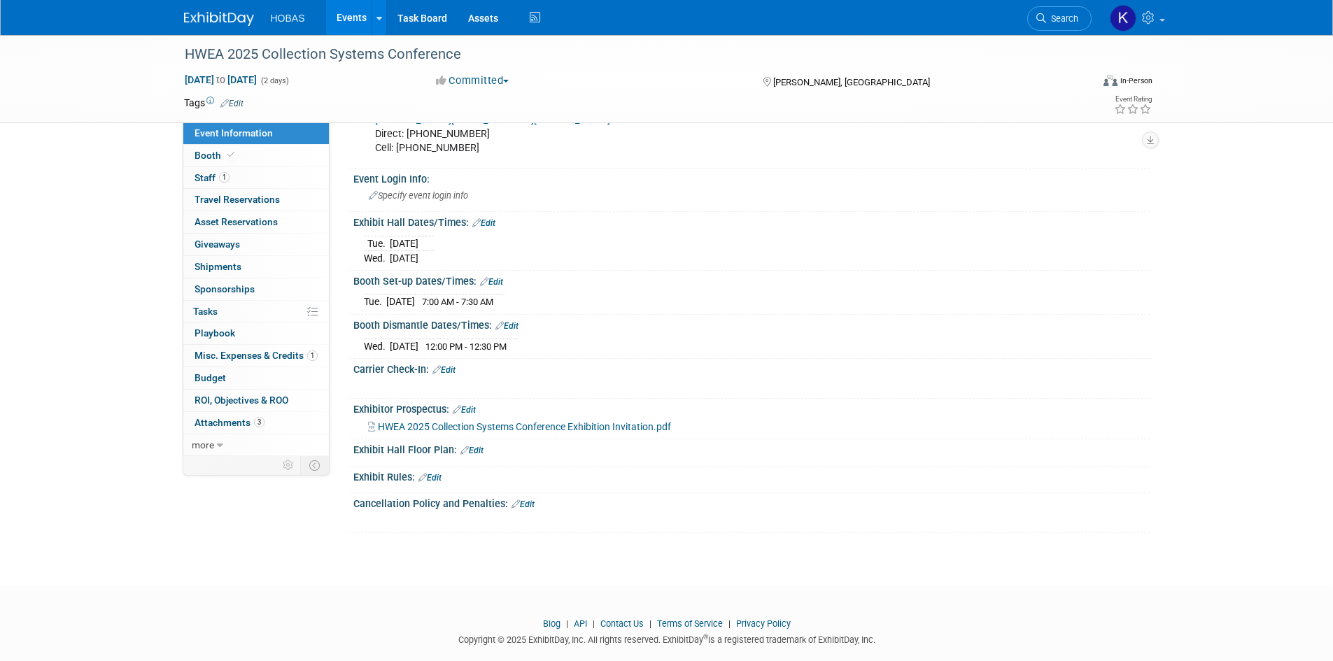
scroll to position [903, 0]
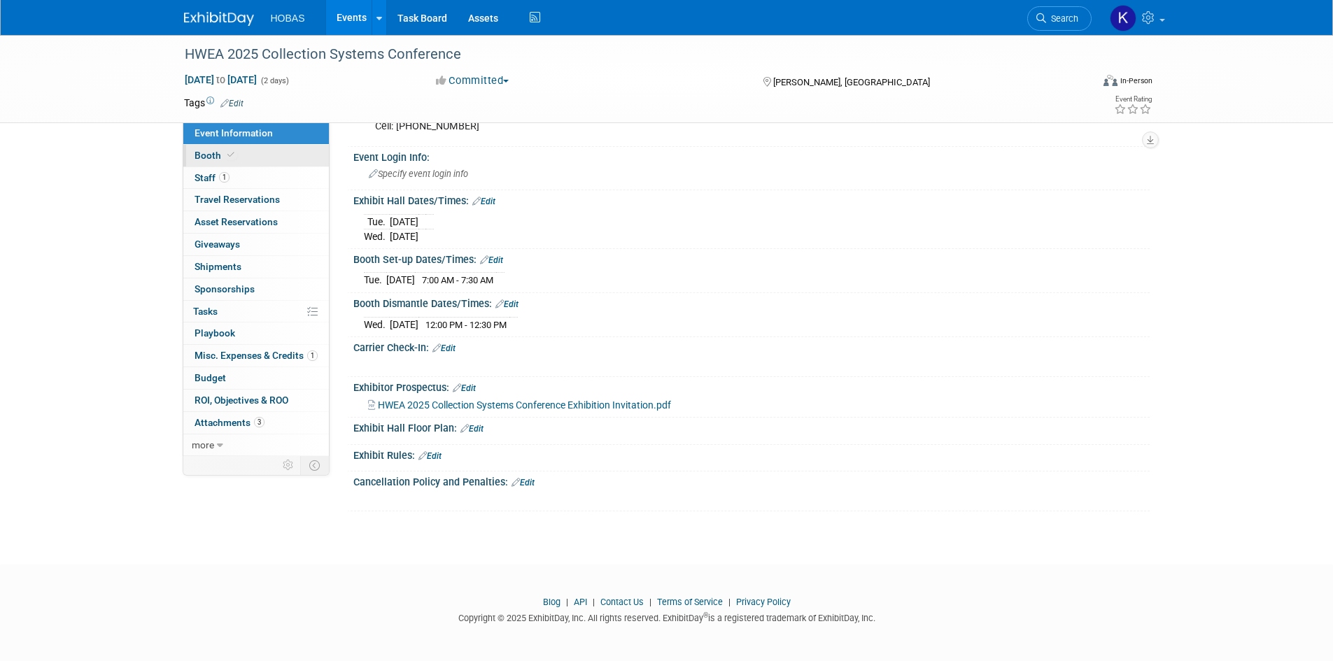
click at [252, 148] on link "Booth" at bounding box center [256, 156] width 146 height 22
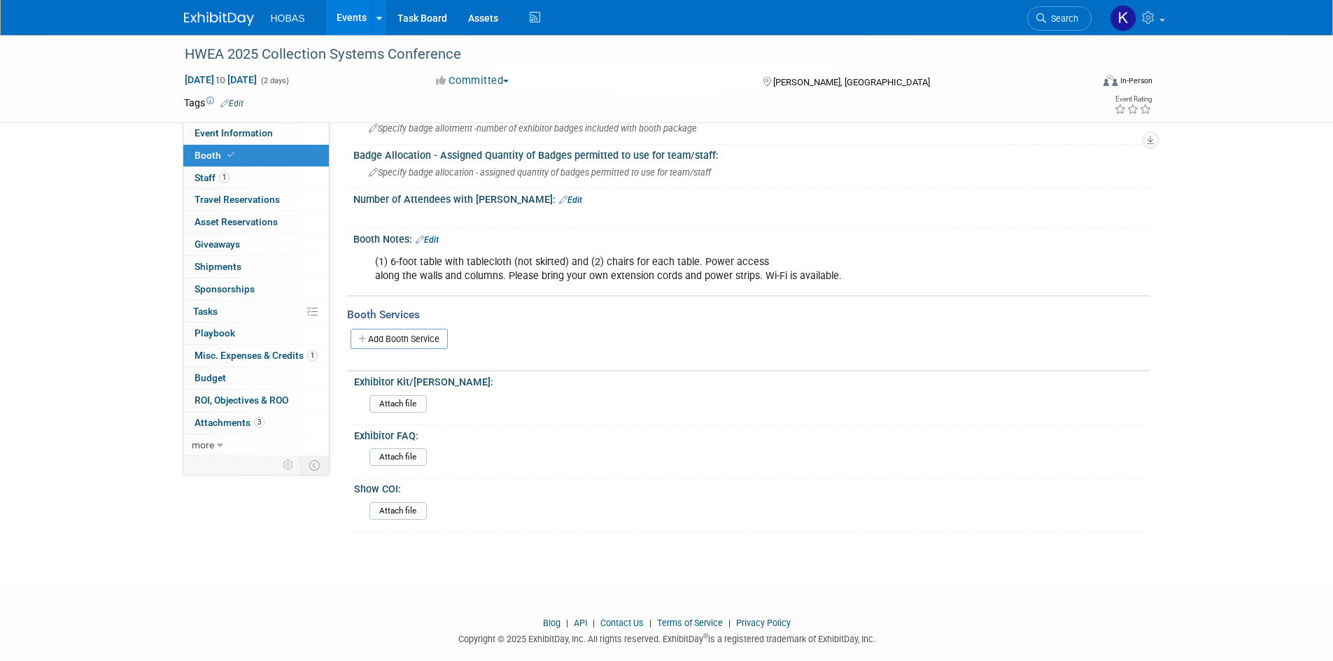
scroll to position [221, 0]
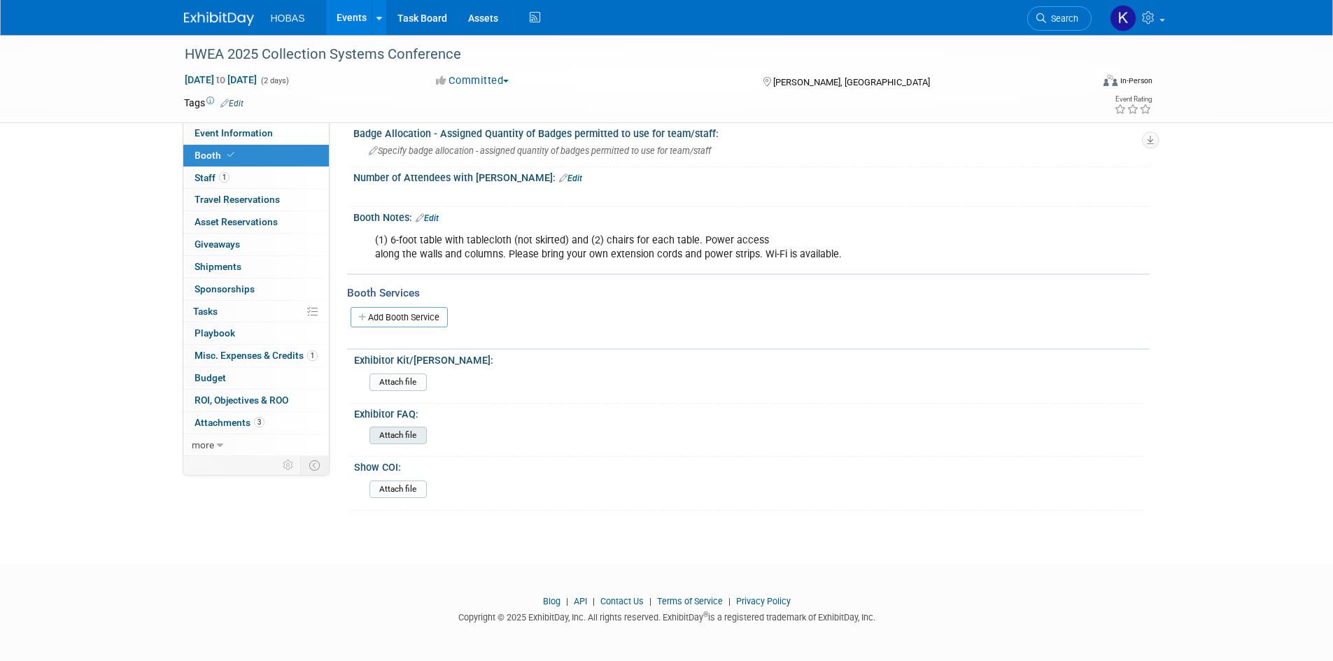
click at [400, 435] on input "file" at bounding box center [331, 436] width 190 height 16
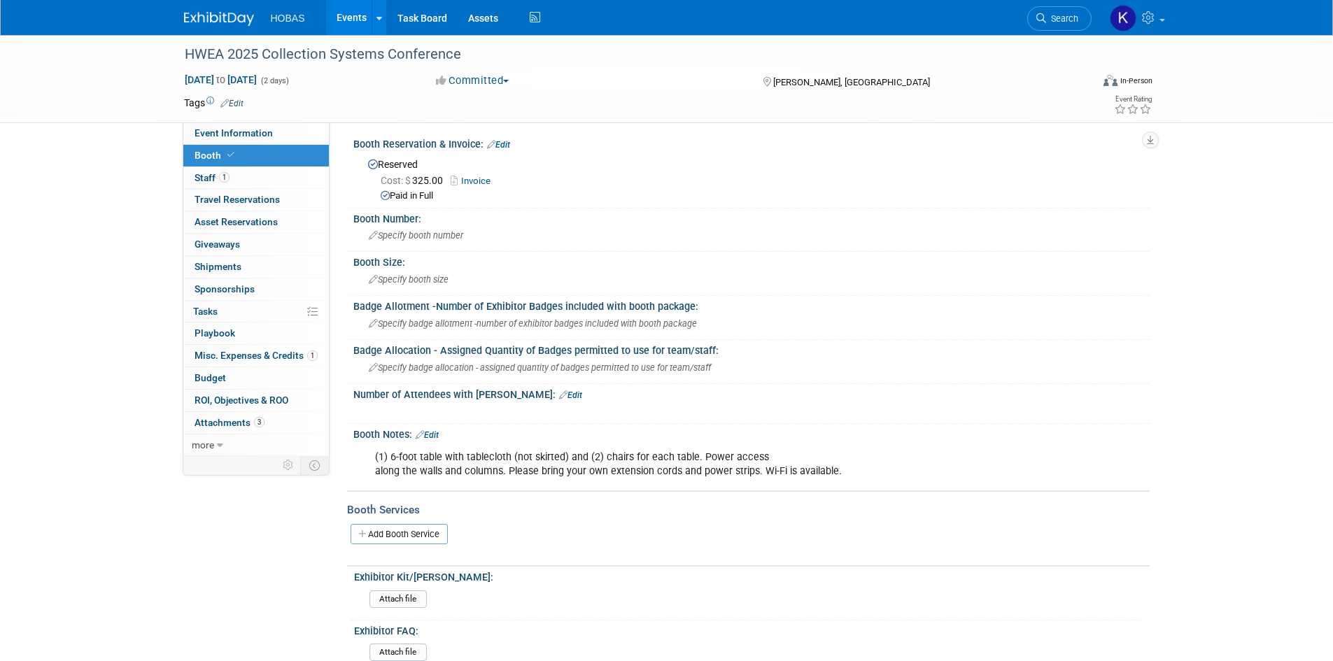
scroll to position [0, 0]
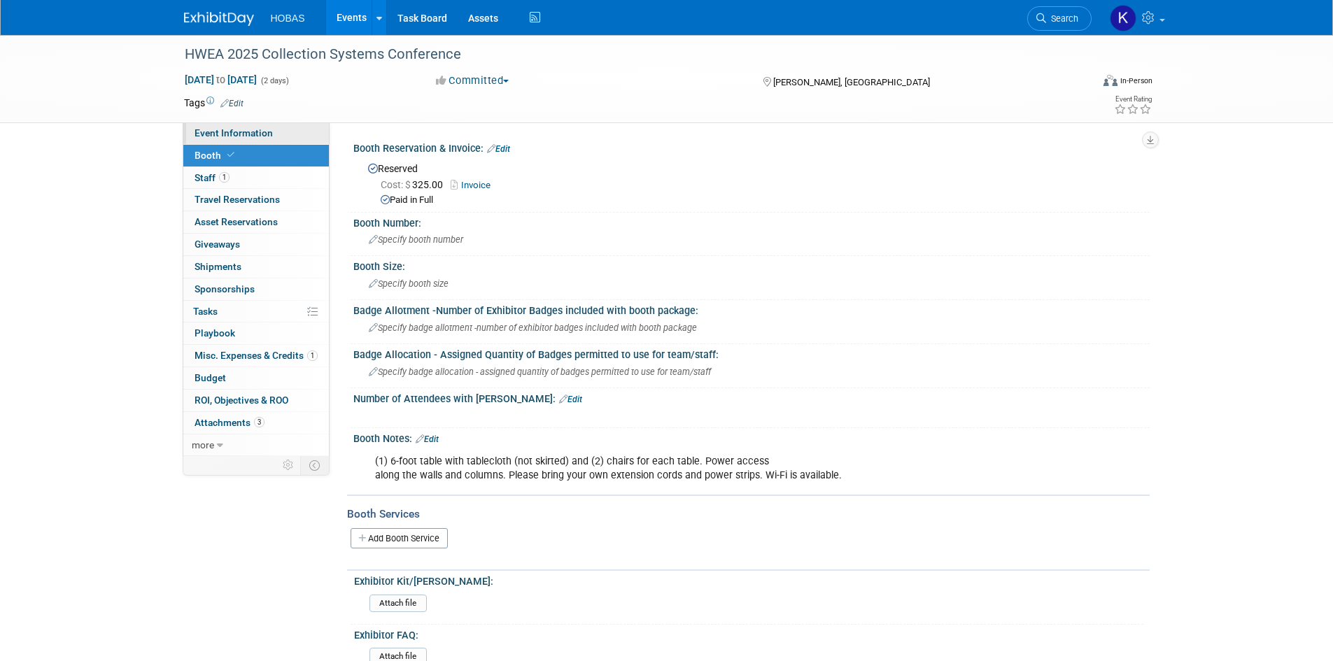
click at [229, 134] on span "Event Information" at bounding box center [234, 132] width 78 height 11
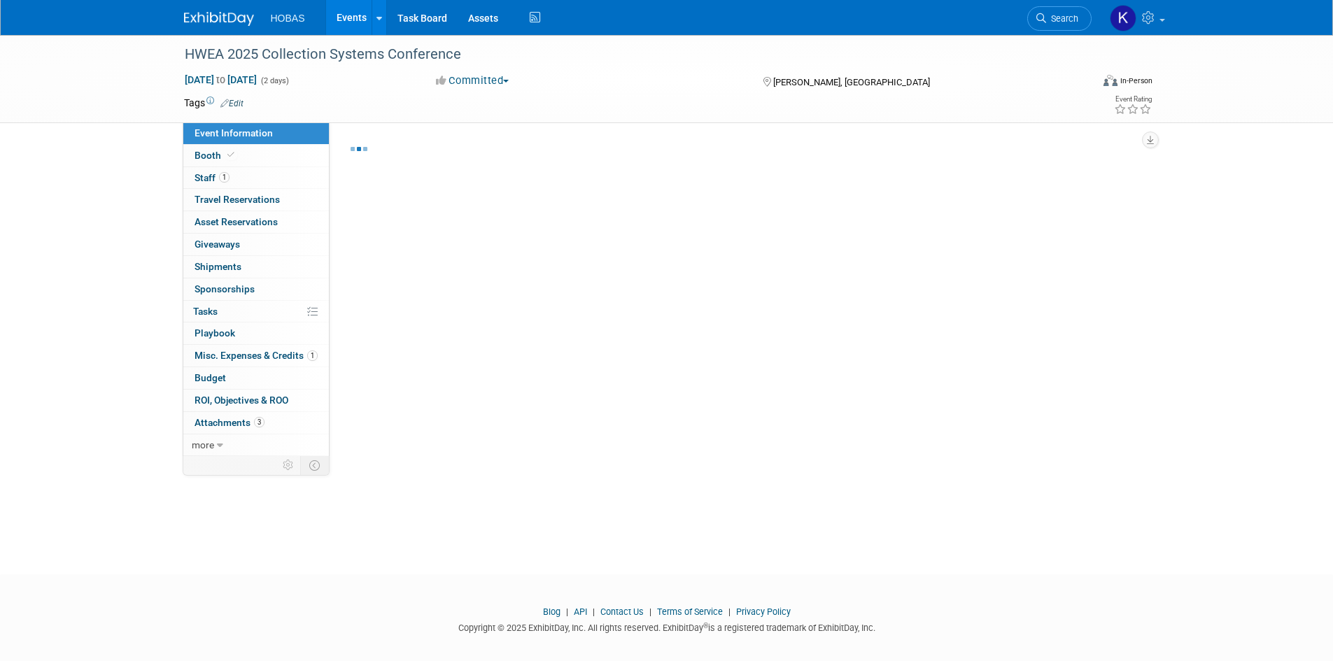
select select "Tradeshow State"
select select "Exhibiting and Sponsoring"
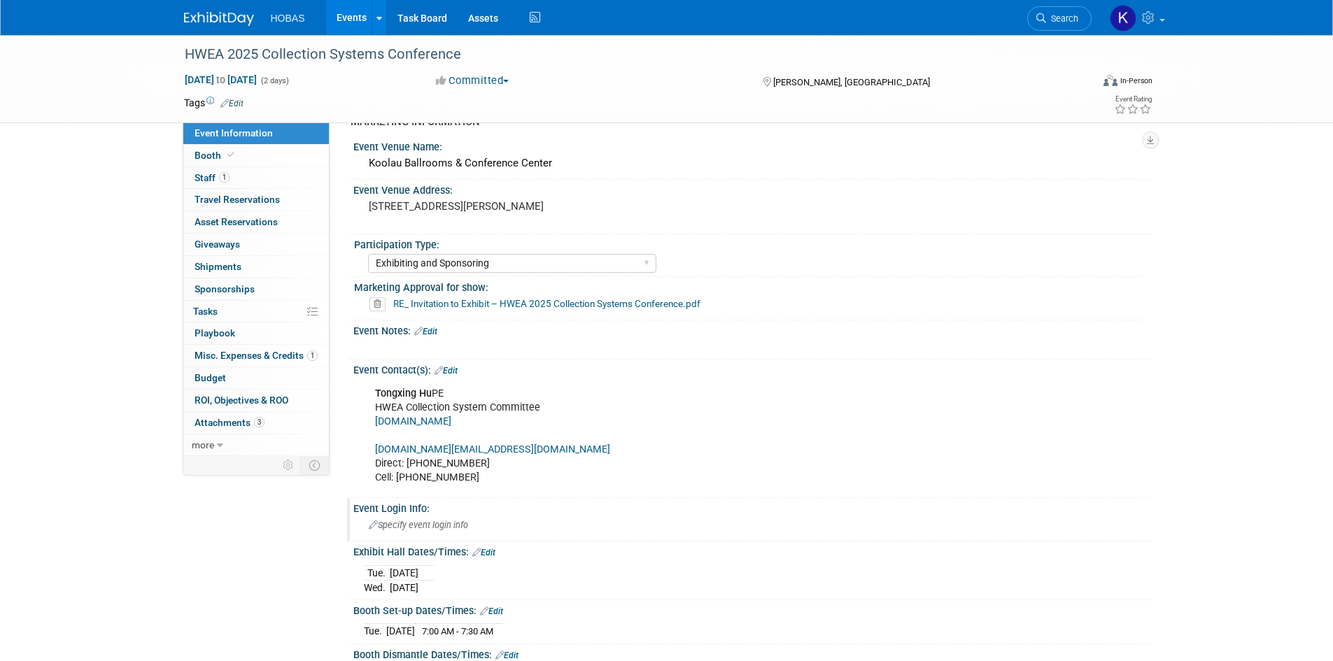
scroll to position [560, 0]
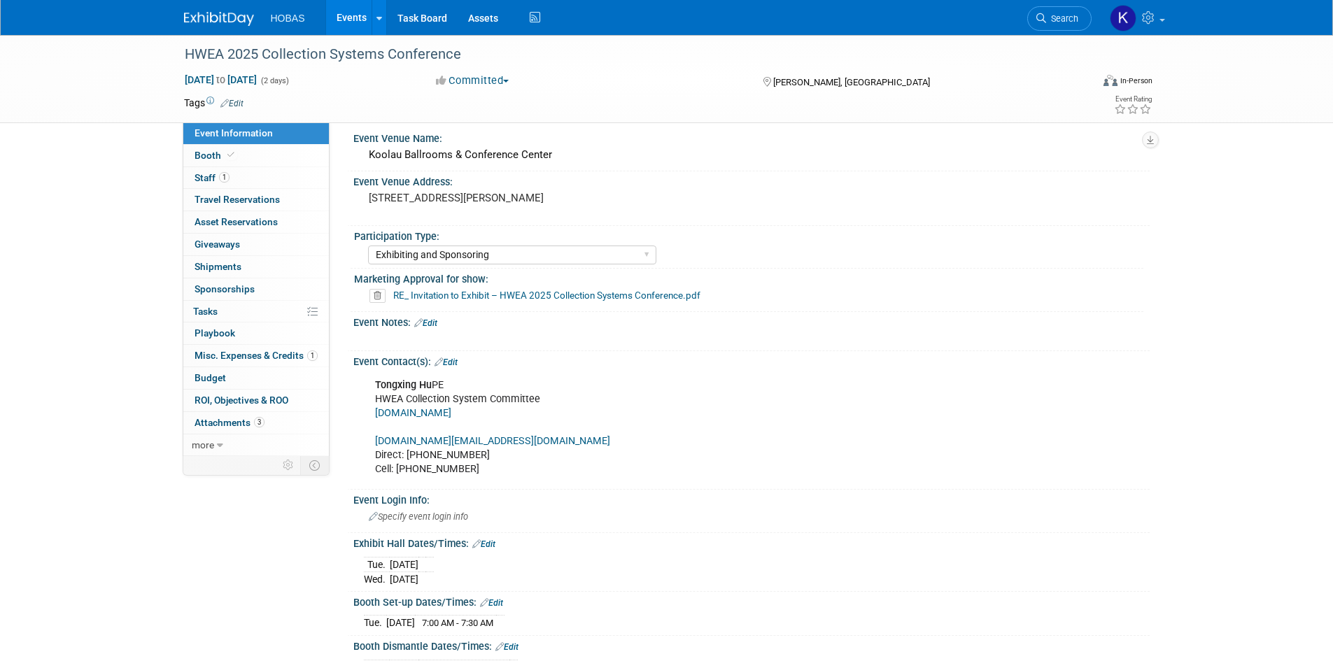
click at [432, 320] on link "Edit" at bounding box center [425, 323] width 23 height 10
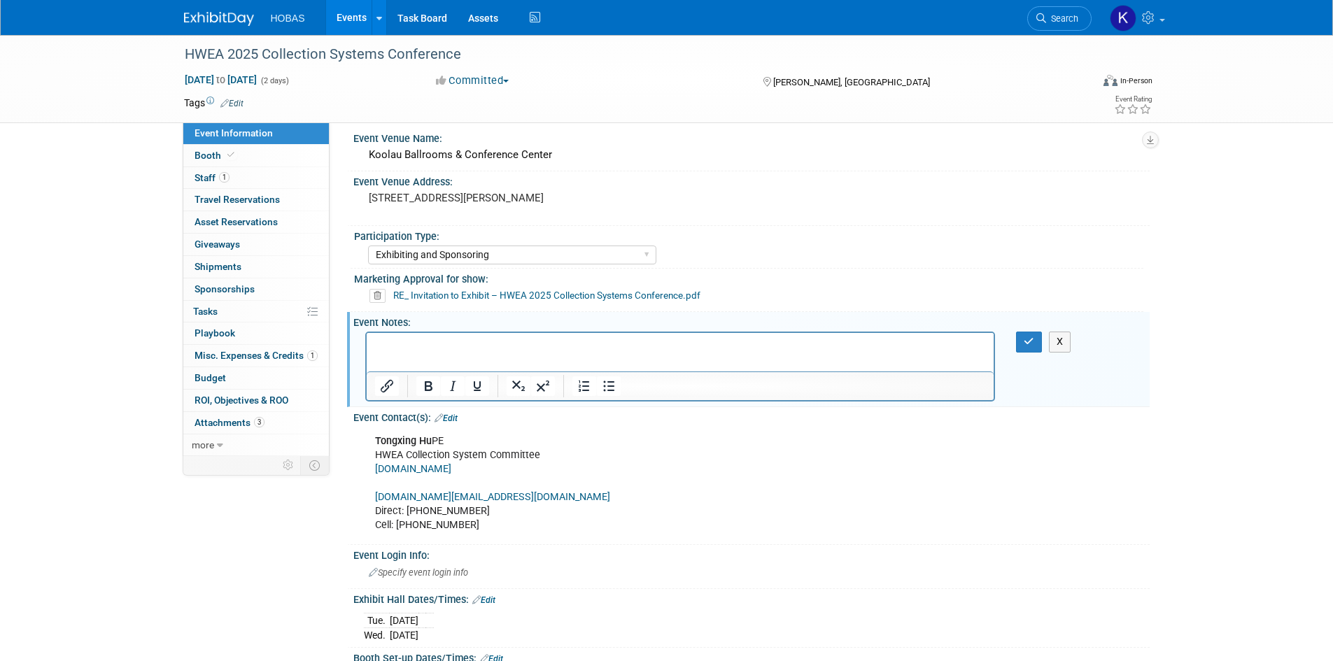
scroll to position [0, 0]
click at [1032, 342] on icon "button" at bounding box center [1029, 342] width 10 height 10
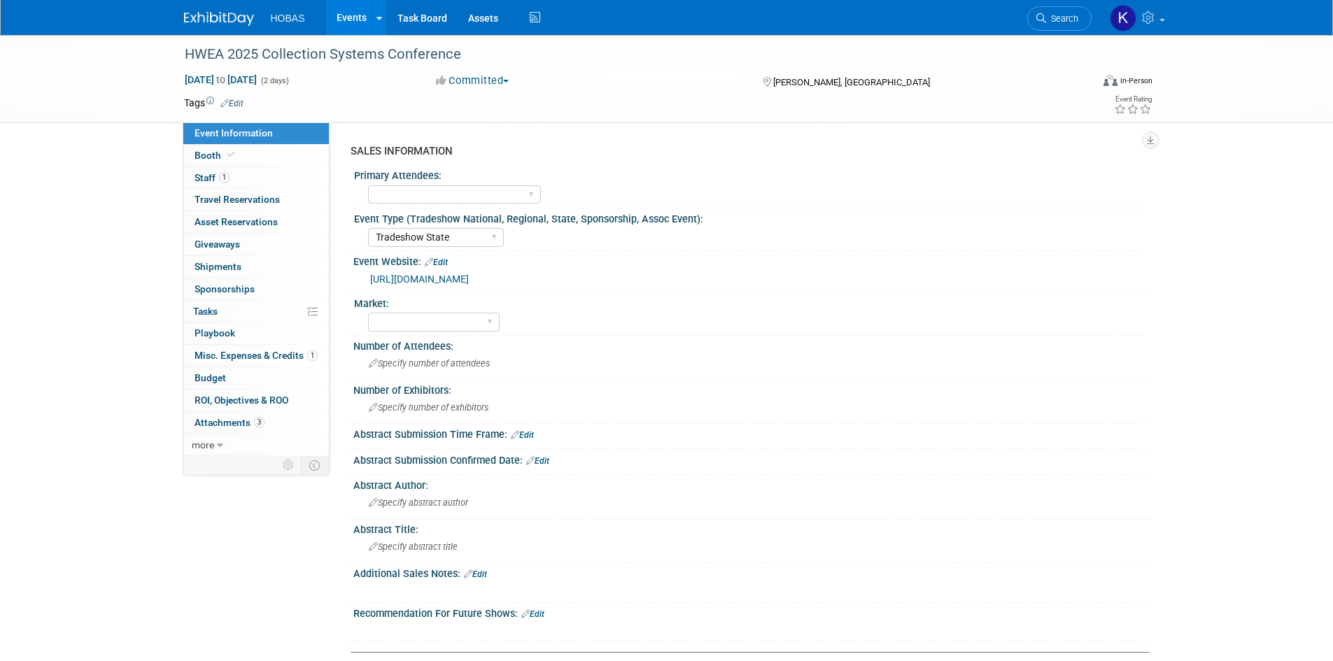
click at [358, 15] on link "Events" at bounding box center [351, 17] width 51 height 35
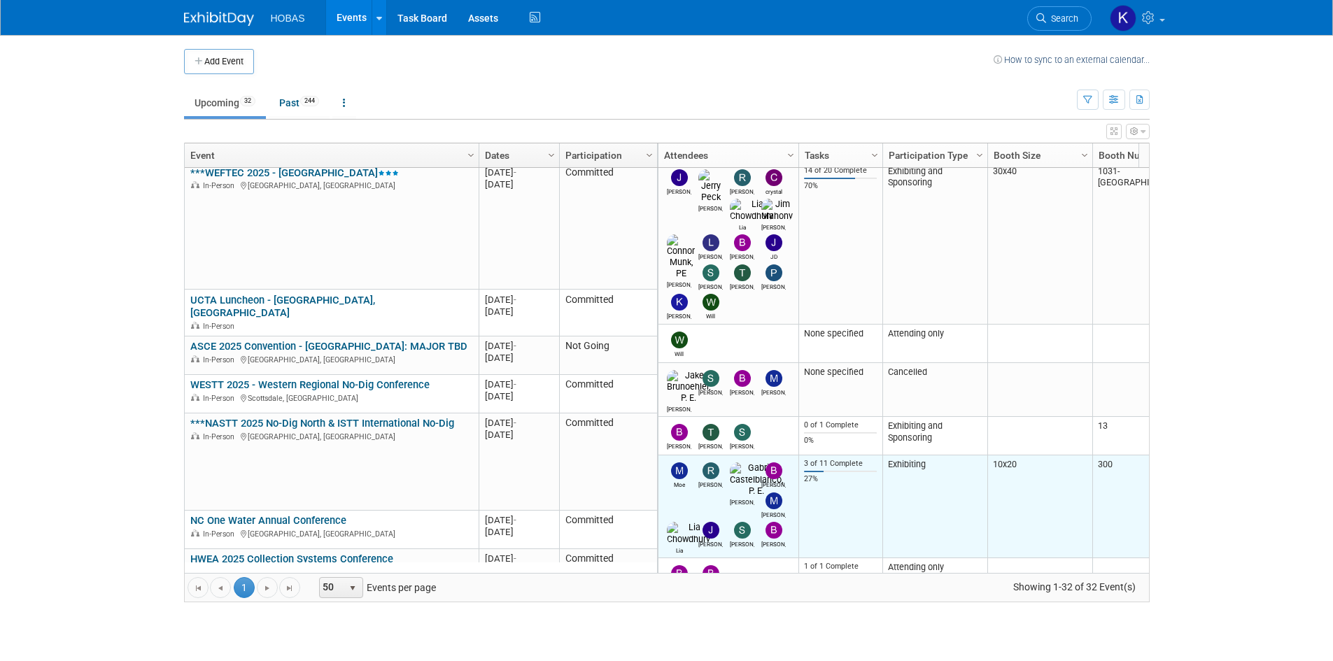
scroll to position [14, 0]
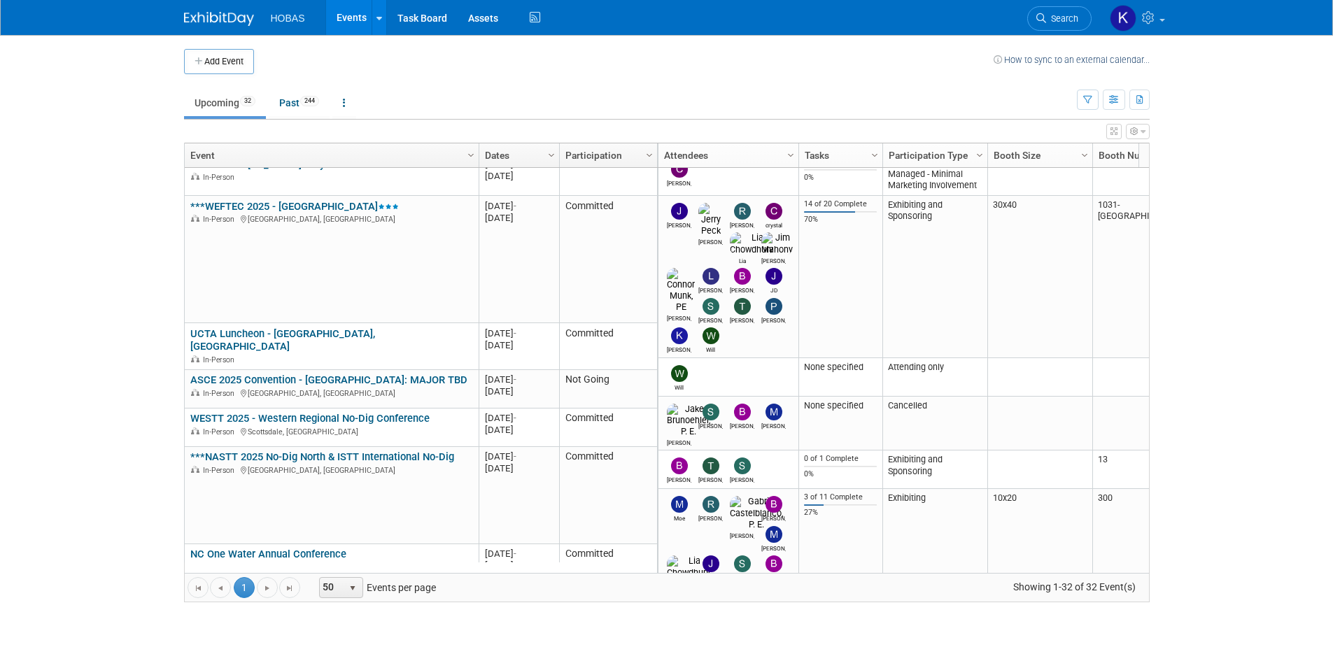
click at [309, 455] on link "***NASTT 2025 No-Dig North & ISTT International No-Dig" at bounding box center [322, 457] width 264 height 13
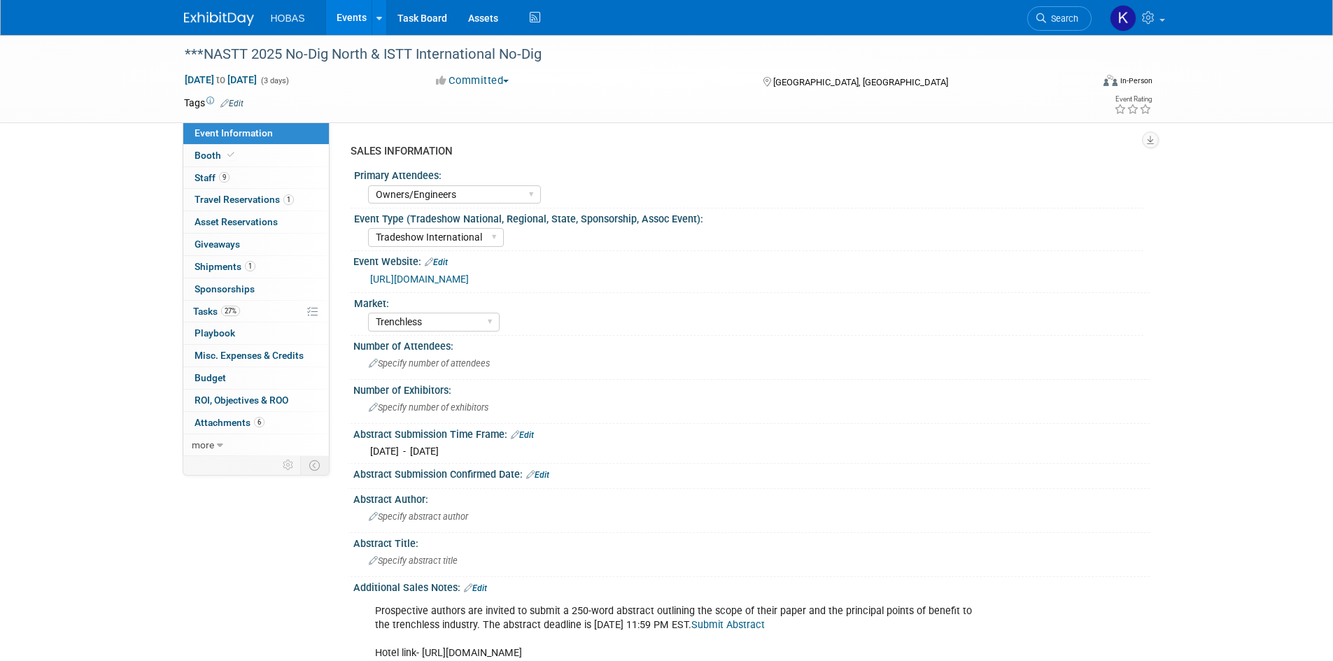
select select "Owners/Engineers"
select select "Tradeshow International"
select select "Trenchless"
select select "Exhibiting"
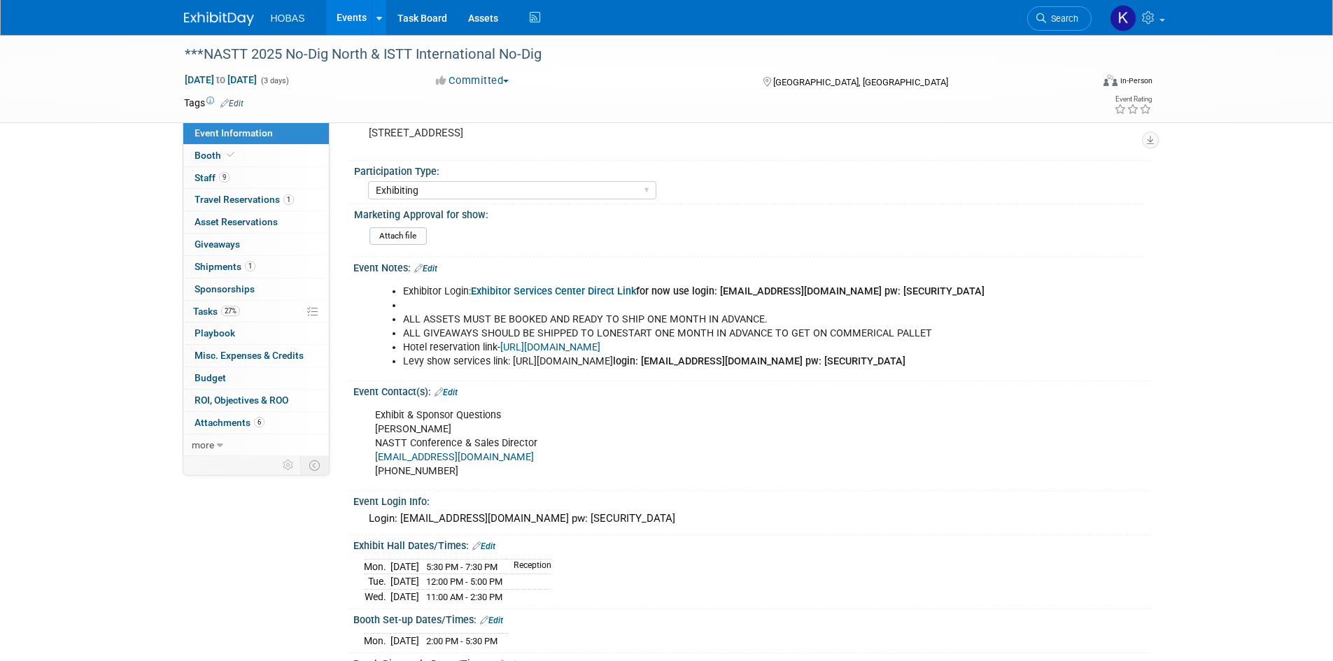
scroll to position [700, 0]
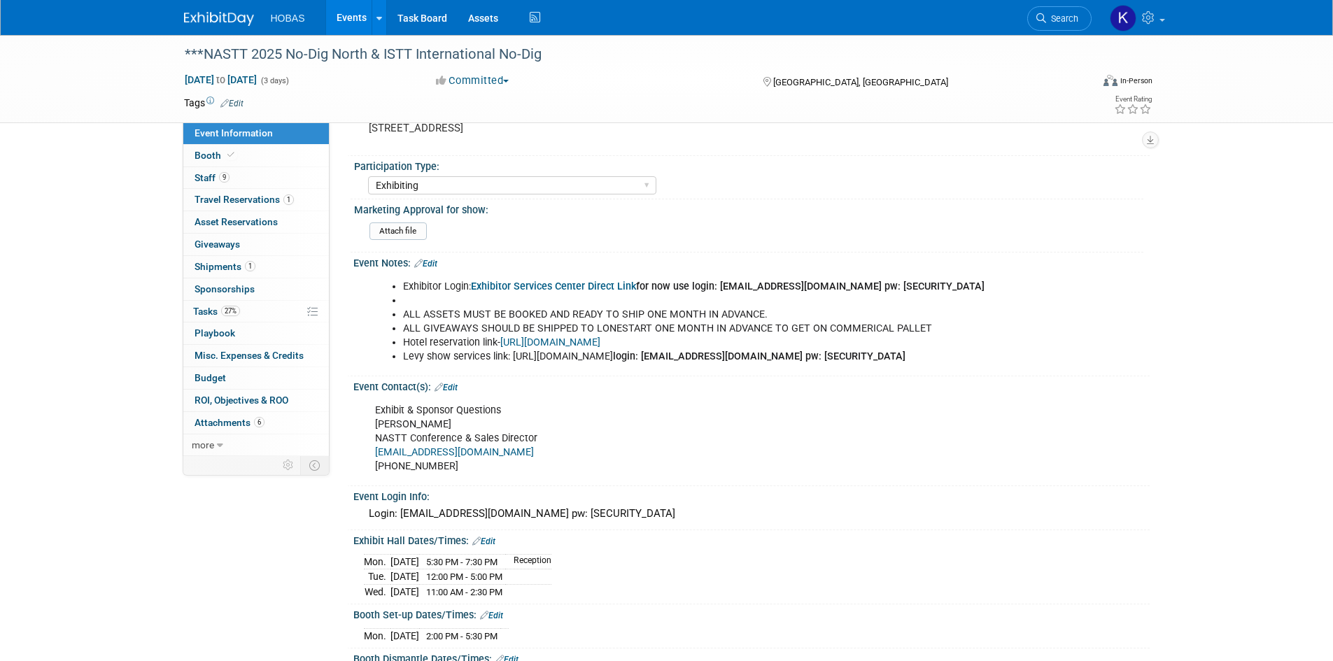
drag, startPoint x: 868, startPoint y: 358, endPoint x: 514, endPoint y: 358, distance: 353.4
click at [514, 358] on li "Levy show services link: [URL][DOMAIN_NAME] login: [EMAIL_ADDRESS][DOMAIN_NAME]…" at bounding box center [695, 357] width 584 height 14
copy li "https://www.expotoolkit.com/expotools/WebForms/Login.aspx?c=151&s=9623"
click at [833, 364] on li "Levy show services link: https://www.expotoolkit.com/expotools/WebForms/Login.a…" at bounding box center [695, 357] width 584 height 14
drag, startPoint x: 633, startPoint y: 372, endPoint x: 553, endPoint y: 376, distance: 79.1
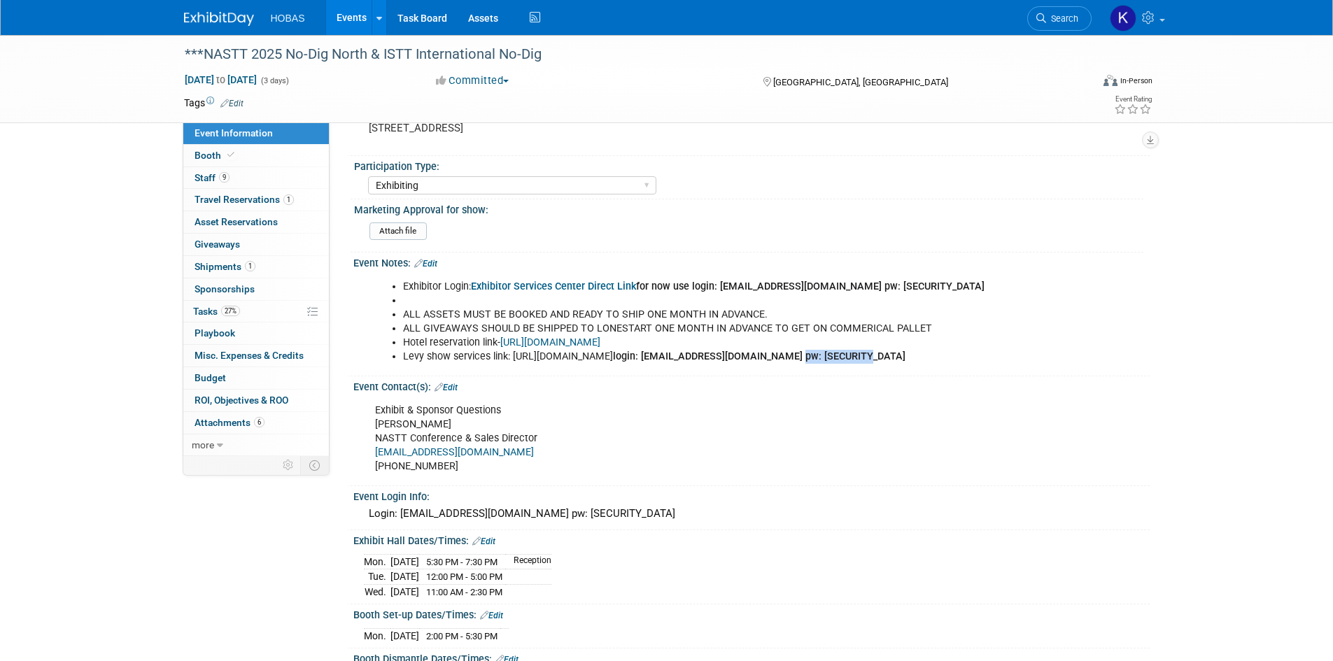
click at [553, 364] on li "Levy show services link: https://www.expotoolkit.com/expotools/WebForms/Login.a…" at bounding box center [695, 357] width 584 height 14
copy b "Welcome2025!!"
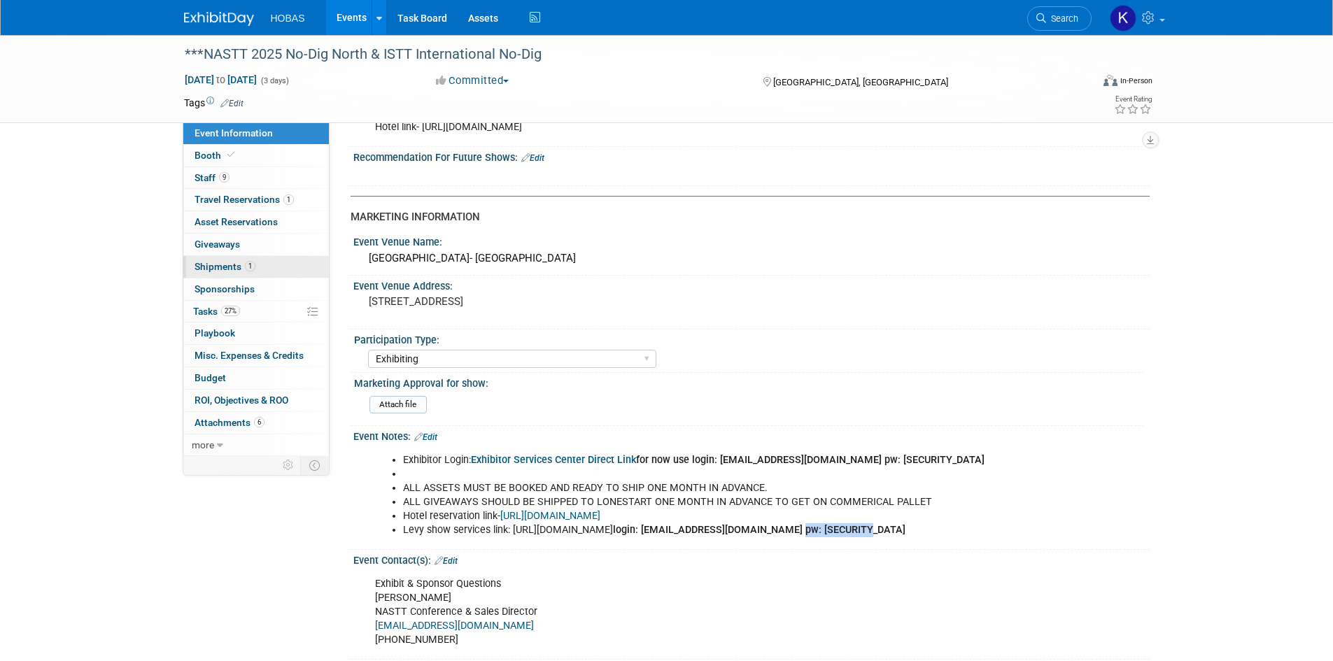
scroll to position [560, 0]
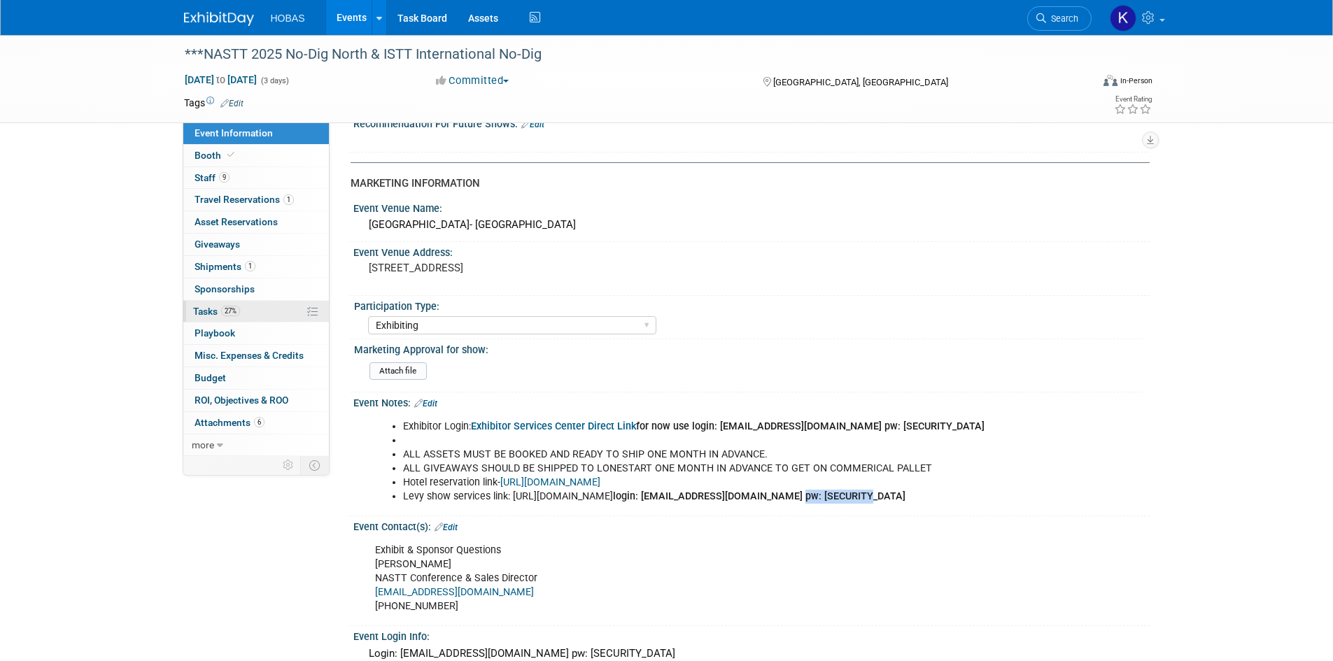
click at [203, 314] on span "Tasks 27%" at bounding box center [216, 311] width 47 height 11
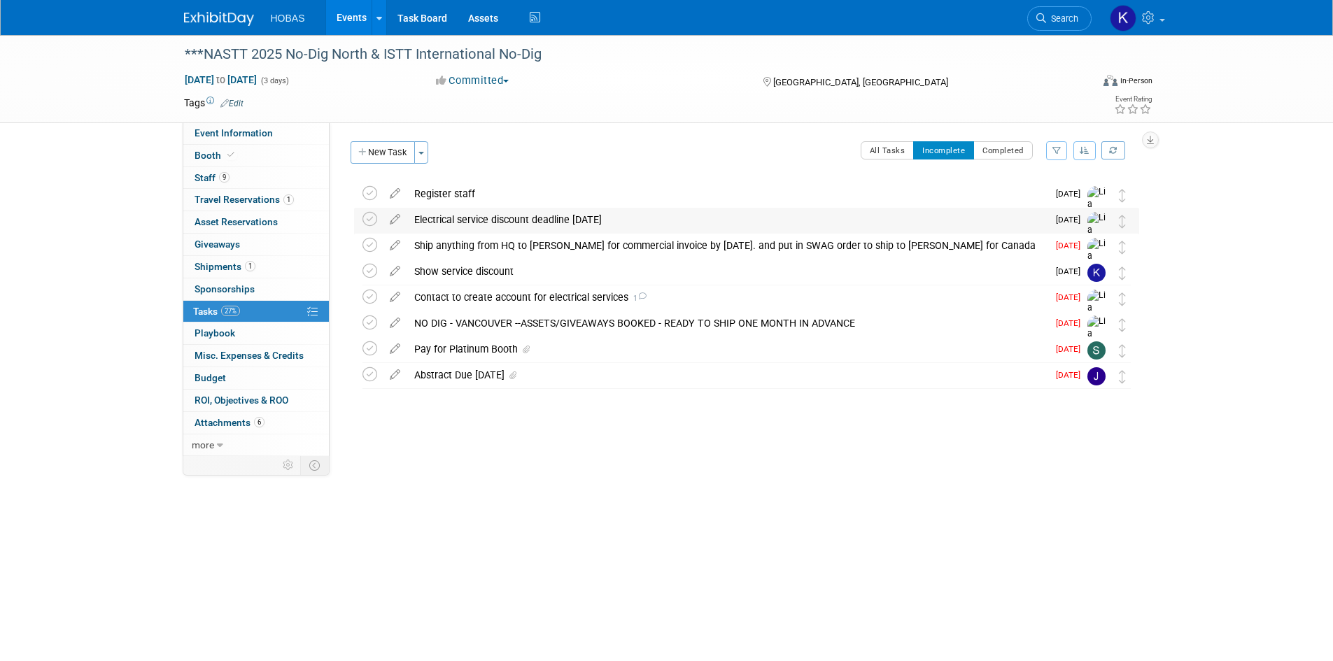
click at [504, 222] on div "Electrical service discount deadline Oct 3" at bounding box center [727, 220] width 640 height 24
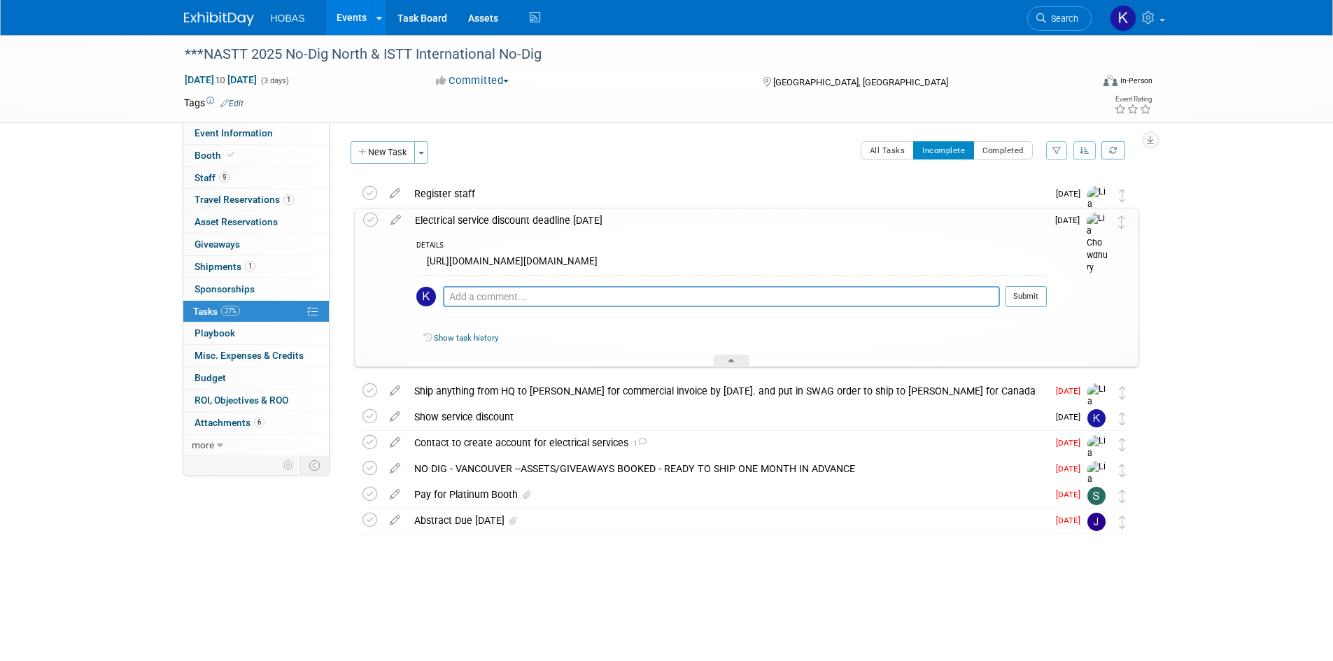
drag, startPoint x: 904, startPoint y: 278, endPoint x: 437, endPoint y: 267, distance: 466.9
click at [425, 266] on div "https://bcpavco.ungerboeck.net/prod/app85.cshtml?aat=305235356a584130584c4c6169…" at bounding box center [731, 264] width 630 height 22
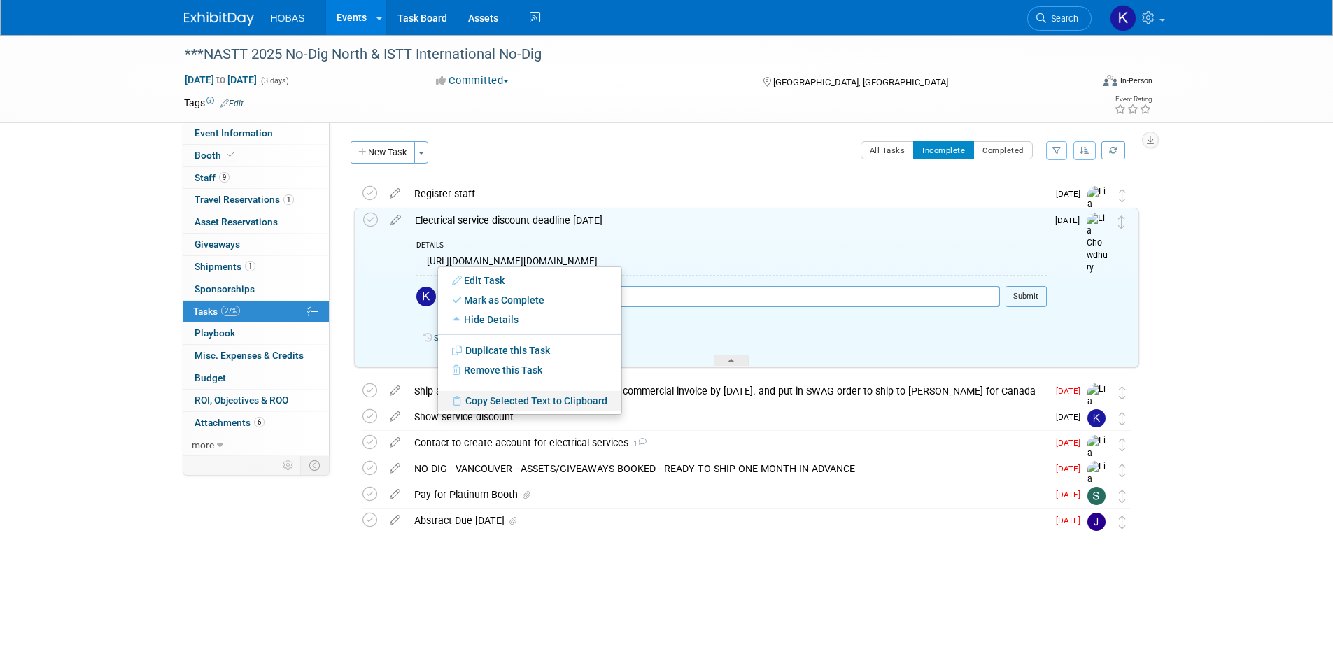
click at [467, 400] on link "Copy Selected Text to Clipboard" at bounding box center [529, 401] width 183 height 20
copy div "https://bcpavco.ungerboeck.net/prod/app85.cshtml?aat=305235356a584130584c4c6169…"
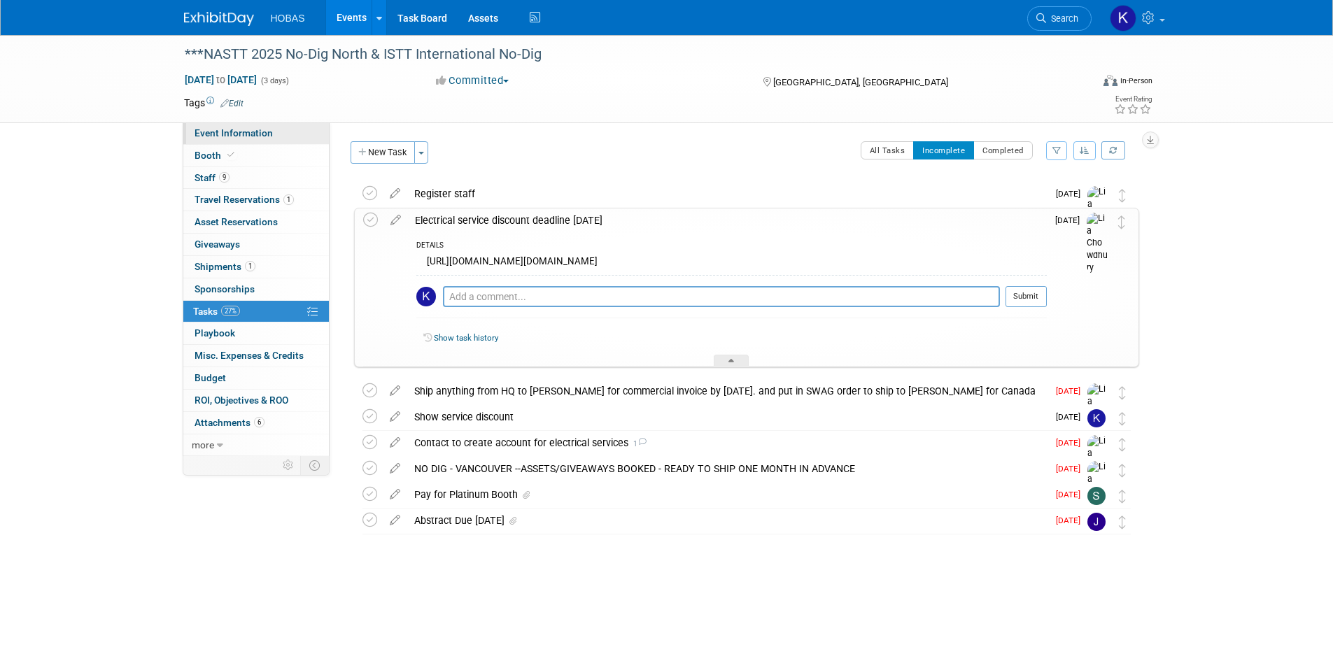
click at [246, 136] on span "Event Information" at bounding box center [234, 132] width 78 height 11
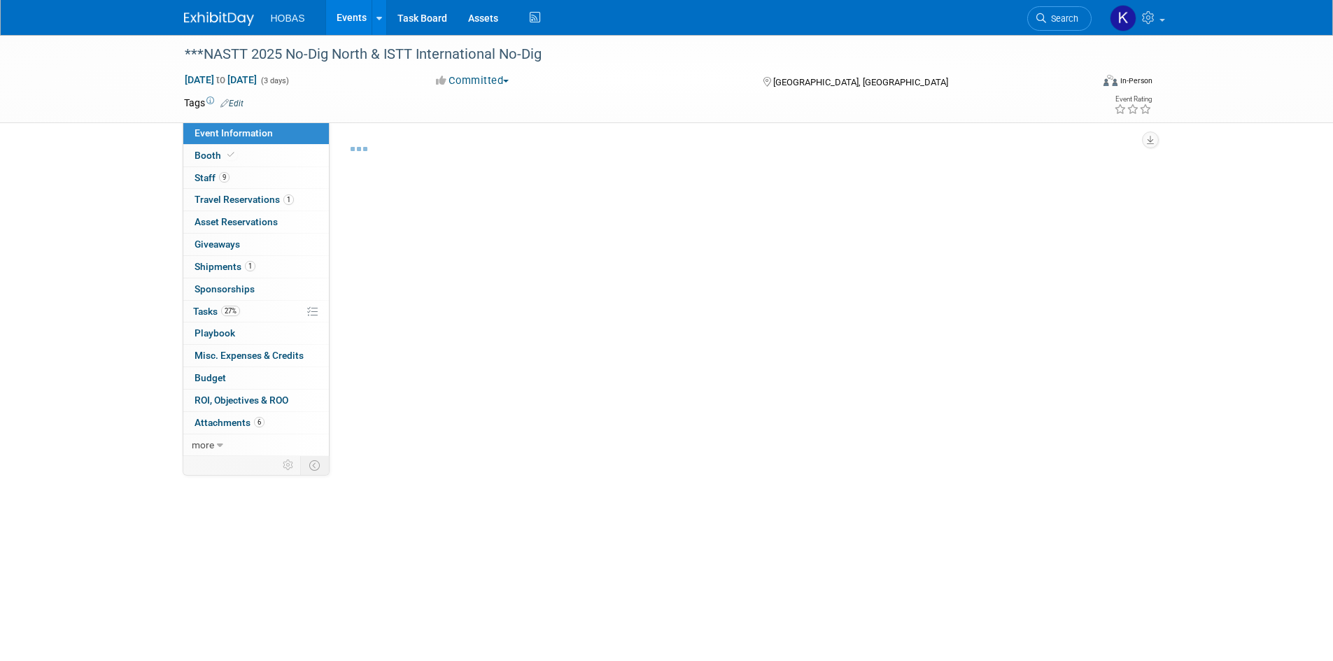
select select "Owners/Engineers"
select select "Tradeshow International"
select select "Trenchless"
select select "Exhibiting"
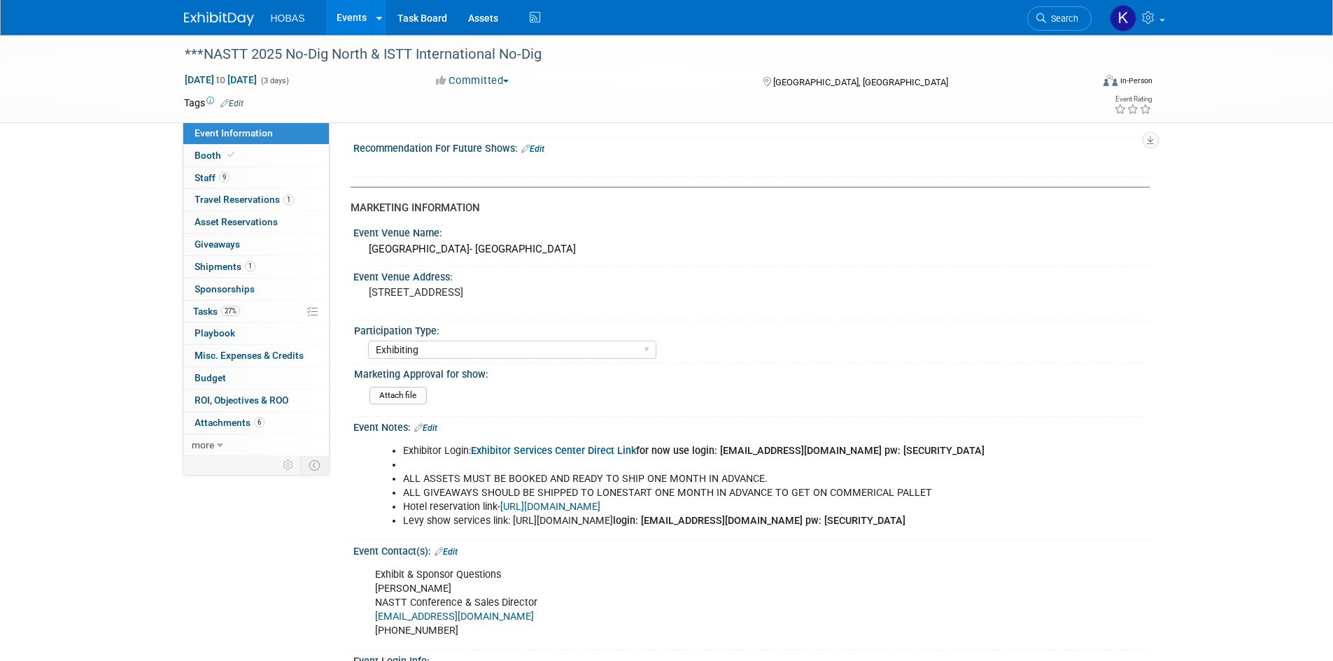
scroll to position [560, 0]
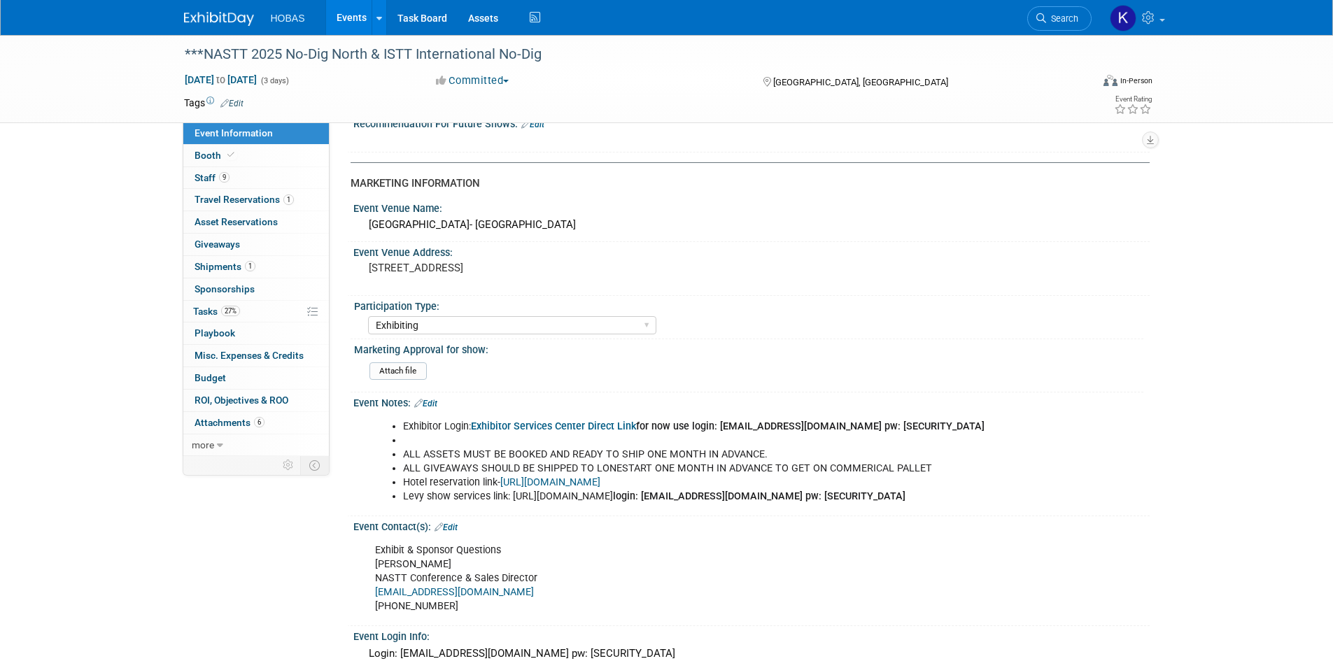
click at [613, 502] on b "login: lchowdhury@hobaspipe.com pw: Welcome2025!!" at bounding box center [759, 497] width 292 height 12
drag, startPoint x: 531, startPoint y: 512, endPoint x: 396, endPoint y: 508, distance: 135.1
click at [396, 504] on ul "Exhibitor Login: Exhibitor Services Center Direct Link for now use login: ygree…" at bounding box center [681, 462] width 612 height 84
copy b "lchowdhury@hobaspipe.com"
drag, startPoint x: 633, startPoint y: 512, endPoint x: 554, endPoint y: 507, distance: 78.5
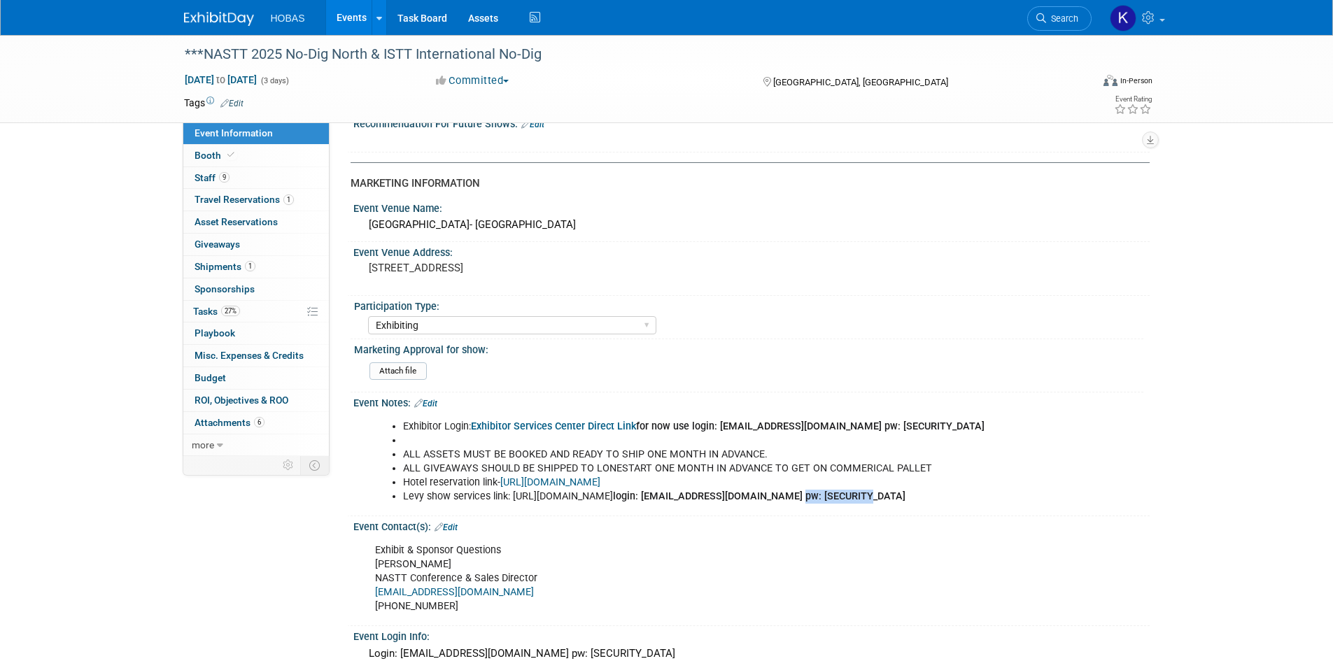
click at [554, 504] on li "Levy show services link: https://www.expotoolkit.com/expotools/WebForms/Login.a…" at bounding box center [695, 497] width 584 height 14
copy b "Welcome2025!!"
click at [350, 20] on link "Events" at bounding box center [351, 17] width 51 height 35
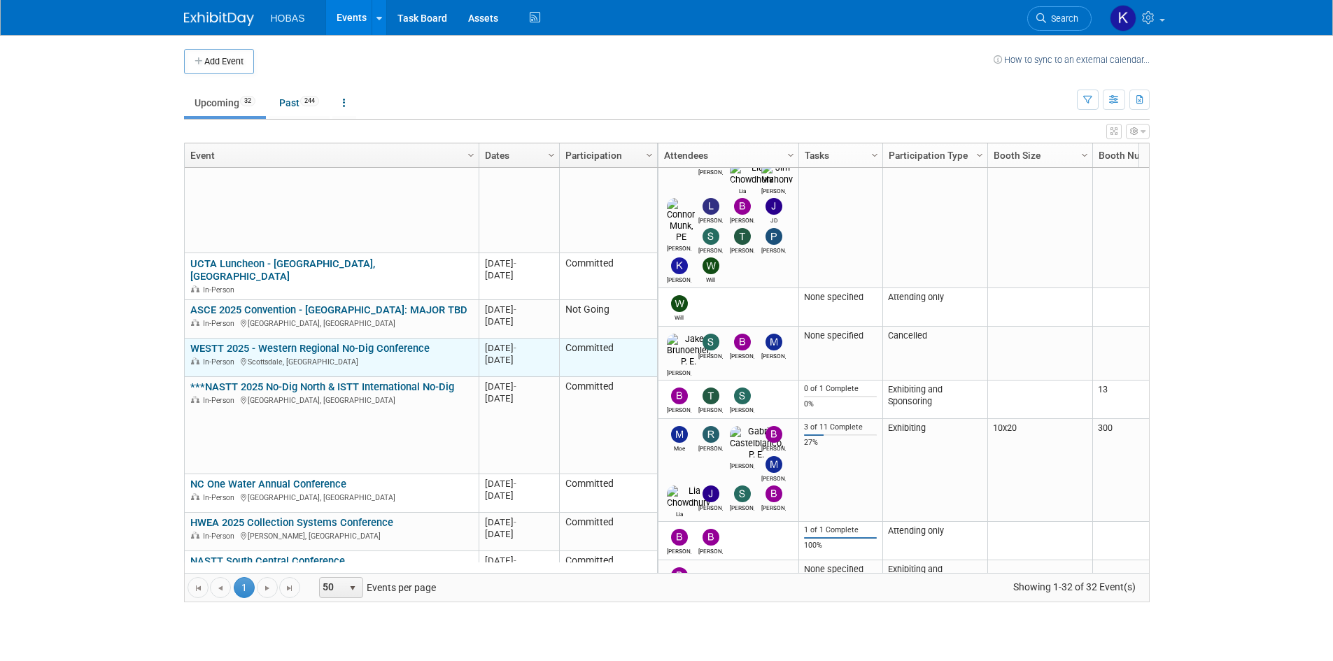
click at [275, 342] on link "WESTT 2025 - Western Regional No-Dig Conference" at bounding box center [309, 348] width 239 height 13
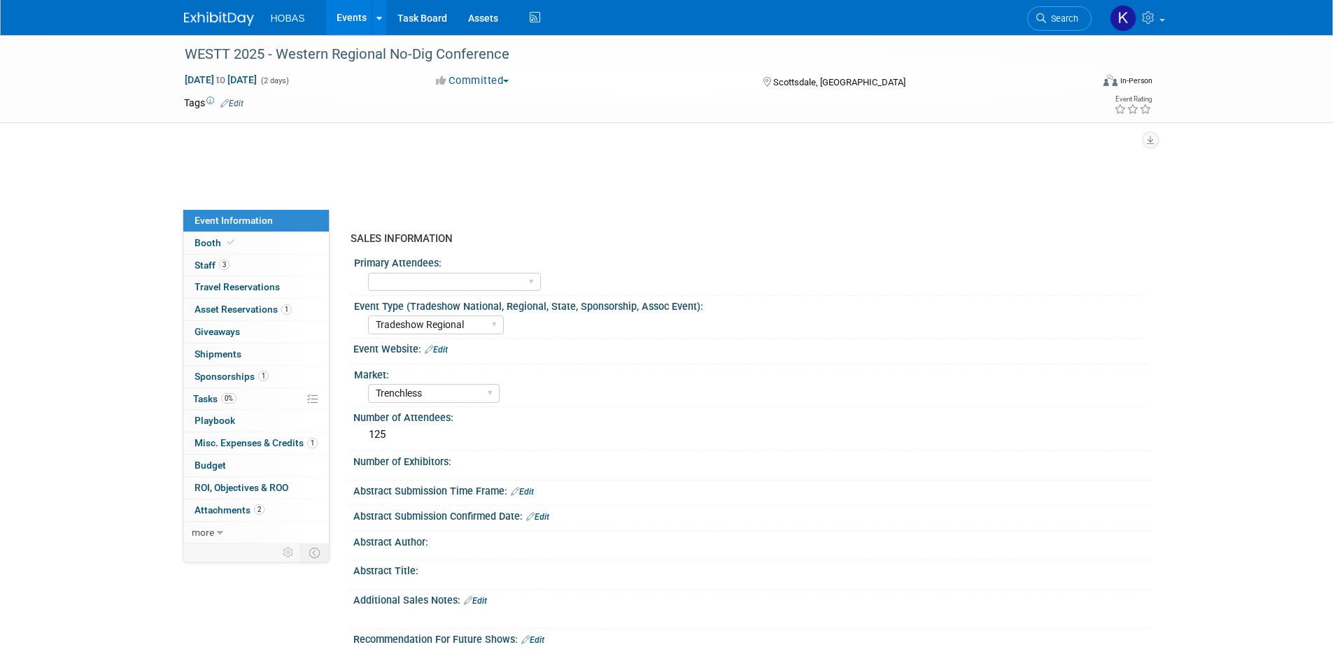
select select "Tradeshow Regional"
select select "Trenchless"
select select "Exhibiting and Sponsoring"
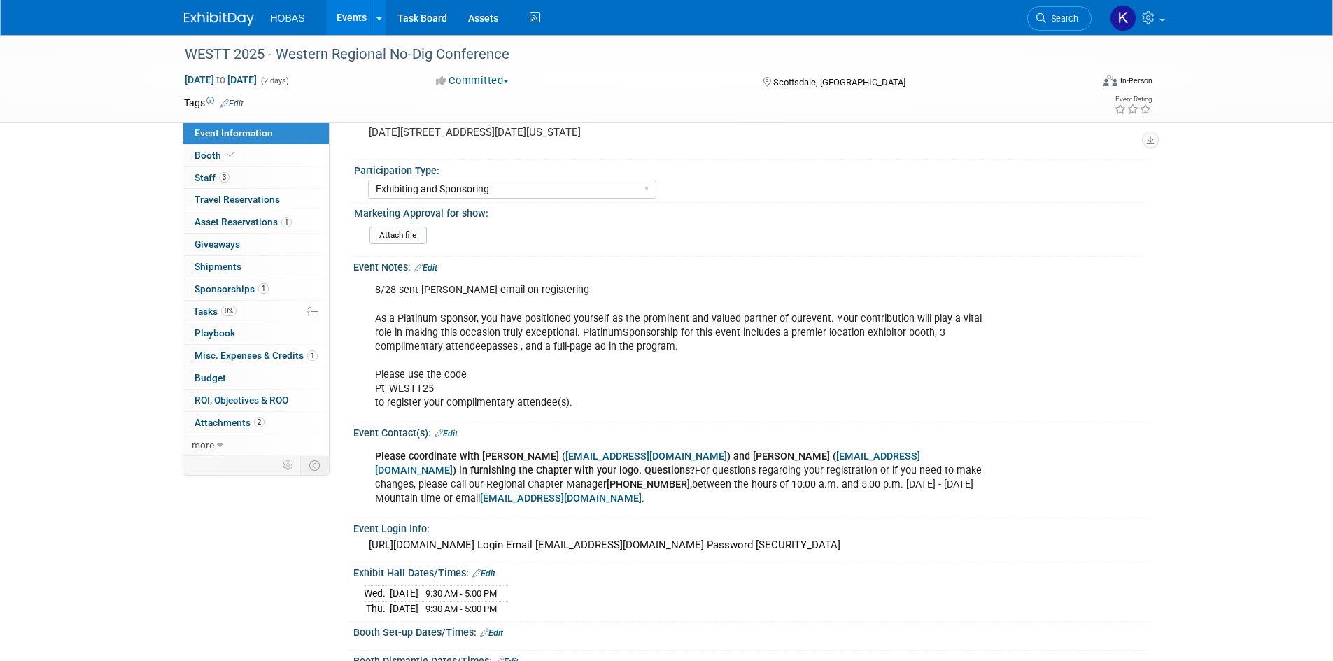
scroll to position [560, 0]
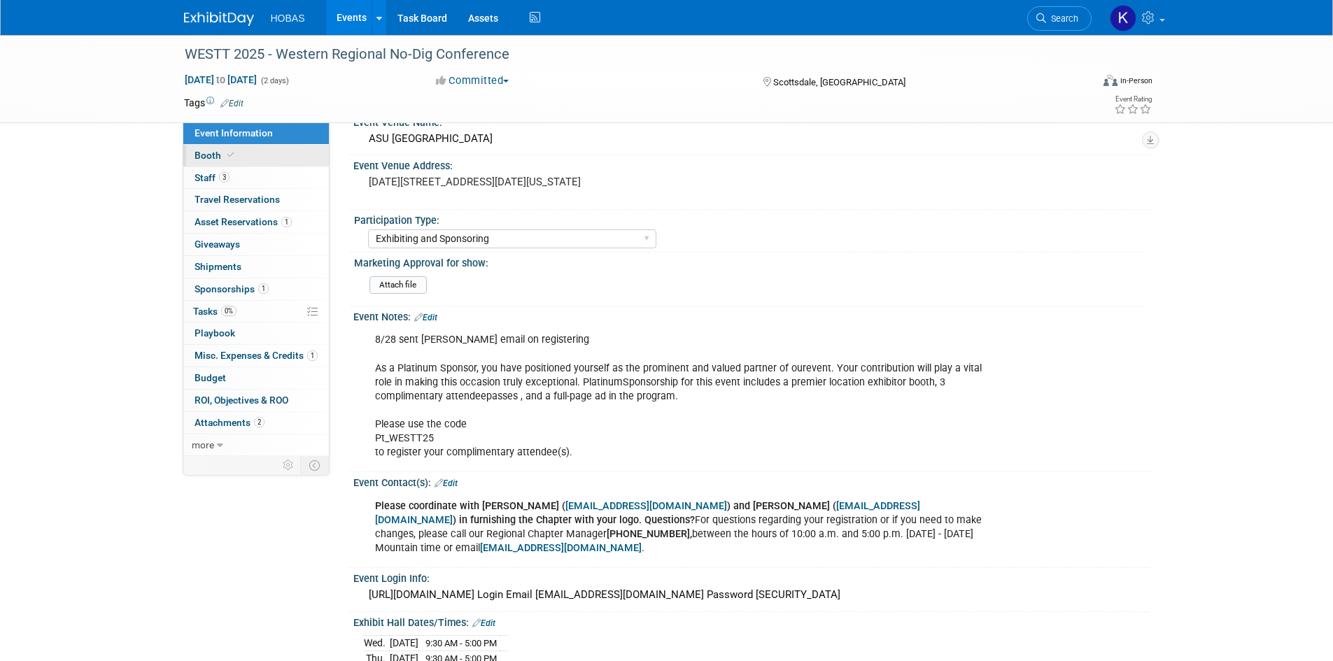
click at [244, 157] on link "Booth" at bounding box center [256, 156] width 146 height 22
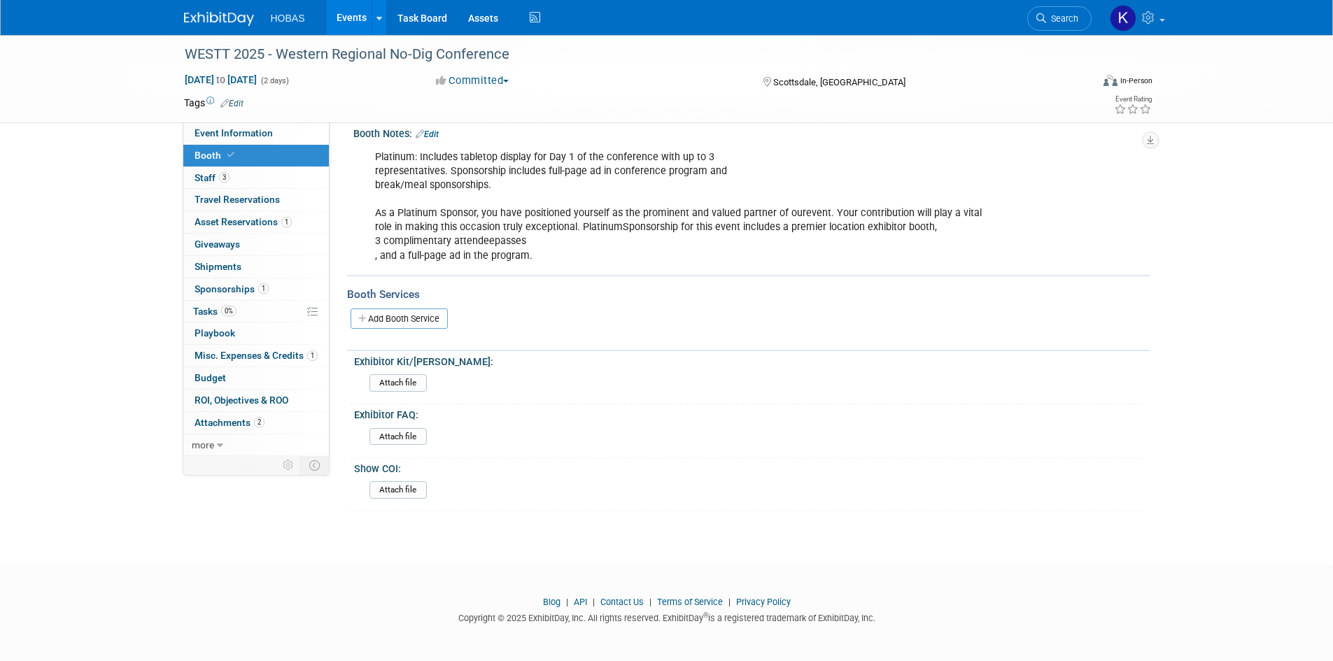
scroll to position [332, 0]
click at [230, 138] on span "Event Information" at bounding box center [234, 132] width 78 height 11
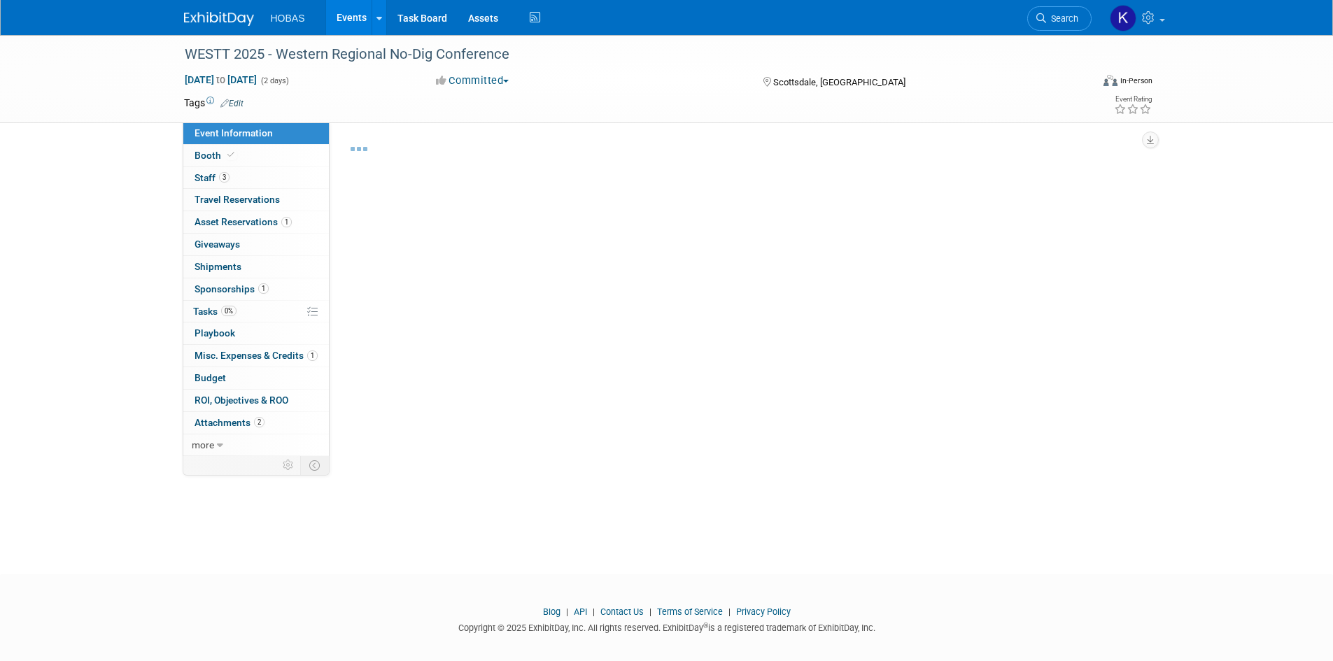
select select "Tradeshow Regional"
select select "Trenchless"
select select "Exhibiting and Sponsoring"
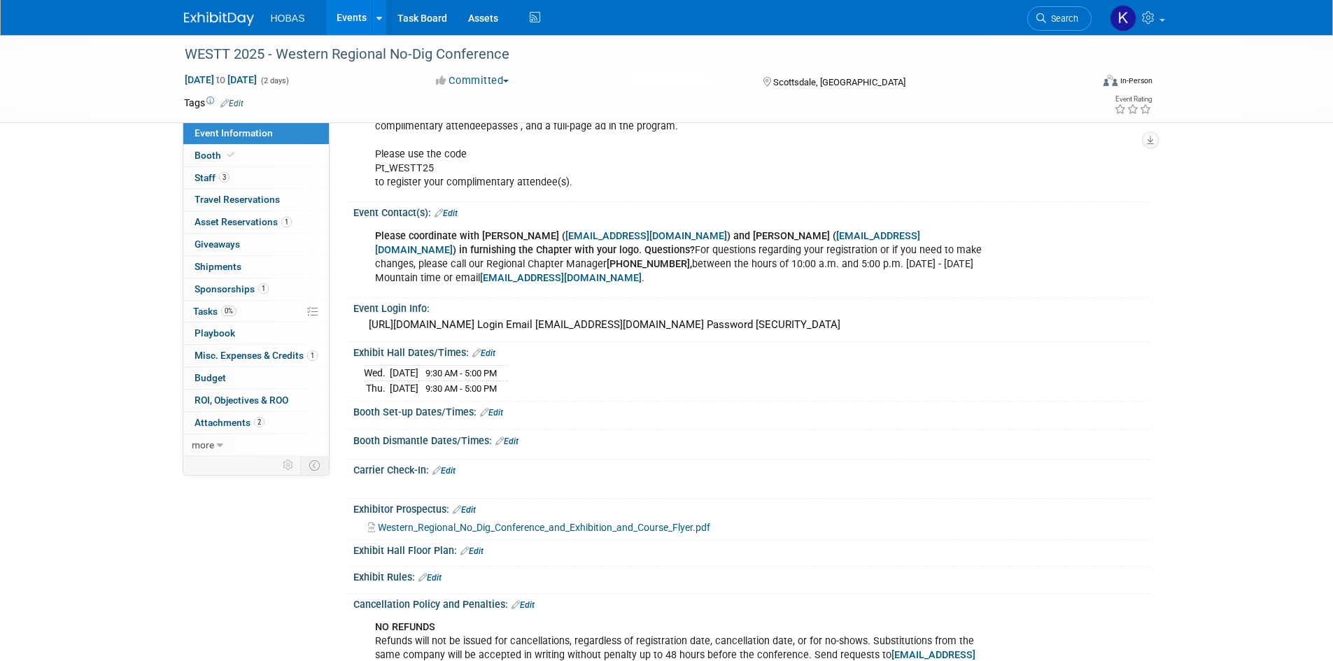
scroll to position [840, 0]
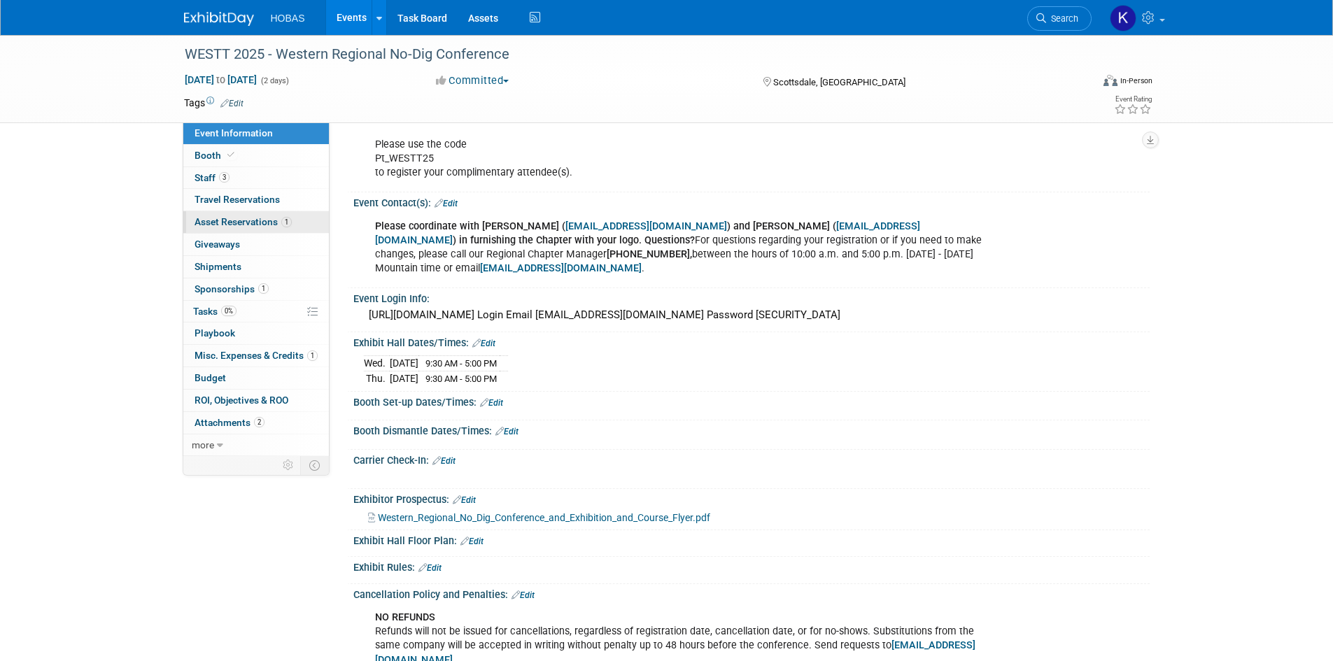
click at [230, 231] on link "1 Asset Reservations 1" at bounding box center [256, 222] width 146 height 22
